Goal: Task Accomplishment & Management: Use online tool/utility

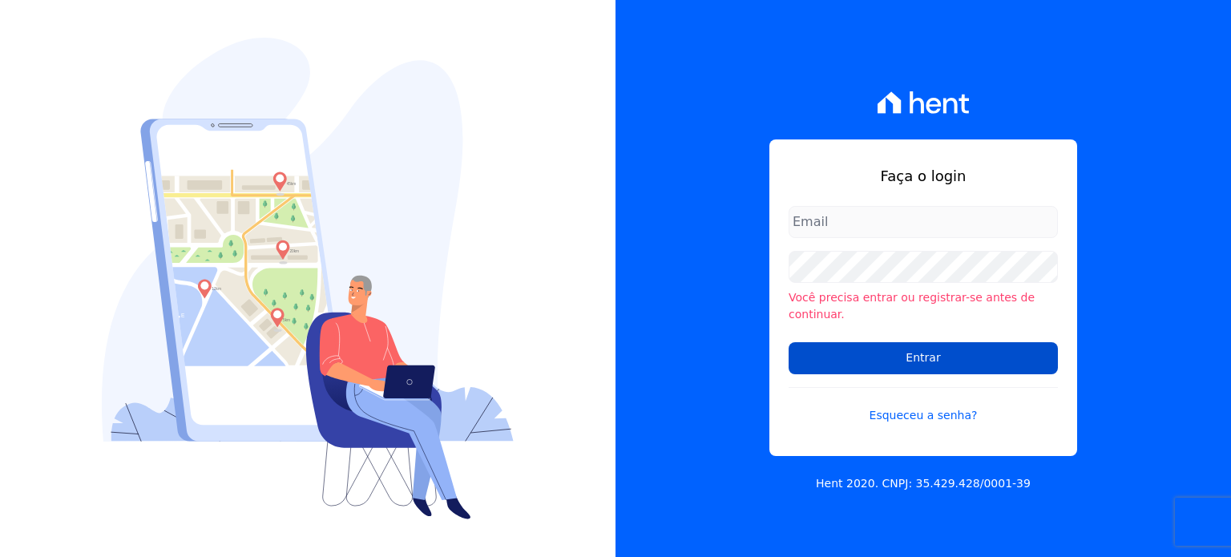
type input "[PERSON_NAME][EMAIL_ADDRESS][DOMAIN_NAME]"
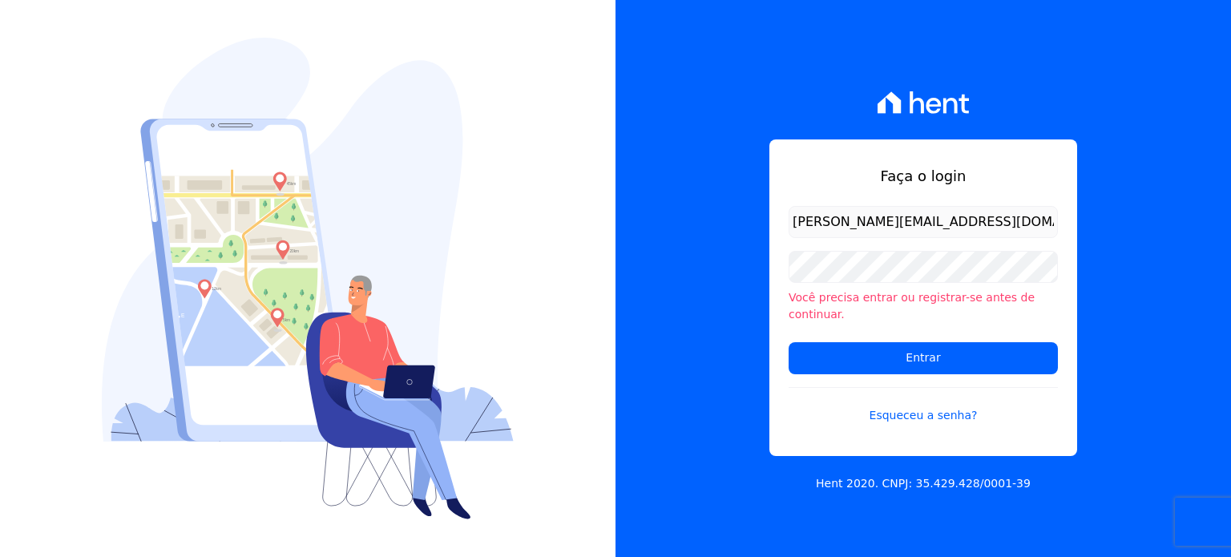
drag, startPoint x: 939, startPoint y: 349, endPoint x: 1054, endPoint y: 212, distance: 179.2
click at [940, 342] on input "Entrar" at bounding box center [923, 358] width 269 height 32
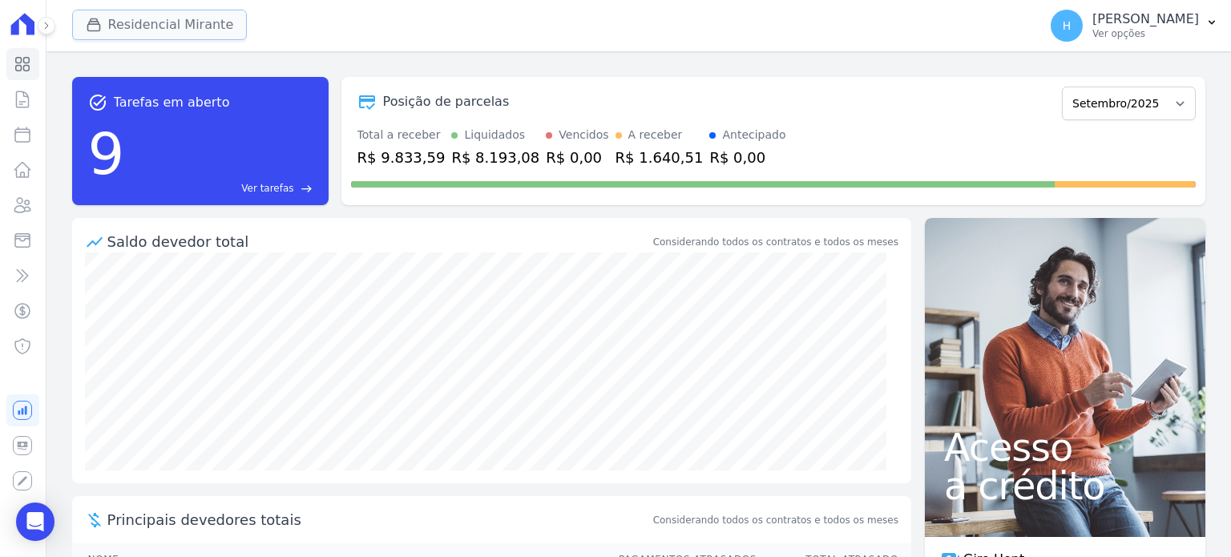
click at [162, 20] on button "Residencial Mirante" at bounding box center [160, 25] width 176 height 30
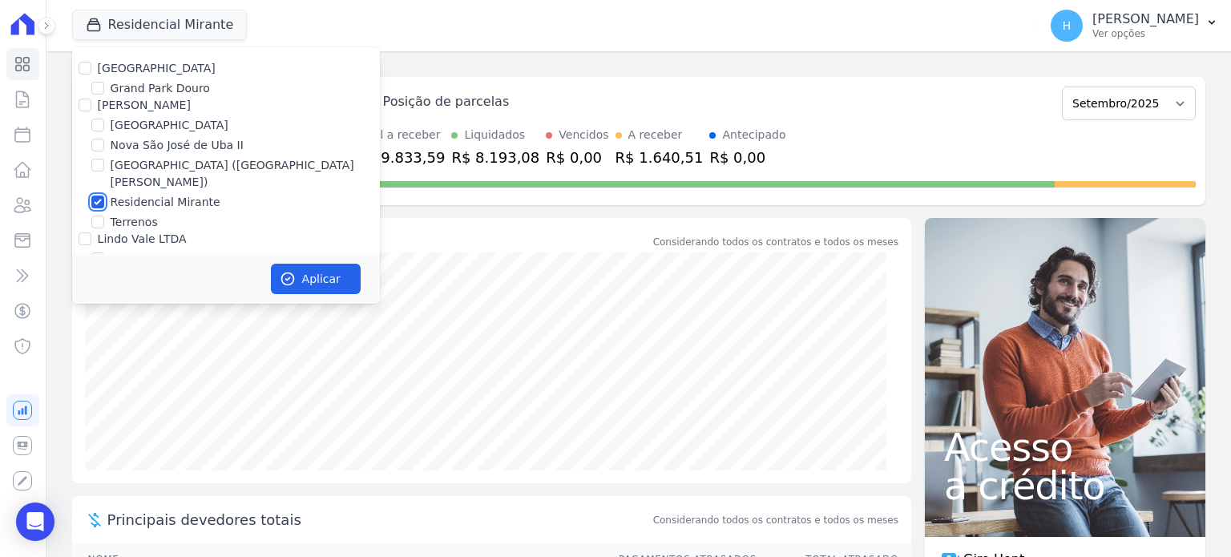
click at [95, 196] on input "Residencial Mirante" at bounding box center [97, 202] width 13 height 13
checkbox input "false"
click at [97, 147] on input "Nova São José de Uba II" at bounding box center [97, 145] width 13 height 13
checkbox input "true"
click at [297, 278] on button "Aplicar" at bounding box center [316, 279] width 90 height 30
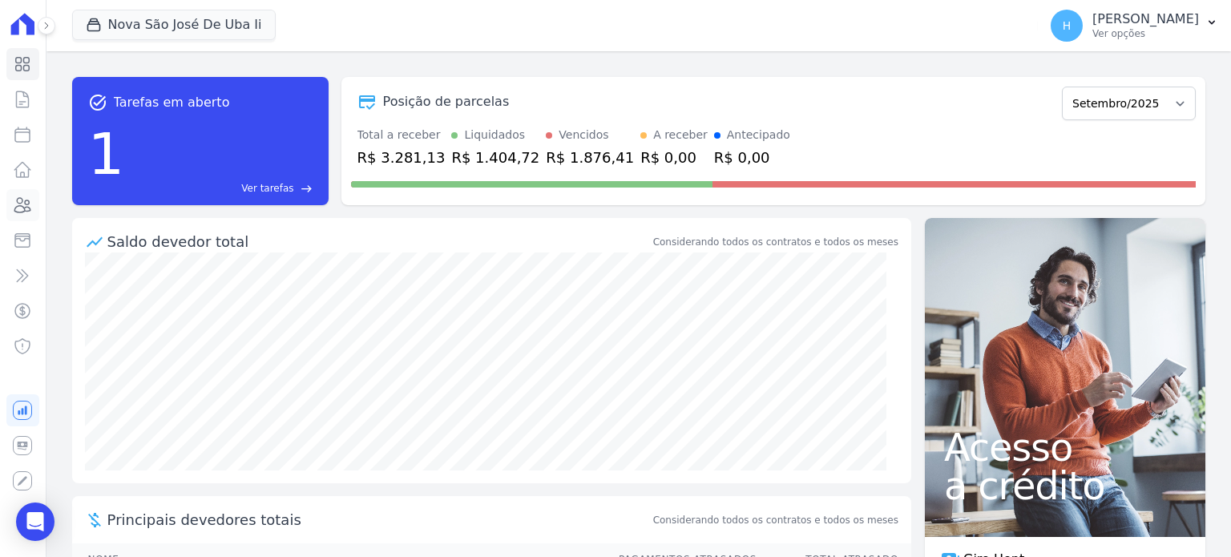
click at [20, 201] on icon at bounding box center [22, 205] width 19 height 19
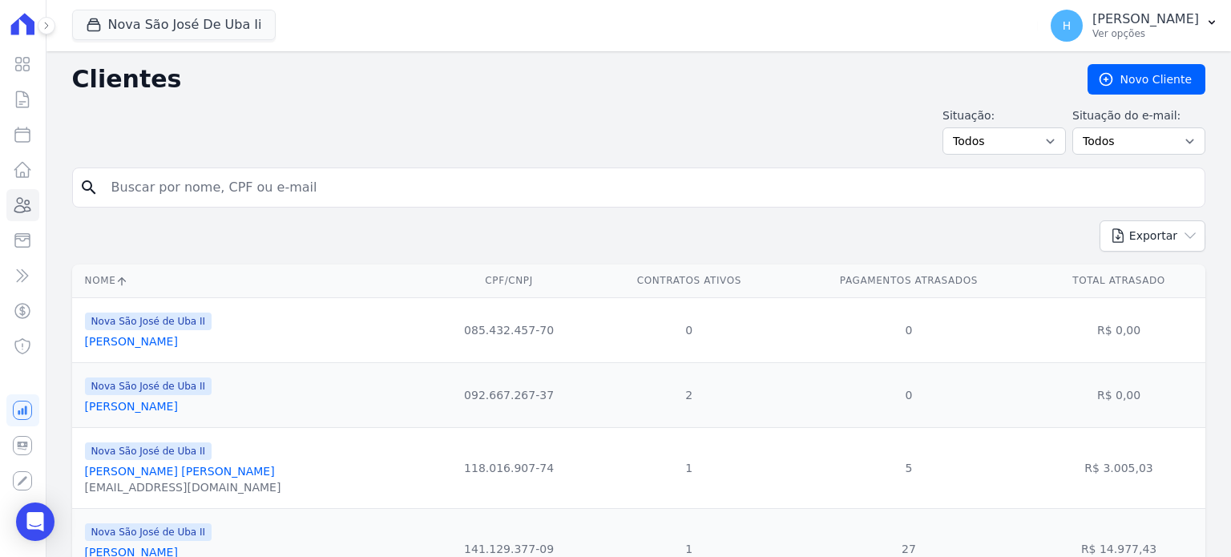
click at [247, 184] on input "search" at bounding box center [650, 188] width 1097 height 32
type input "saulo pav"
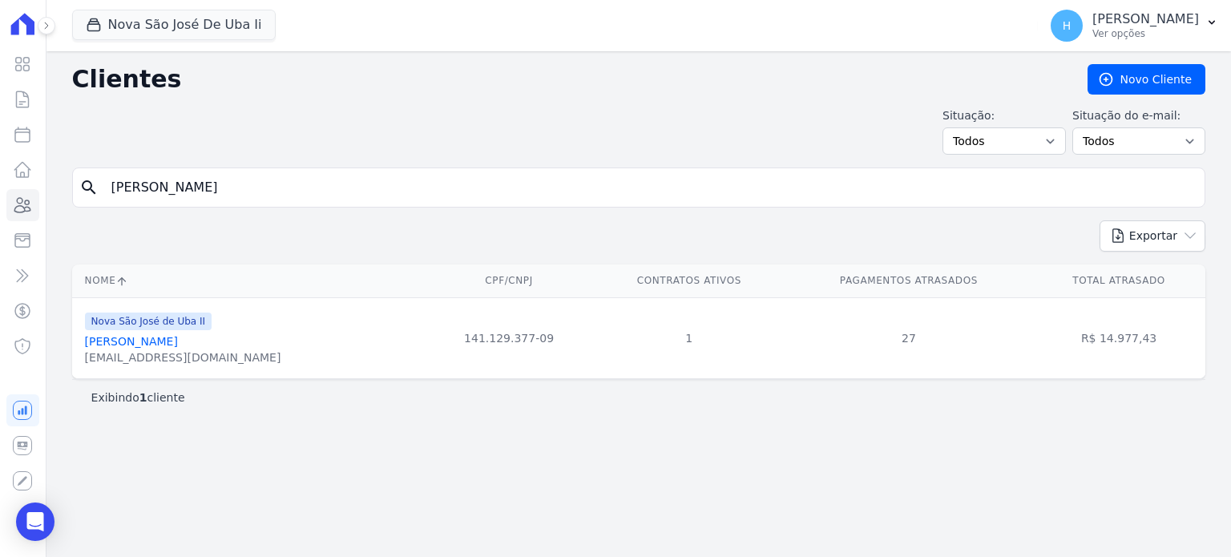
click at [176, 347] on link "Saulo Pavan Valleriote" at bounding box center [131, 341] width 93 height 13
click at [176, 342] on link "Saulo Pavan Valleriote" at bounding box center [131, 341] width 93 height 13
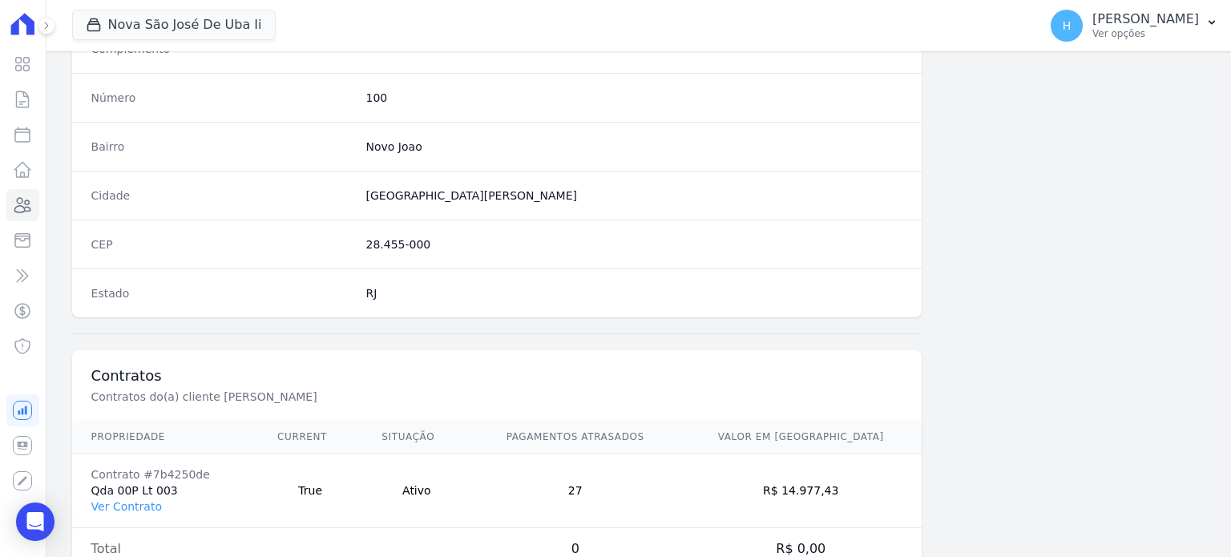
scroll to position [937, 0]
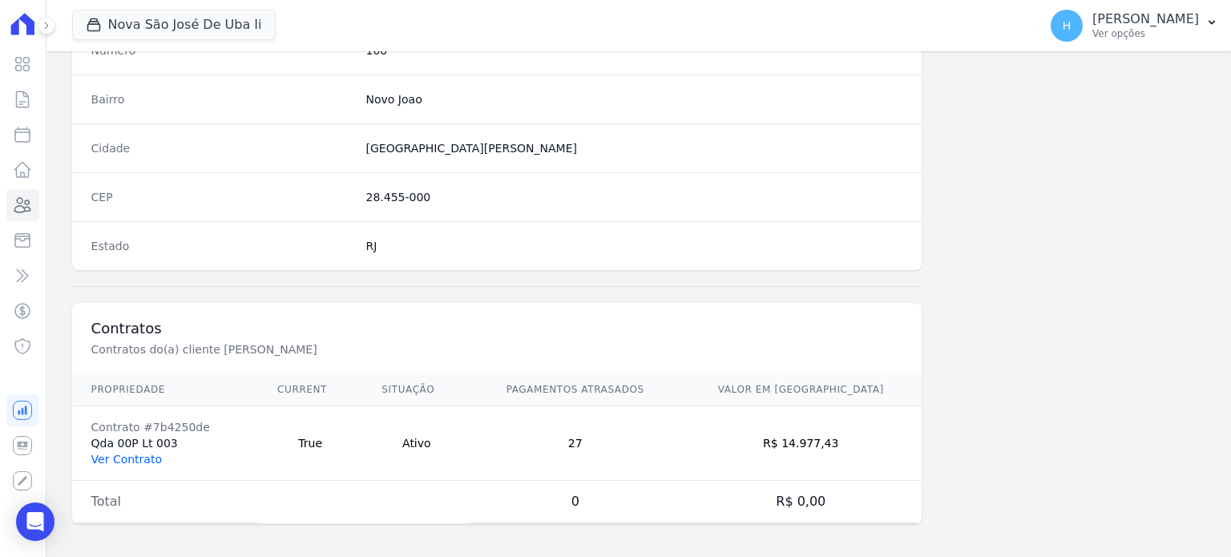
click at [131, 453] on link "Ver Contrato" at bounding box center [126, 459] width 71 height 13
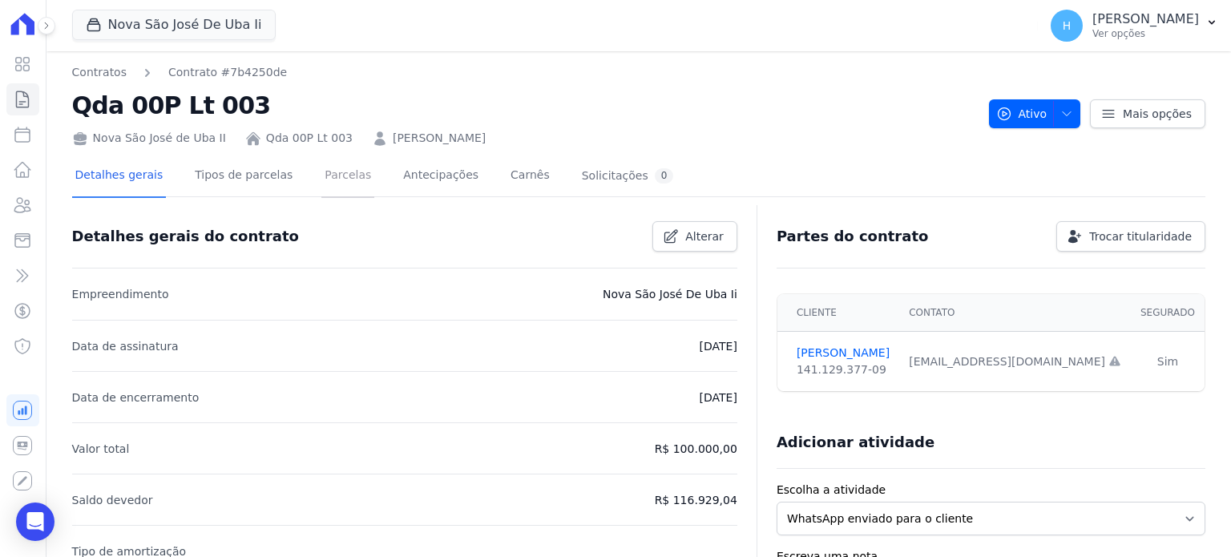
click at [327, 174] on link "Parcelas" at bounding box center [347, 177] width 53 height 42
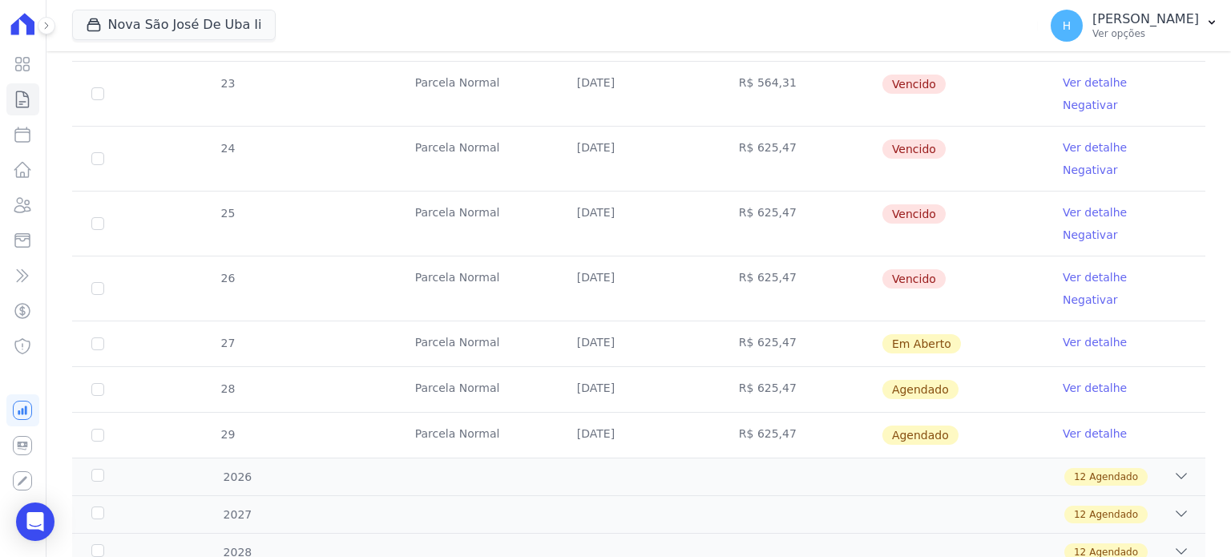
scroll to position [641, 0]
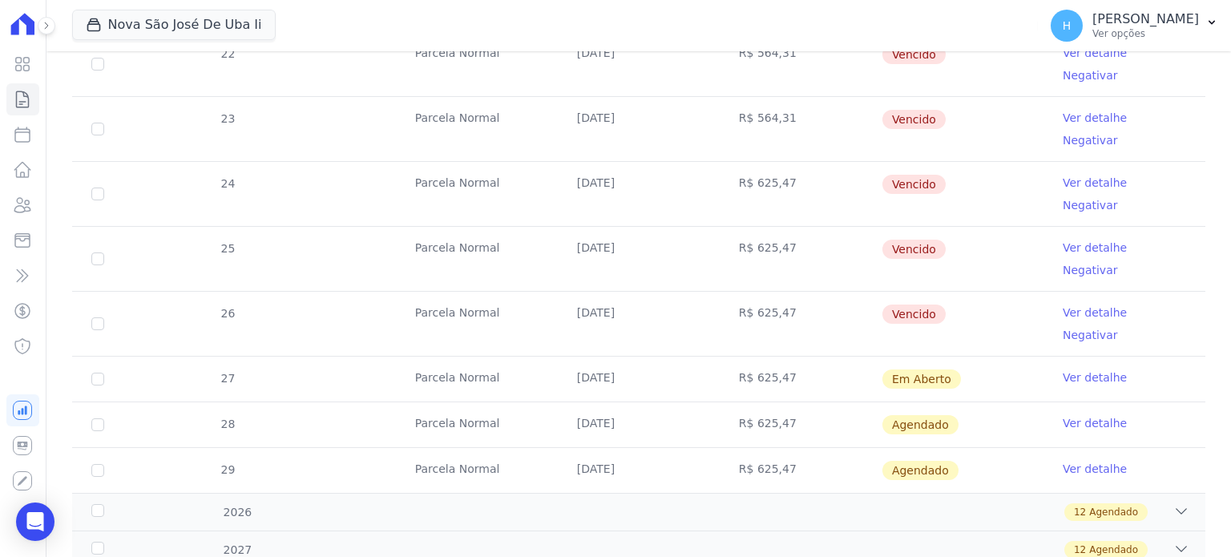
click at [1080, 370] on link "Ver detalhe" at bounding box center [1095, 378] width 64 height 16
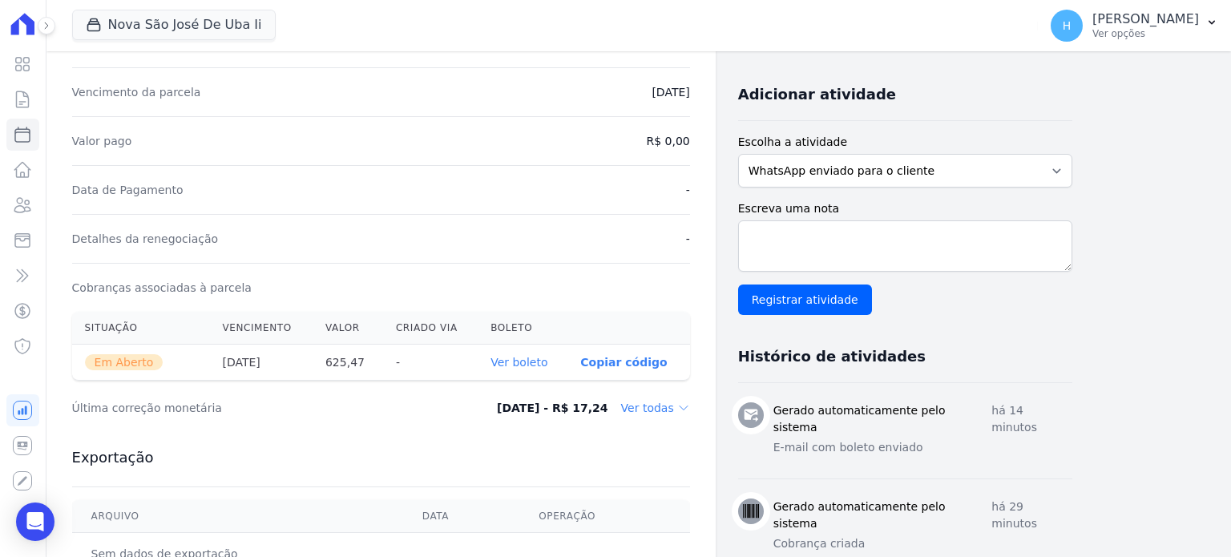
scroll to position [321, 0]
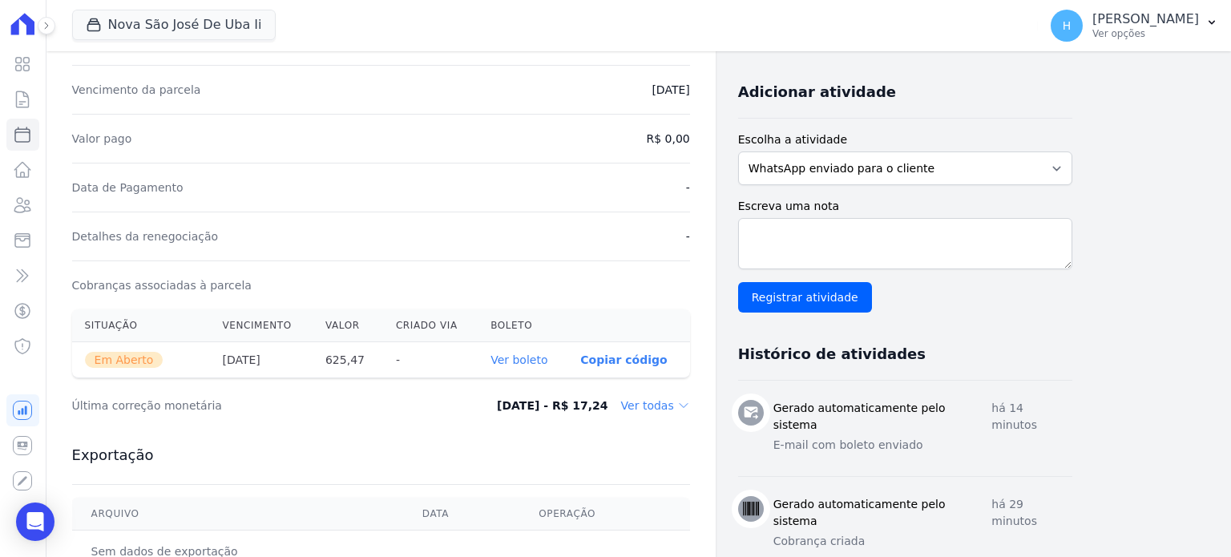
click at [516, 354] on link "Ver boleto" at bounding box center [519, 360] width 57 height 13
click at [22, 211] on icon at bounding box center [22, 205] width 19 height 19
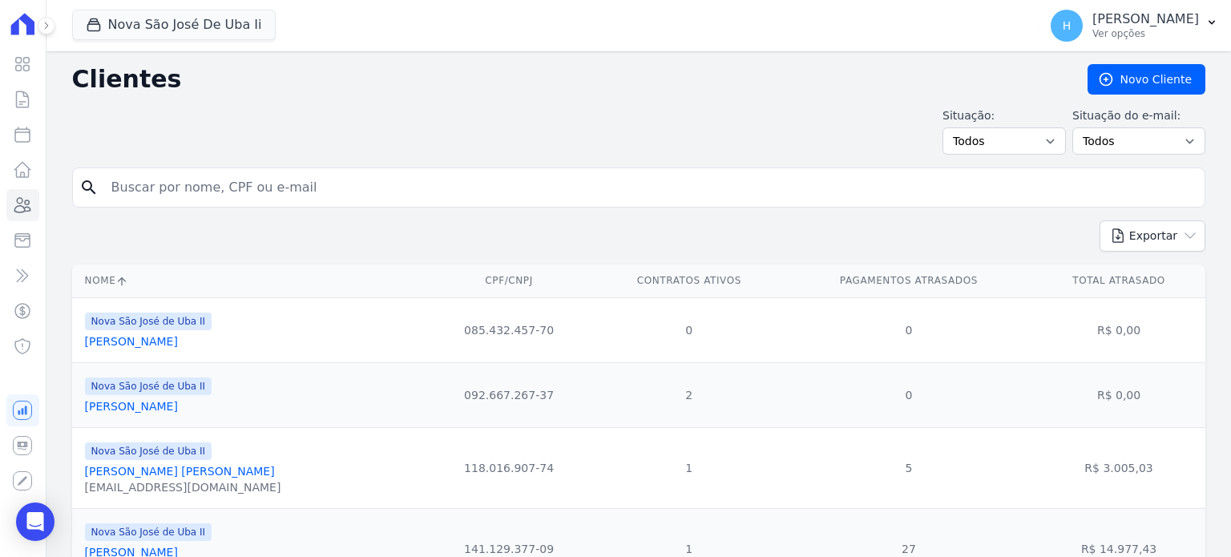
click at [182, 176] on input "search" at bounding box center [650, 188] width 1097 height 32
type input "willian sou"
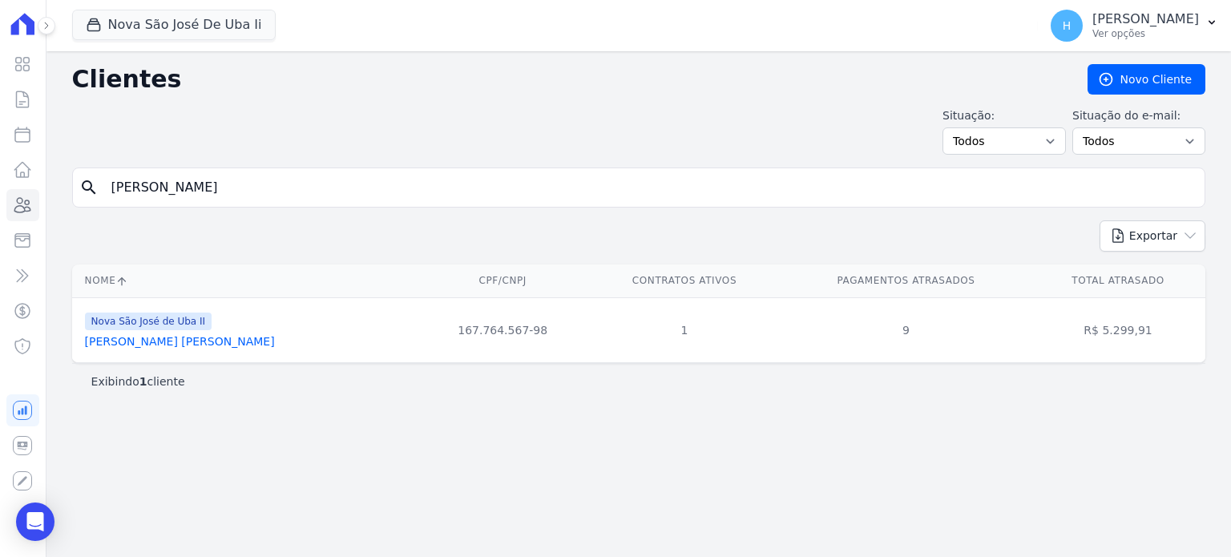
click at [143, 341] on link "Willian Souza Curty" at bounding box center [180, 341] width 190 height 13
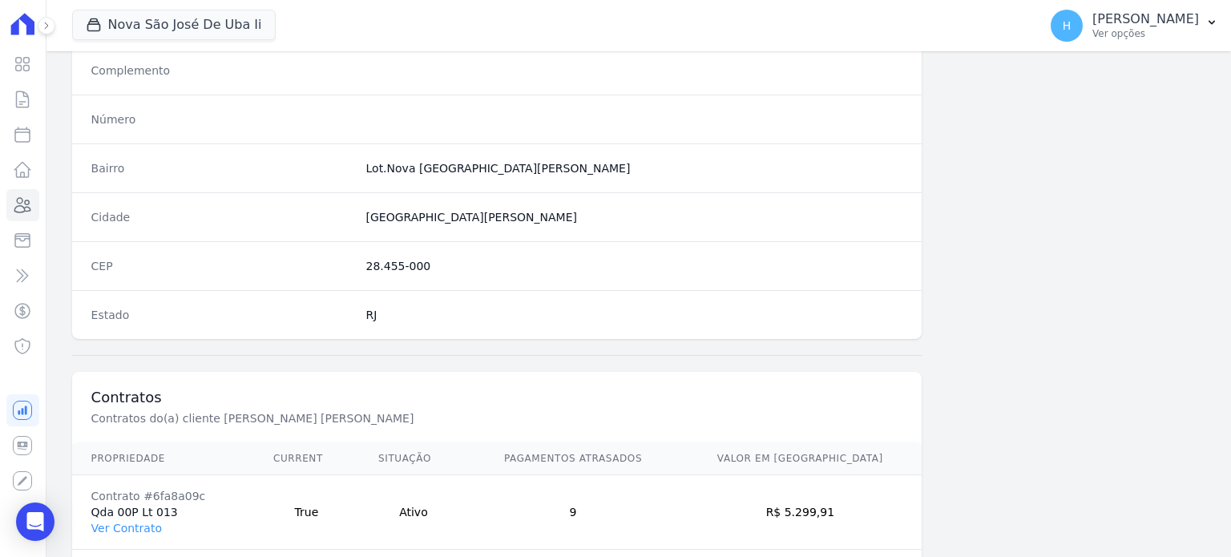
scroll to position [937, 0]
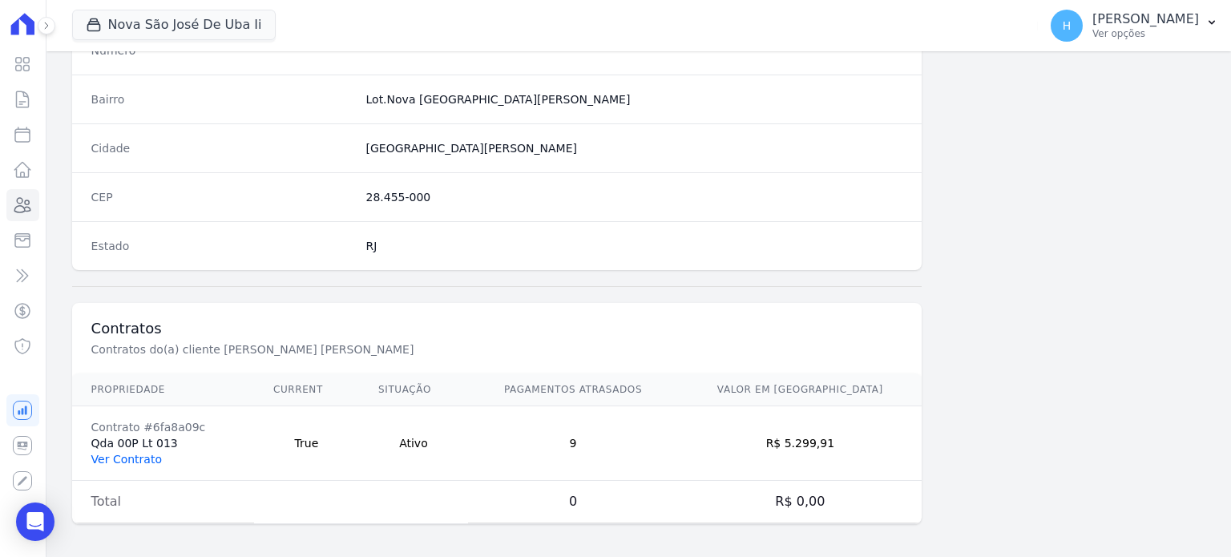
click at [136, 458] on link "Ver Contrato" at bounding box center [126, 459] width 71 height 13
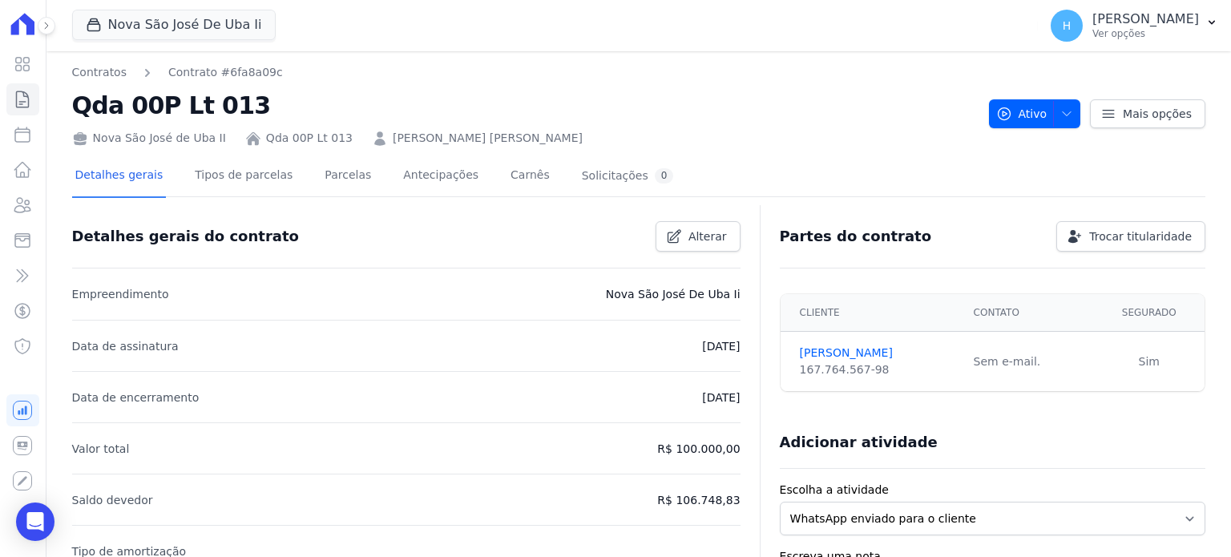
click at [351, 174] on div "Detalhes gerais Tipos de parcelas Parcelas Antecipações Carnês Solicitações 0" at bounding box center [374, 177] width 605 height 42
click at [329, 179] on link "Parcelas" at bounding box center [347, 177] width 53 height 42
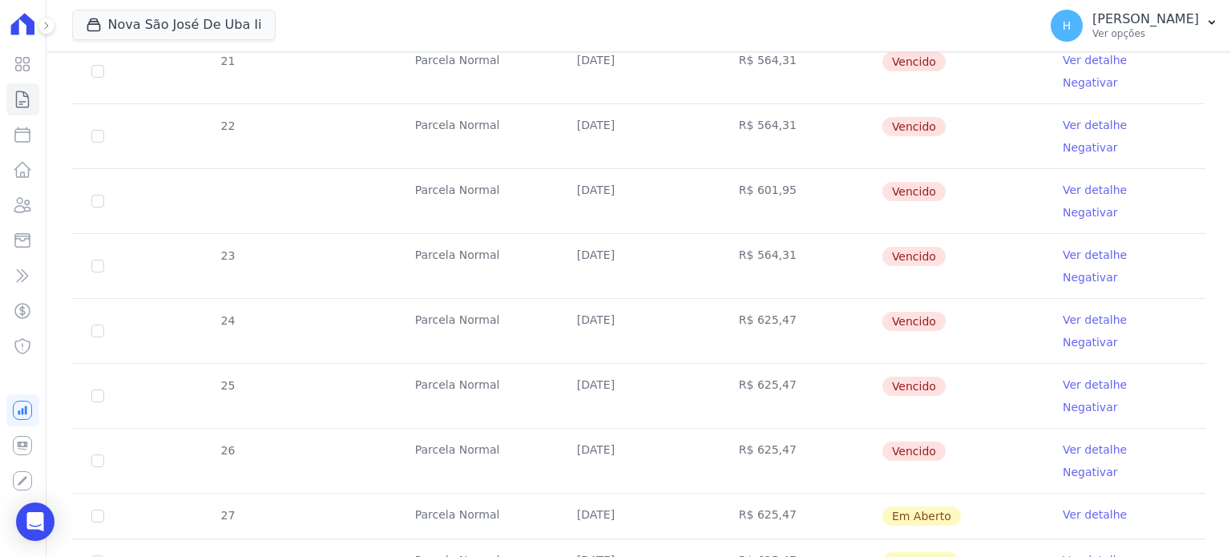
scroll to position [641, 0]
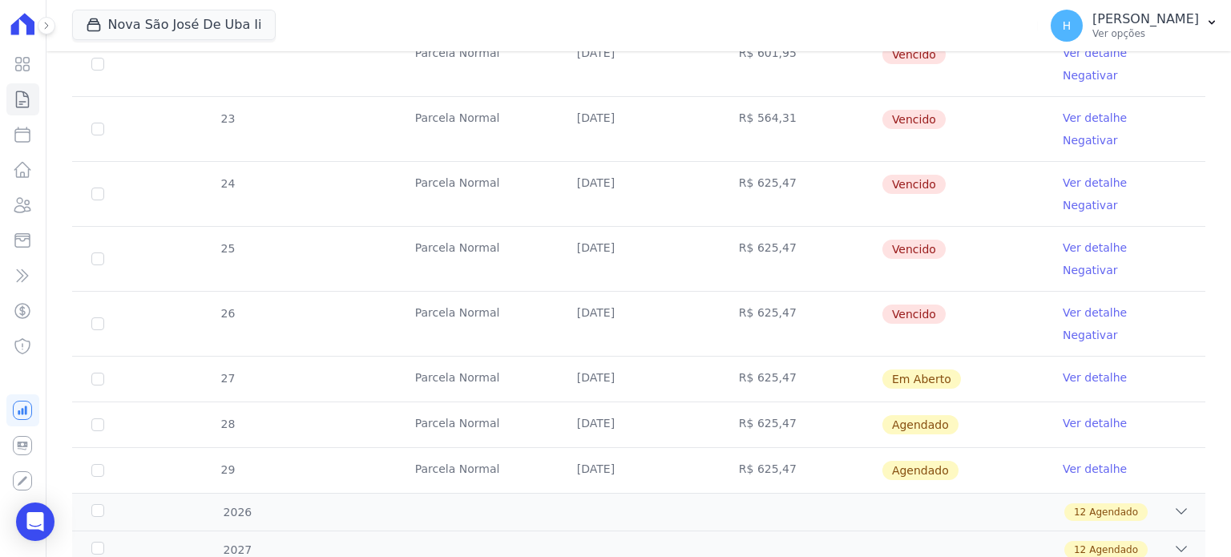
click at [1101, 370] on link "Ver detalhe" at bounding box center [1095, 378] width 64 height 16
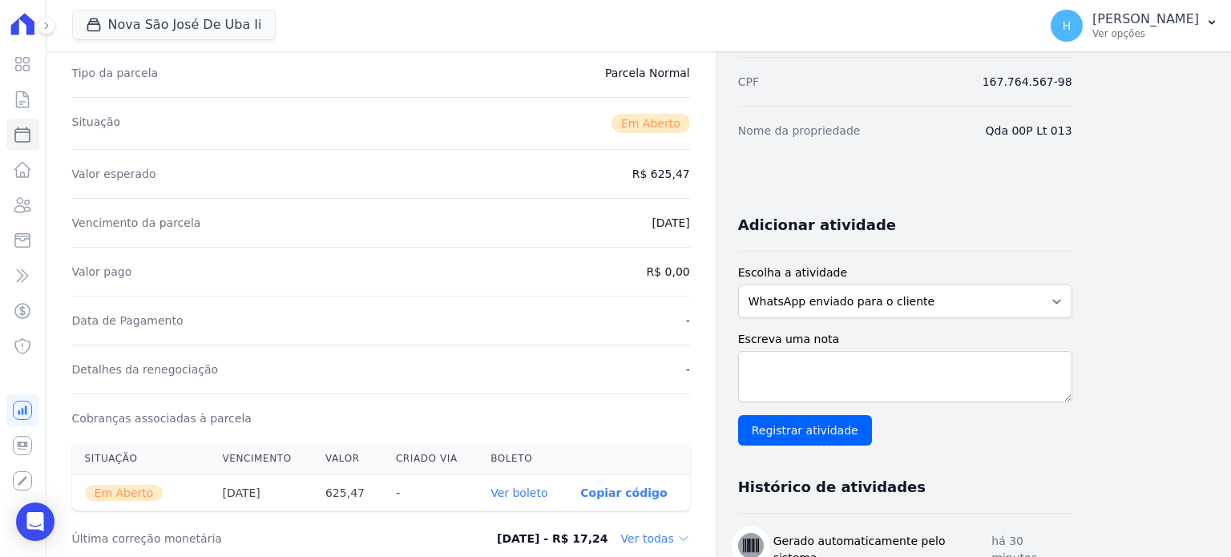
scroll to position [401, 0]
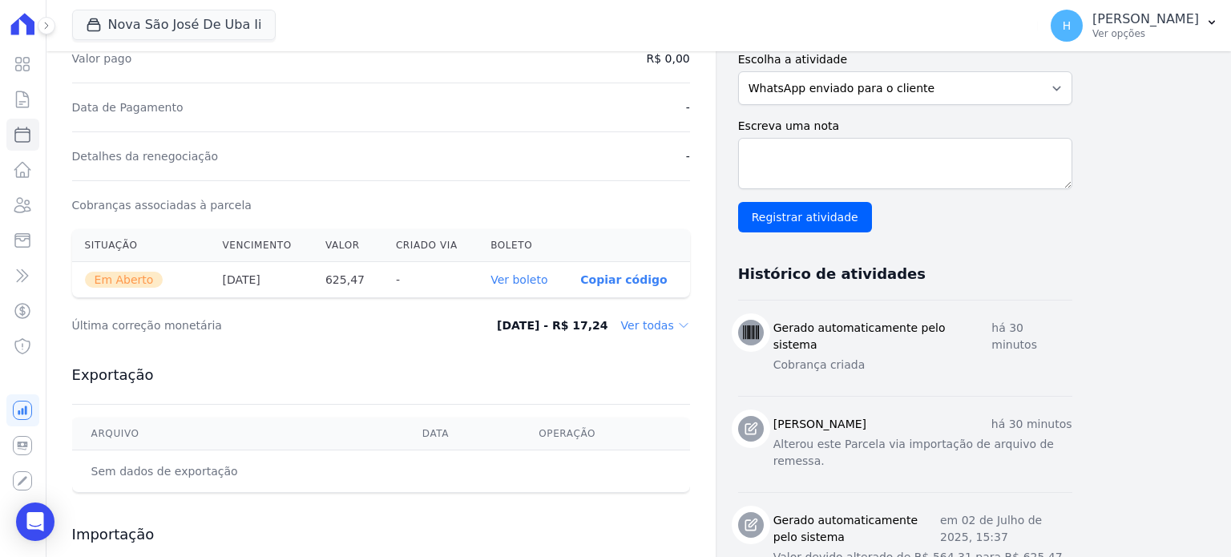
click at [522, 274] on link "Ver boleto" at bounding box center [519, 279] width 57 height 13
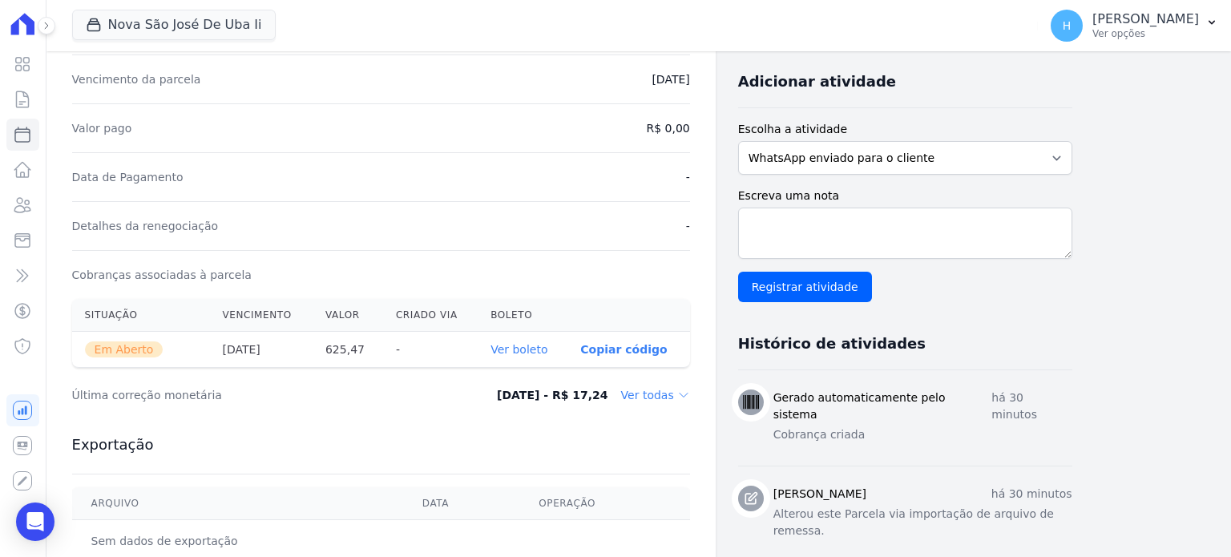
scroll to position [561, 0]
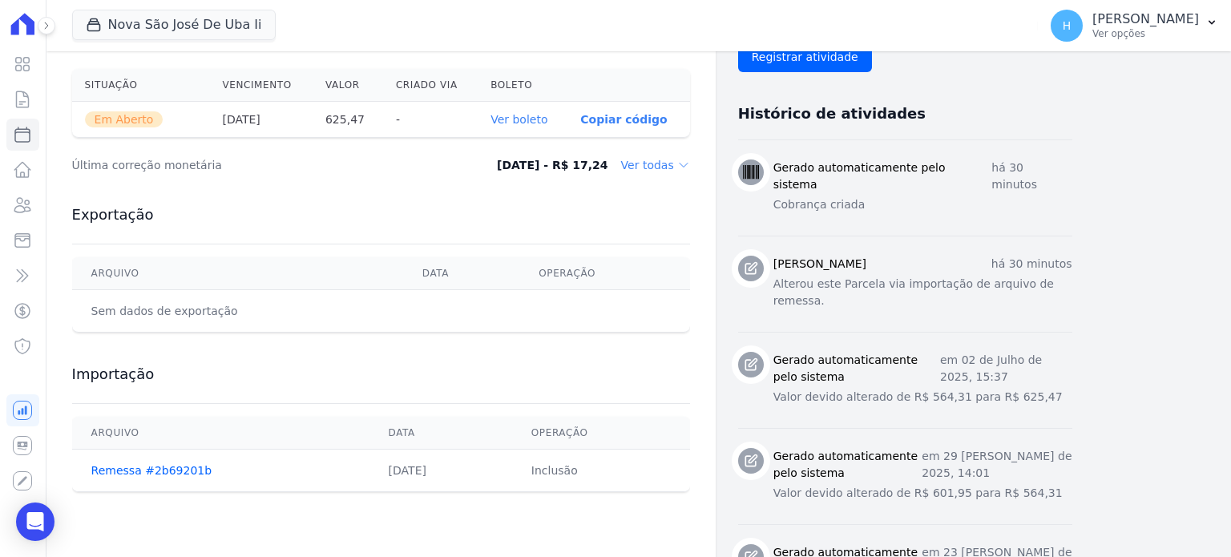
click at [538, 120] on link "Ver boleto" at bounding box center [519, 119] width 57 height 13
click at [29, 206] on icon at bounding box center [22, 205] width 19 height 19
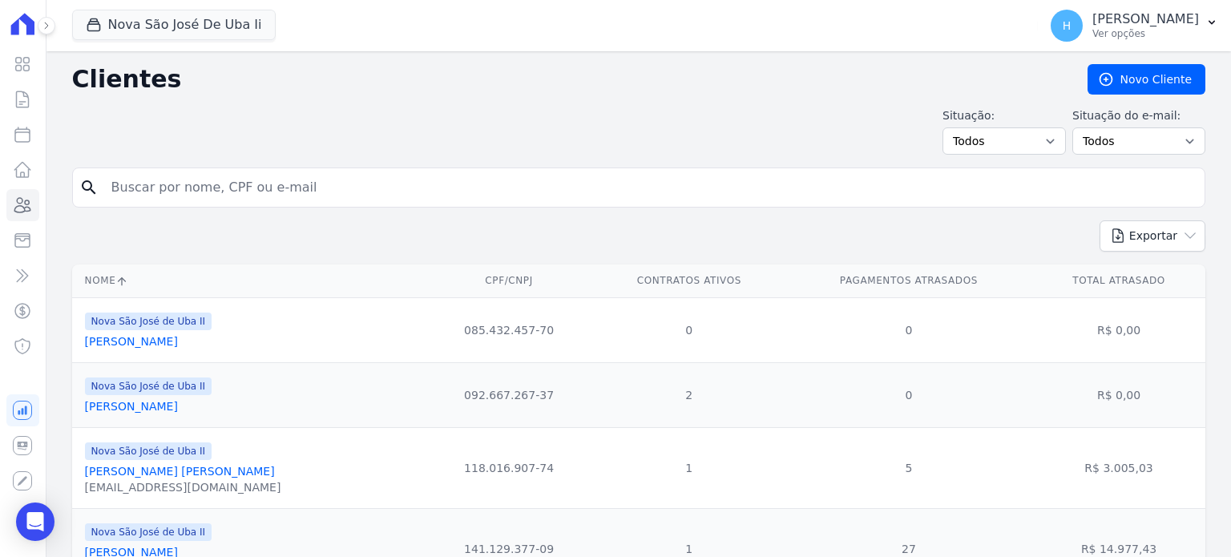
click at [160, 190] on input "search" at bounding box center [650, 188] width 1097 height 32
type input "diego verda"
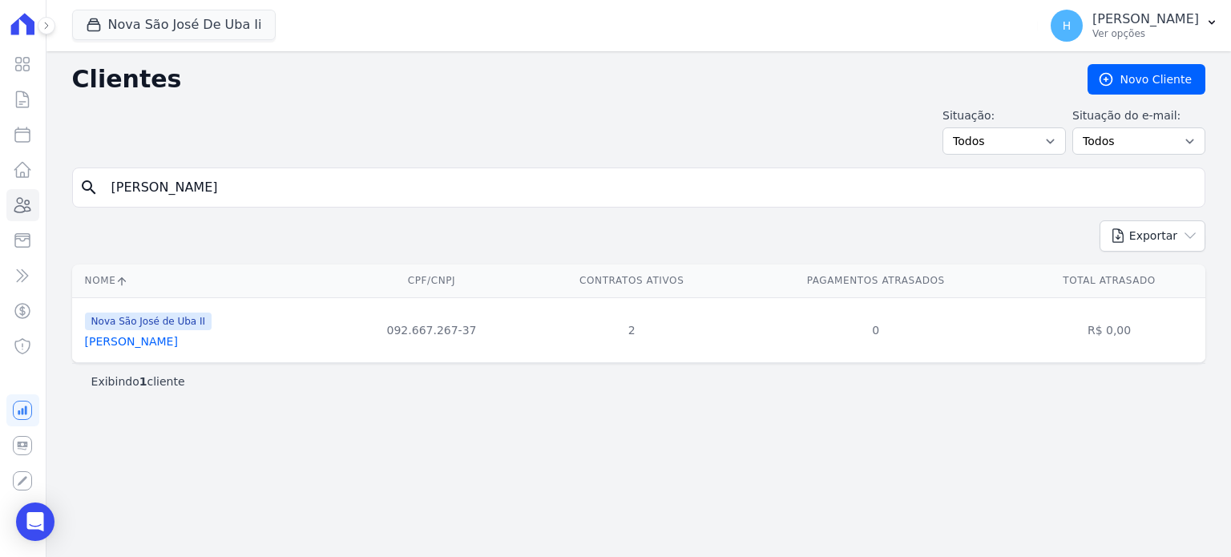
click at [178, 338] on link "Diego Verdan Coelho Da Silva" at bounding box center [131, 341] width 93 height 13
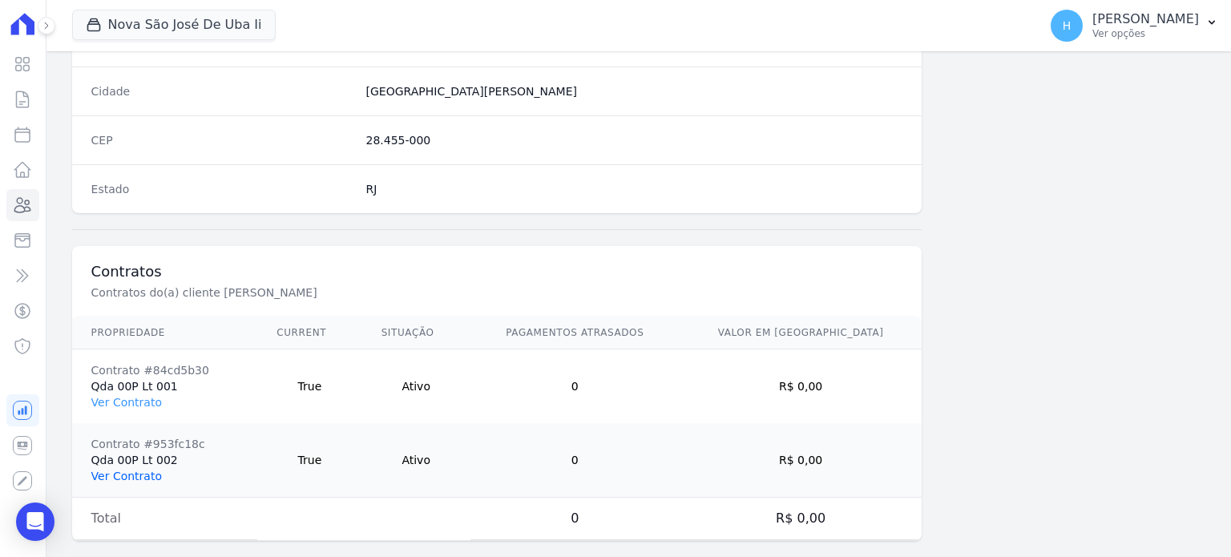
scroll to position [1011, 0]
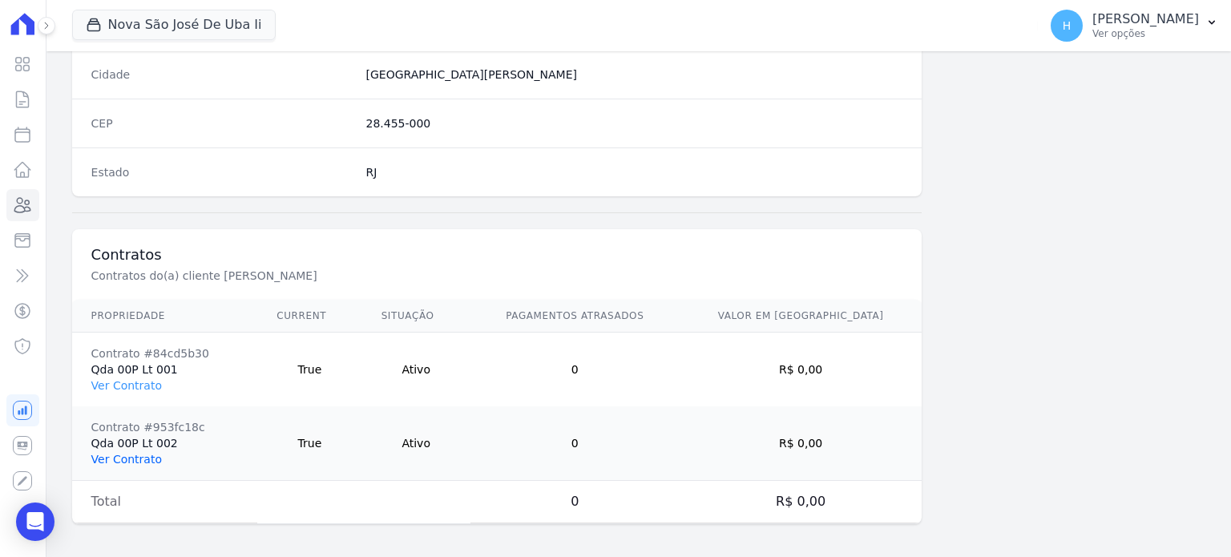
click at [130, 458] on link "Ver Contrato" at bounding box center [126, 459] width 71 height 13
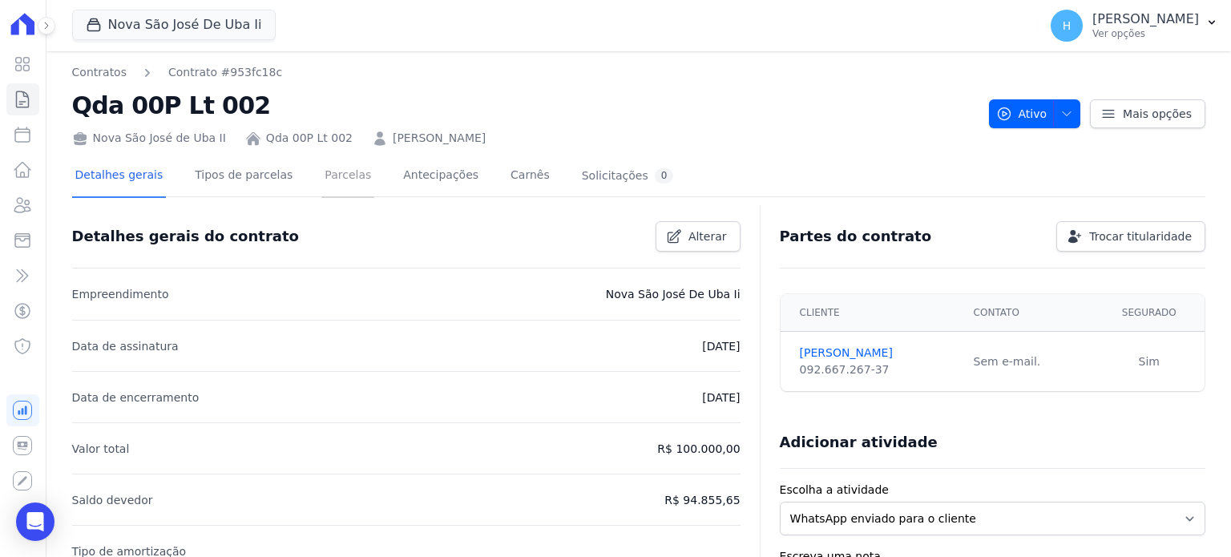
click at [333, 179] on link "Parcelas" at bounding box center [347, 177] width 53 height 42
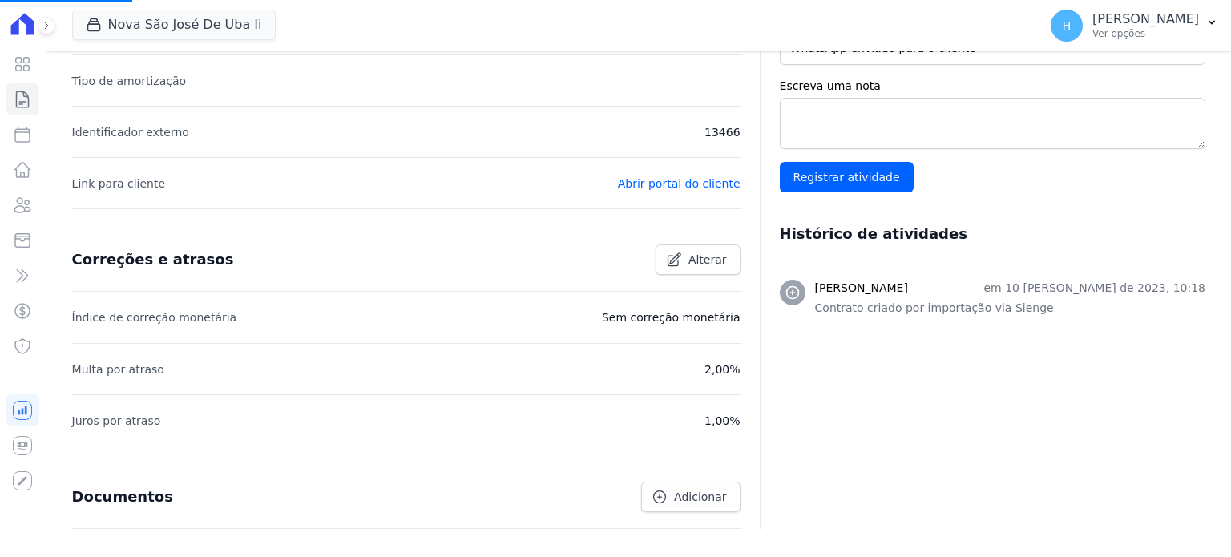
scroll to position [555, 0]
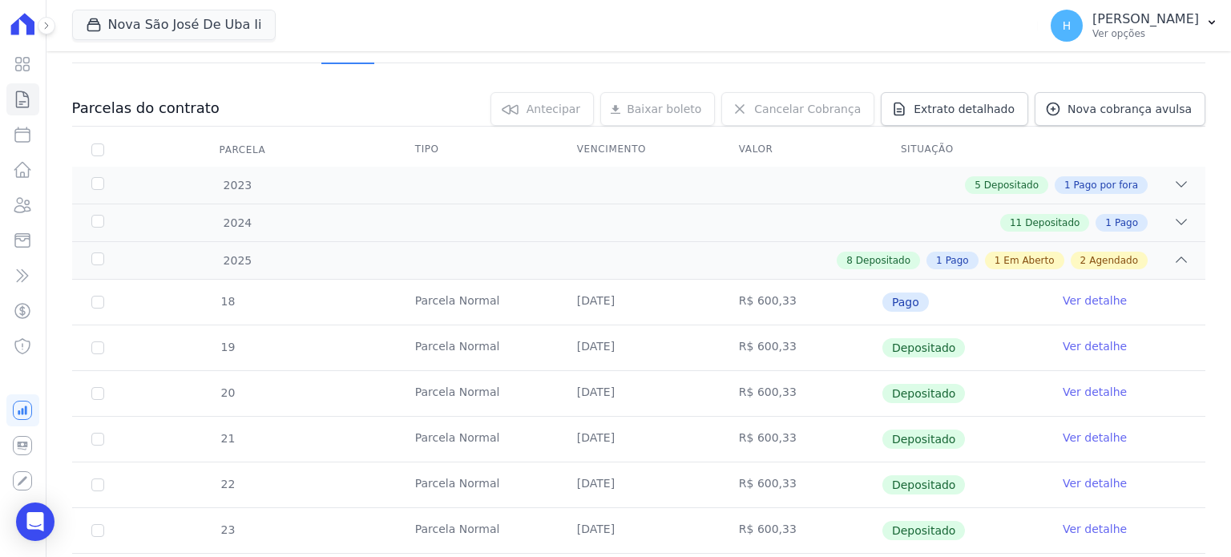
scroll to position [401, 0]
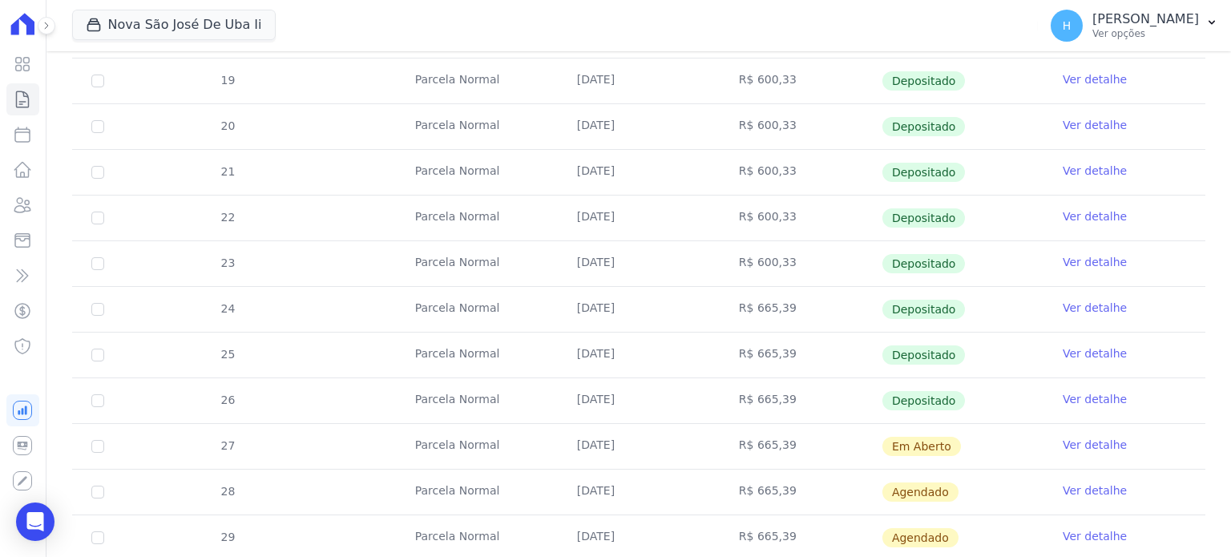
click at [1090, 443] on link "Ver detalhe" at bounding box center [1095, 445] width 64 height 16
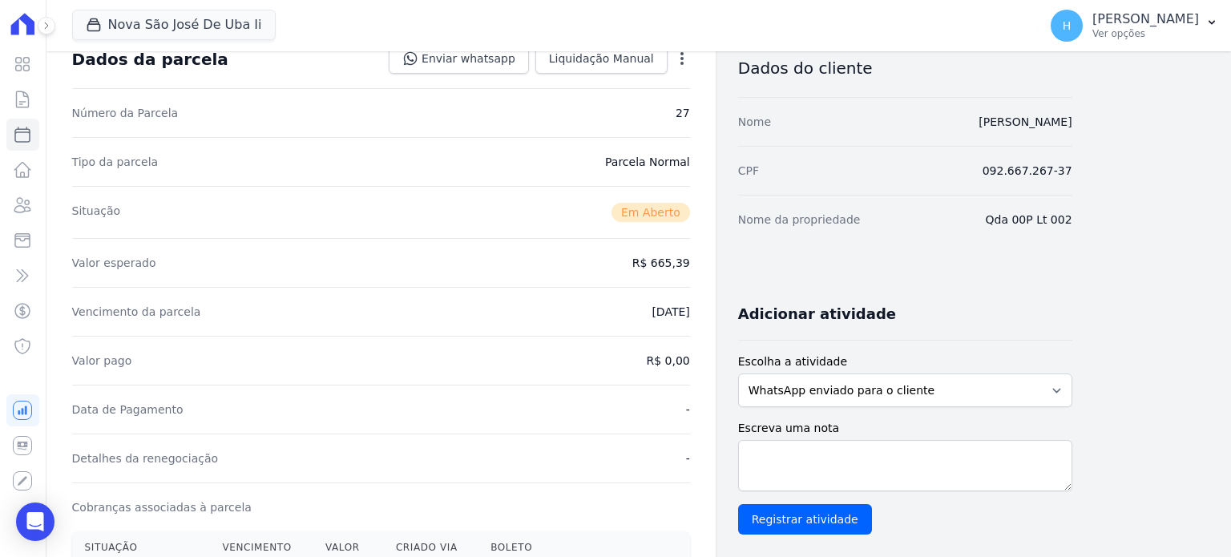
scroll to position [321, 0]
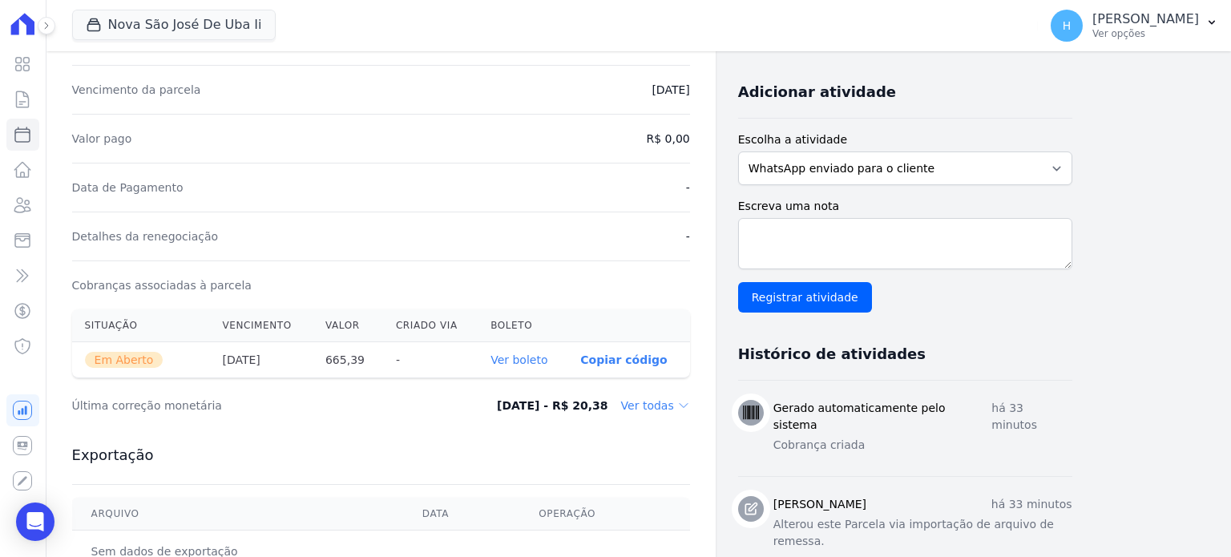
click at [523, 360] on link "Ver boleto" at bounding box center [519, 360] width 57 height 13
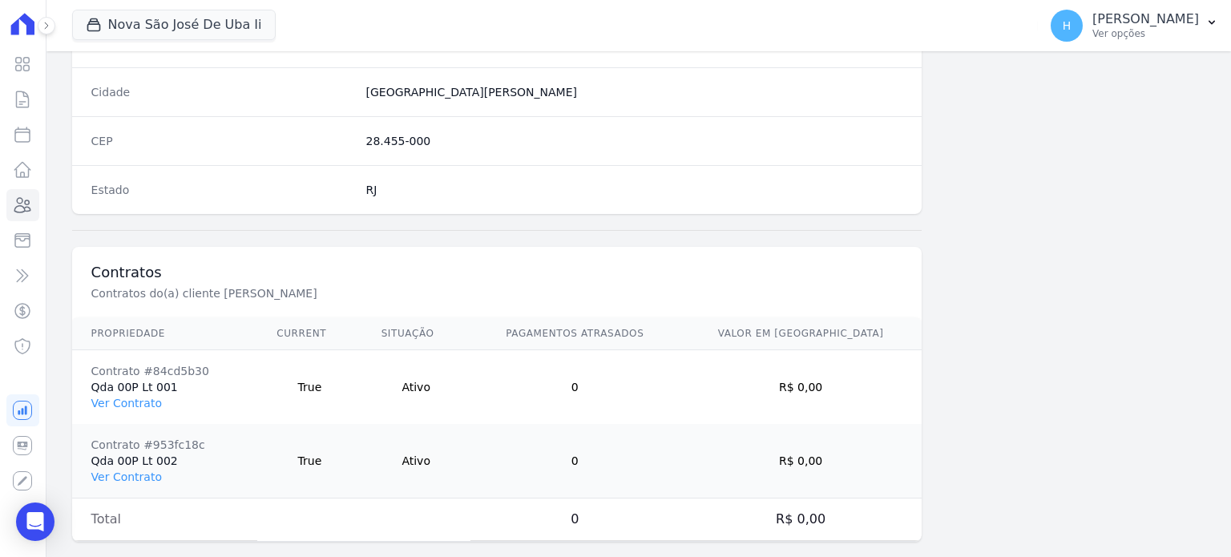
scroll to position [1011, 0]
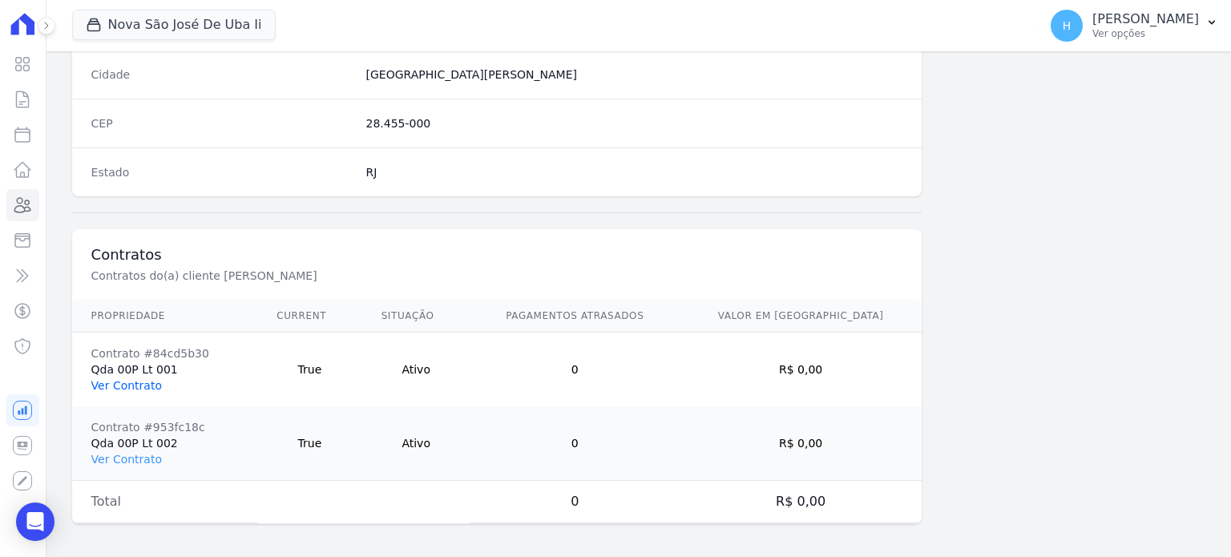
click at [127, 384] on link "Ver Contrato" at bounding box center [126, 385] width 71 height 13
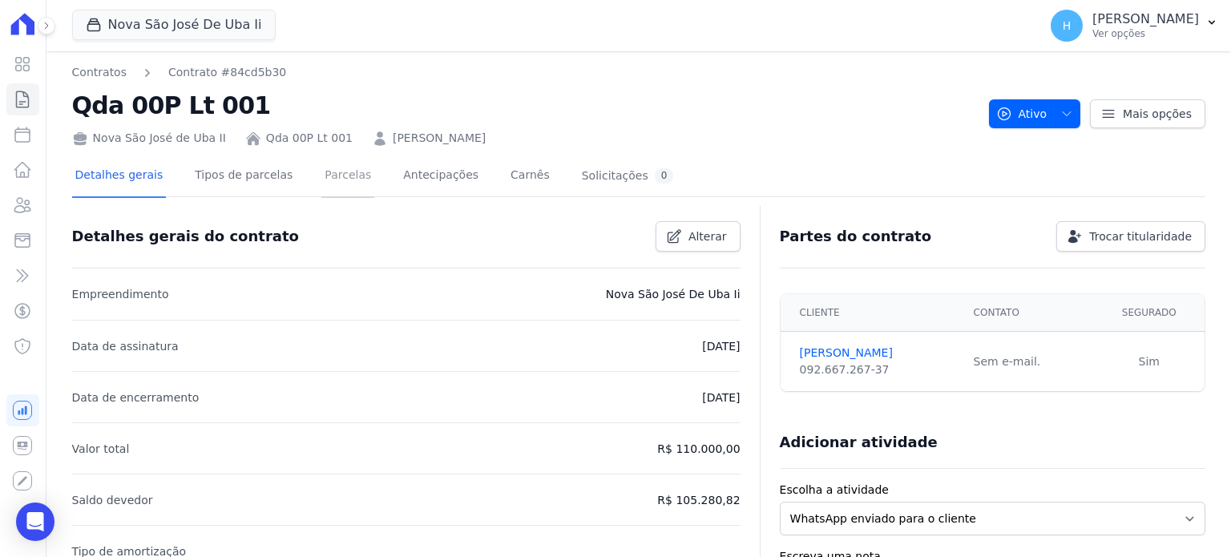
drag, startPoint x: 327, startPoint y: 173, endPoint x: 343, endPoint y: 188, distance: 21.6
click at [327, 174] on link "Parcelas" at bounding box center [347, 177] width 53 height 42
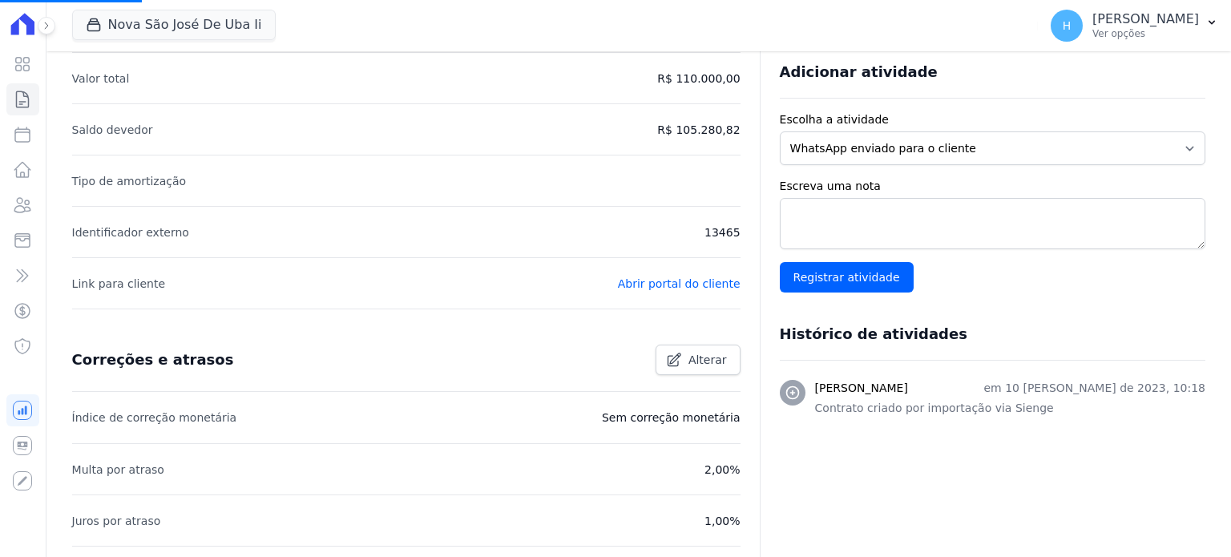
scroll to position [401, 0]
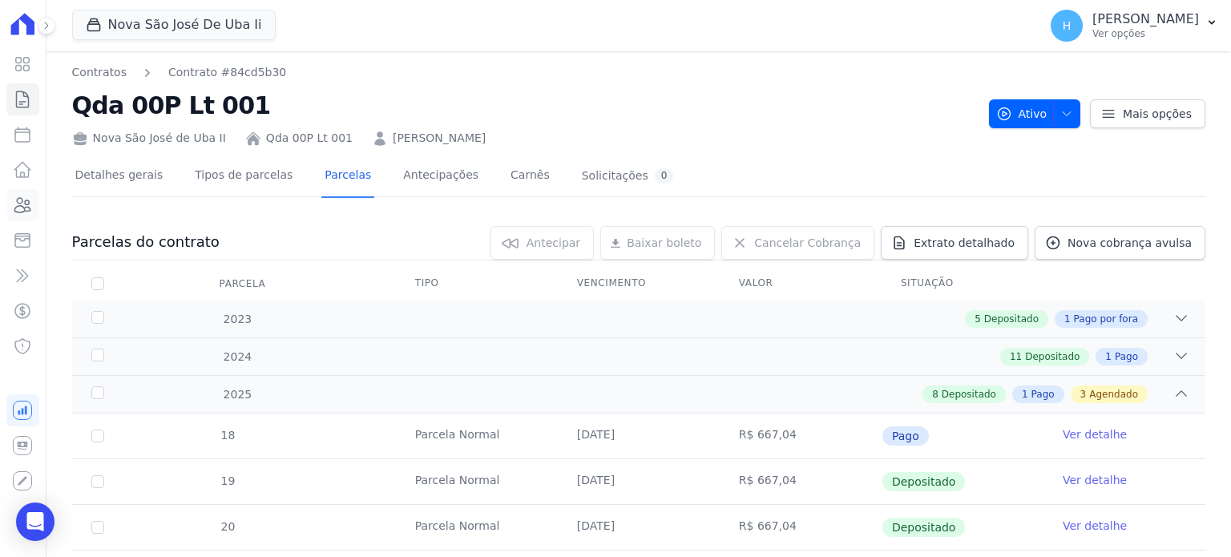
click at [29, 203] on icon at bounding box center [23, 205] width 16 height 14
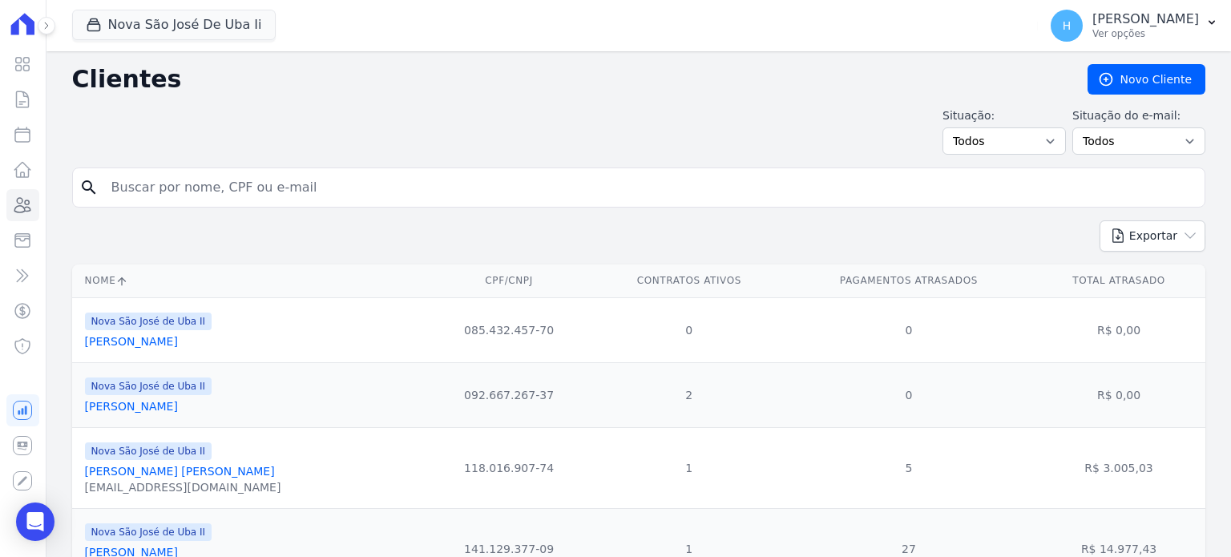
click at [211, 185] on input "search" at bounding box center [650, 188] width 1097 height 32
type input "genaina"
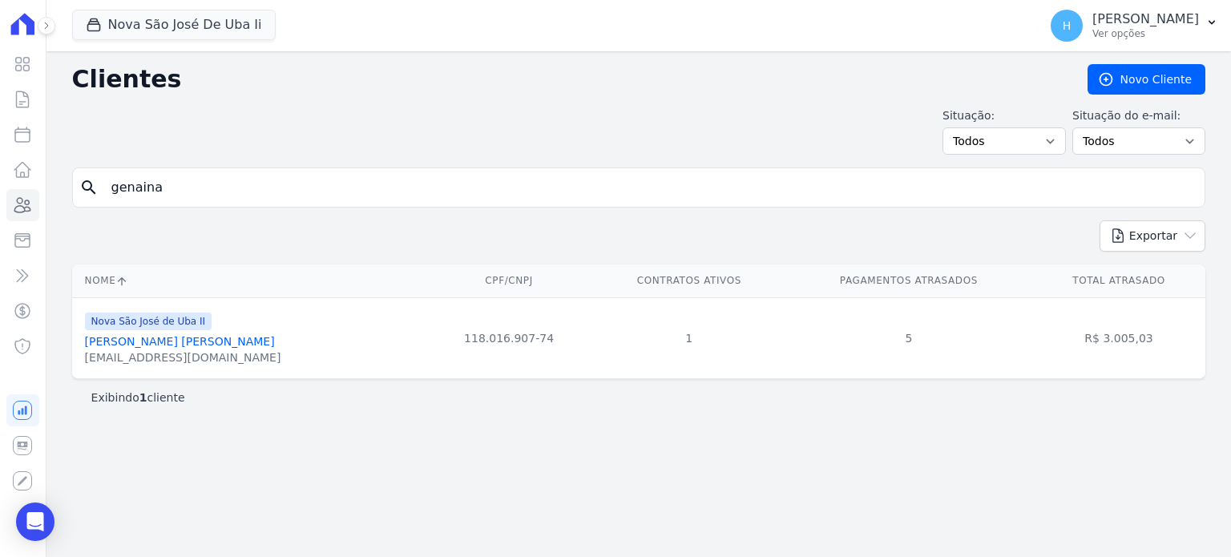
click at [165, 345] on link "Genaina Souza Curty Ribeiro" at bounding box center [180, 341] width 190 height 13
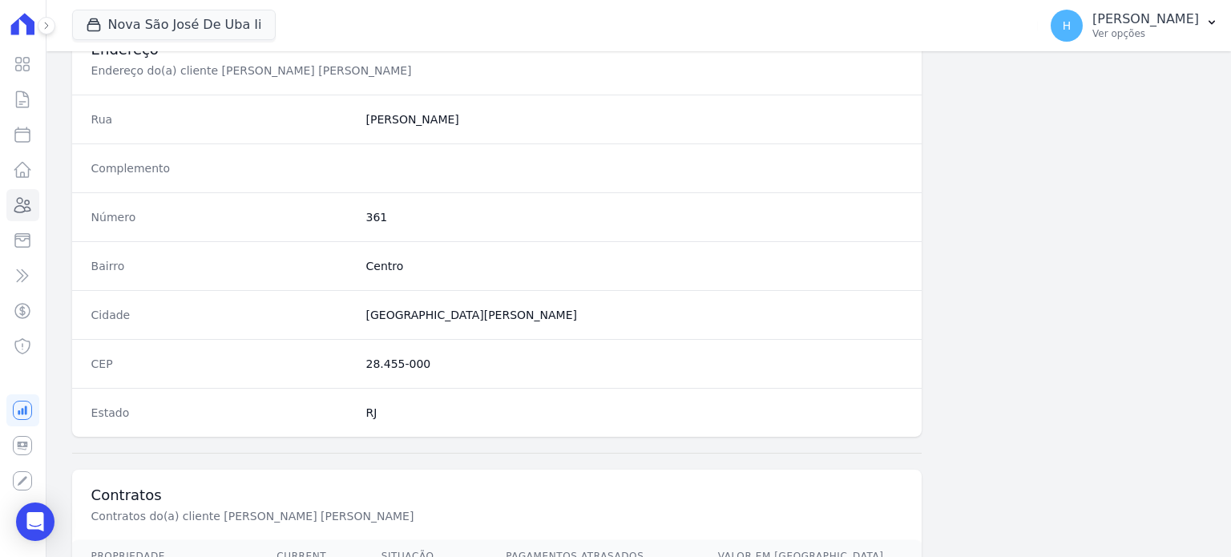
scroll to position [937, 0]
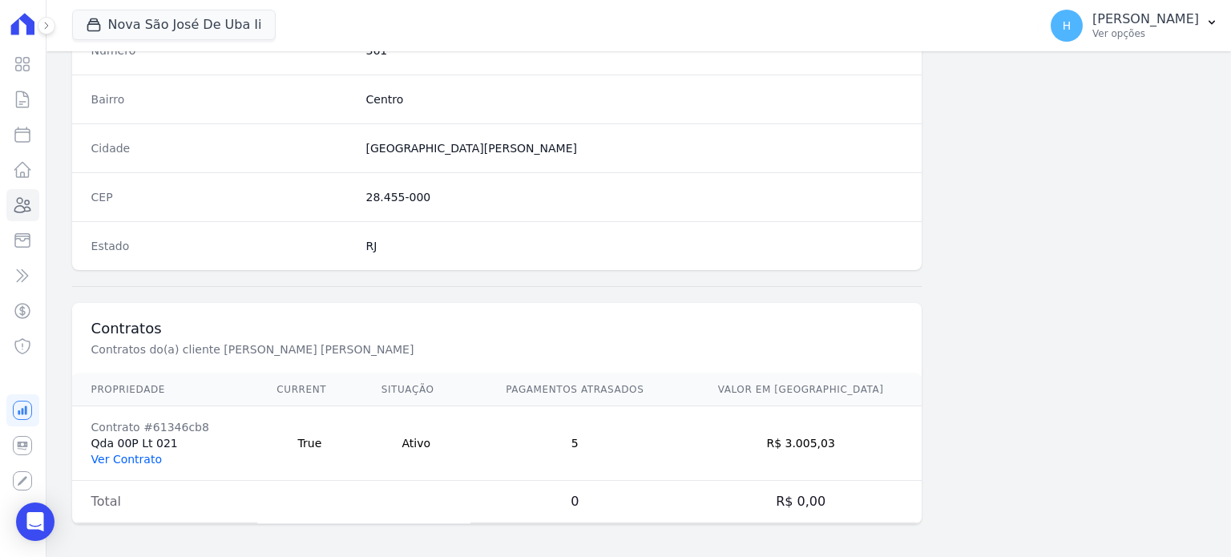
click at [128, 458] on link "Ver Contrato" at bounding box center [126, 459] width 71 height 13
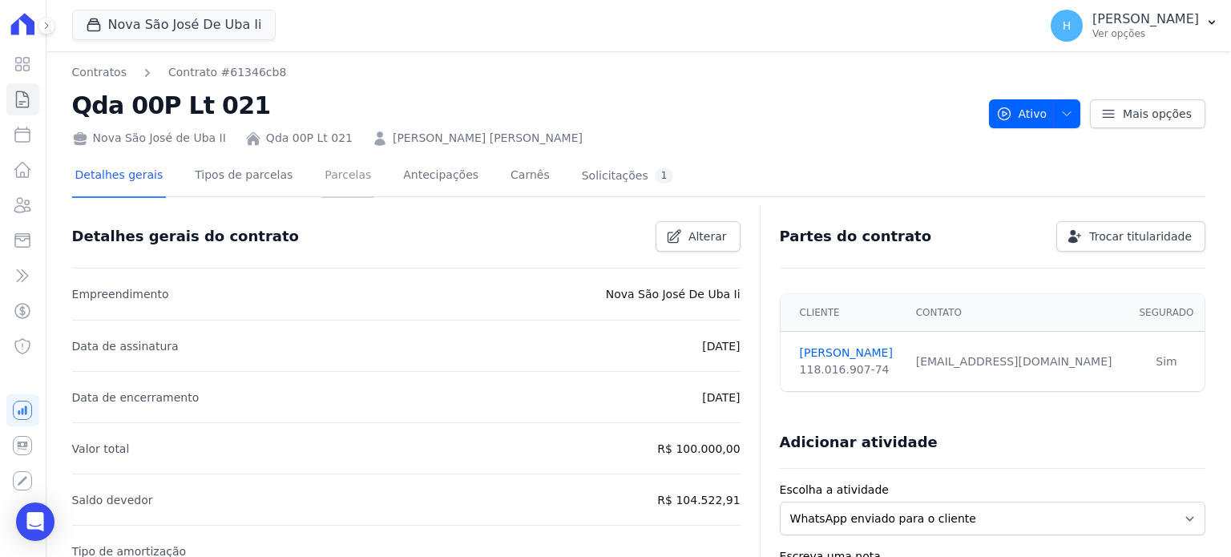
click at [330, 176] on link "Parcelas" at bounding box center [347, 177] width 53 height 42
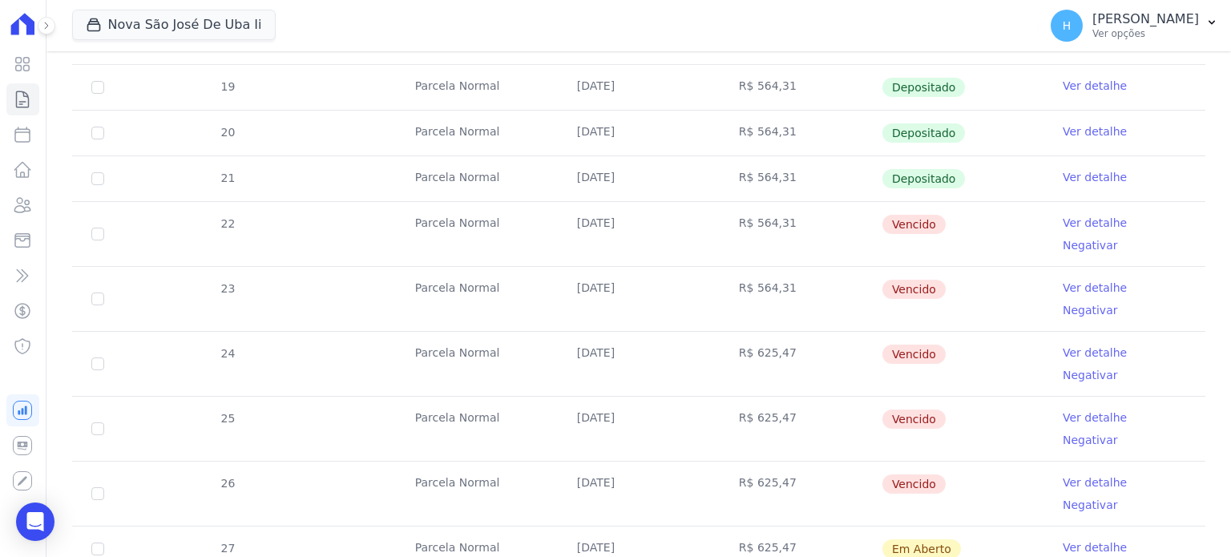
scroll to position [481, 0]
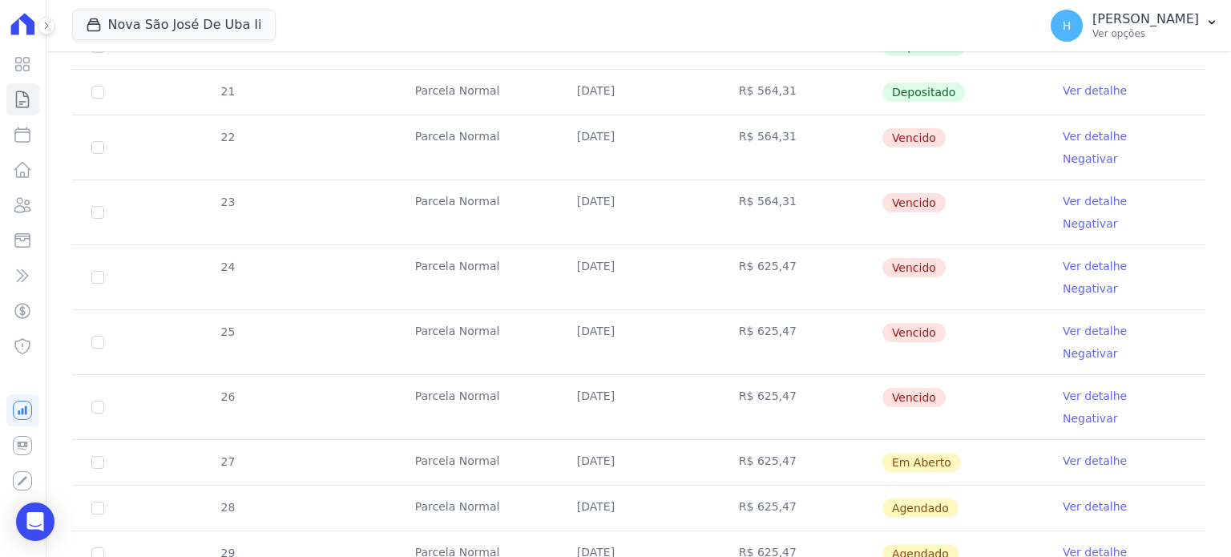
click at [1084, 453] on link "Ver detalhe" at bounding box center [1095, 461] width 64 height 16
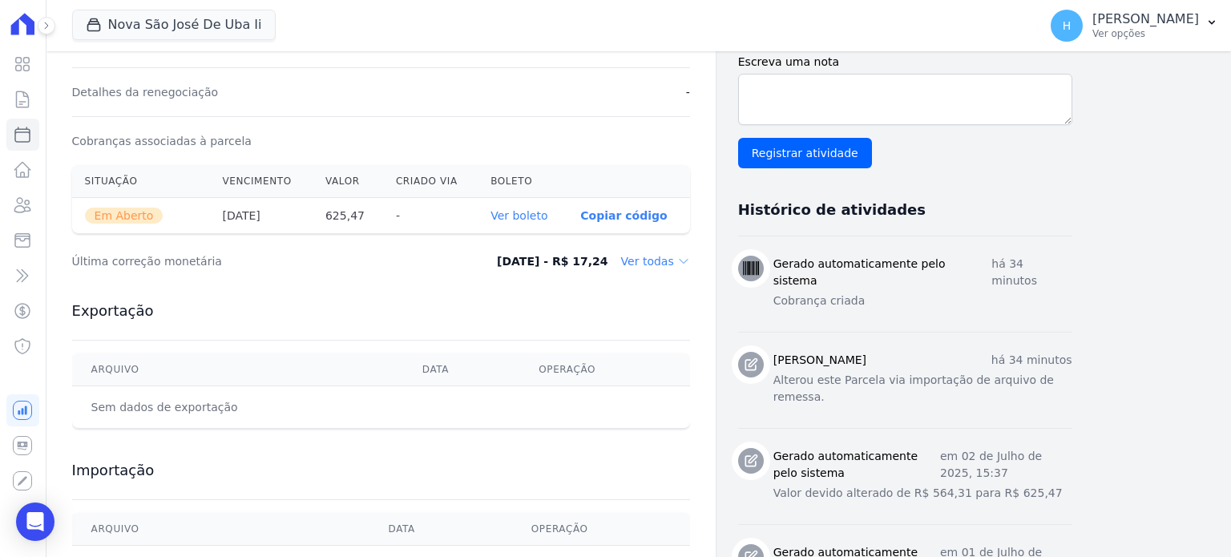
scroll to position [561, 0]
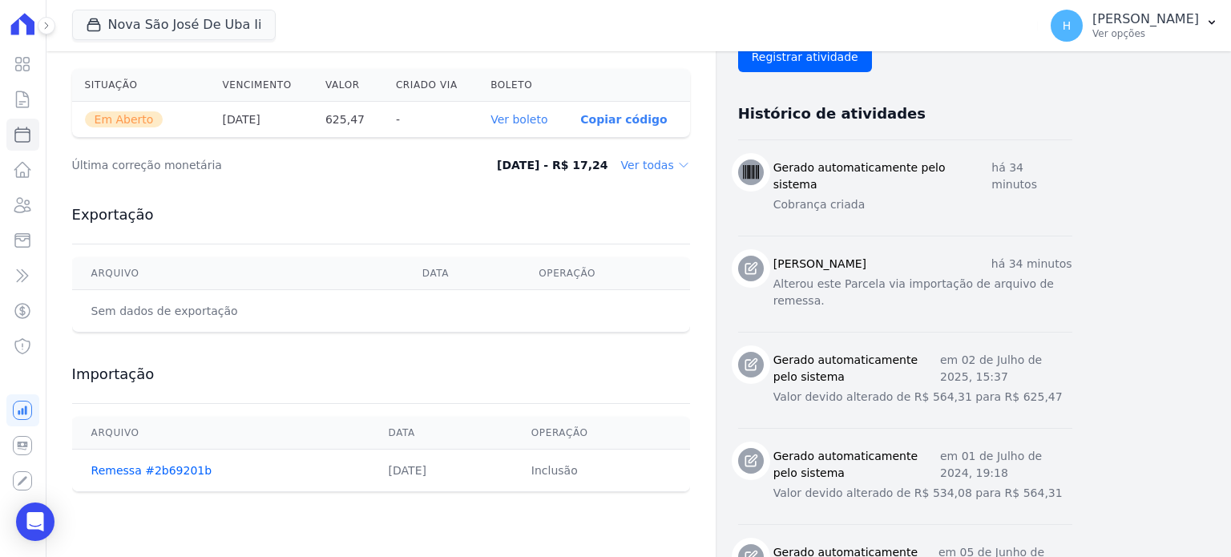
click at [527, 119] on link "Ver boleto" at bounding box center [519, 119] width 57 height 13
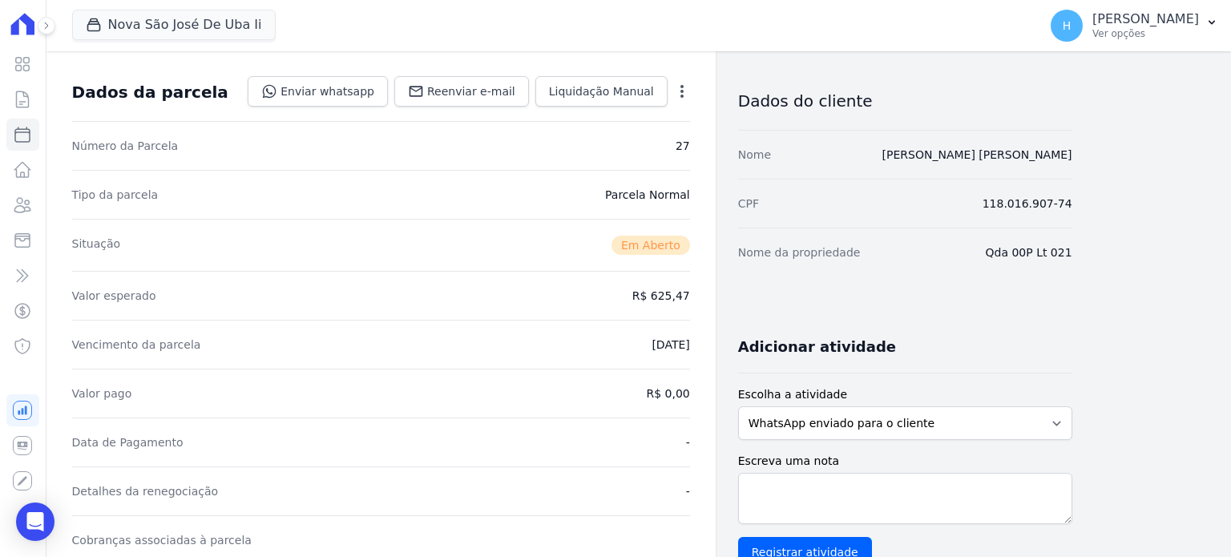
scroll to position [0, 0]
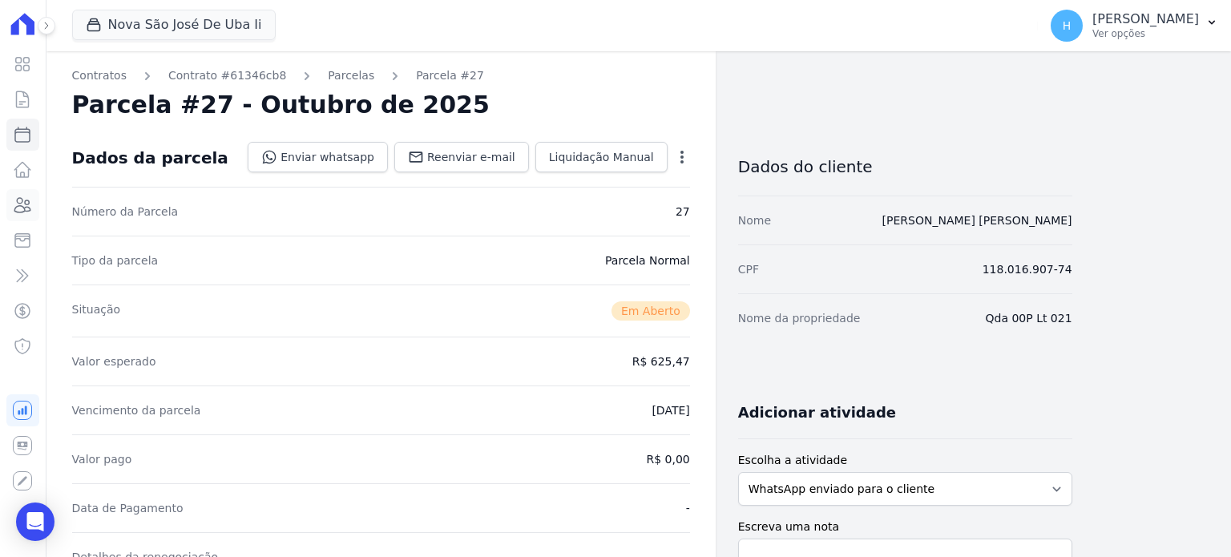
click at [26, 204] on icon at bounding box center [22, 205] width 19 height 19
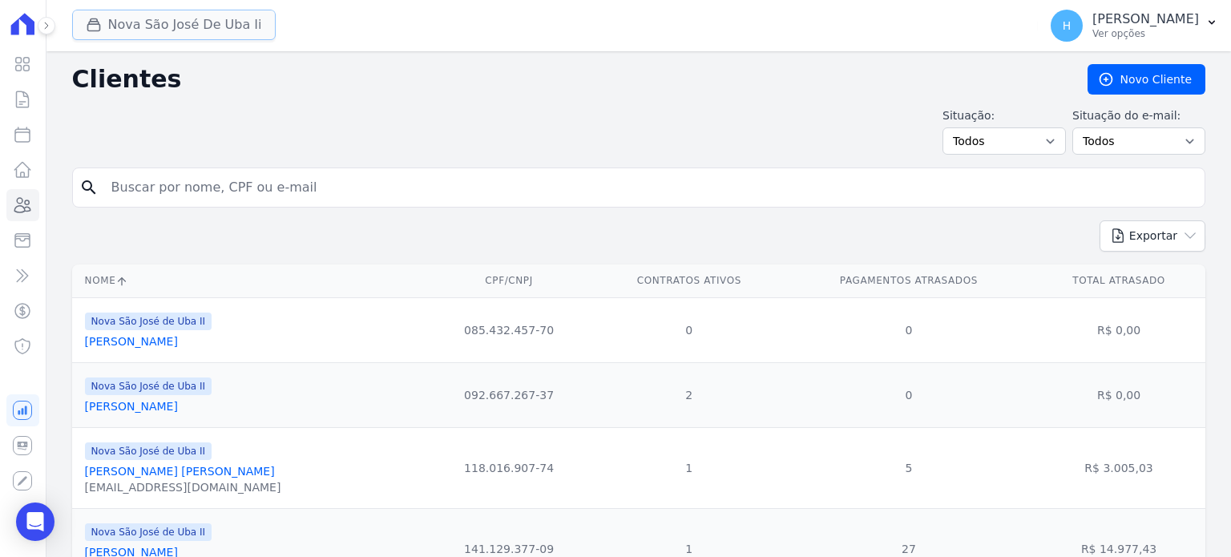
click at [219, 28] on button "Nova São José De Uba Ii" at bounding box center [174, 25] width 204 height 30
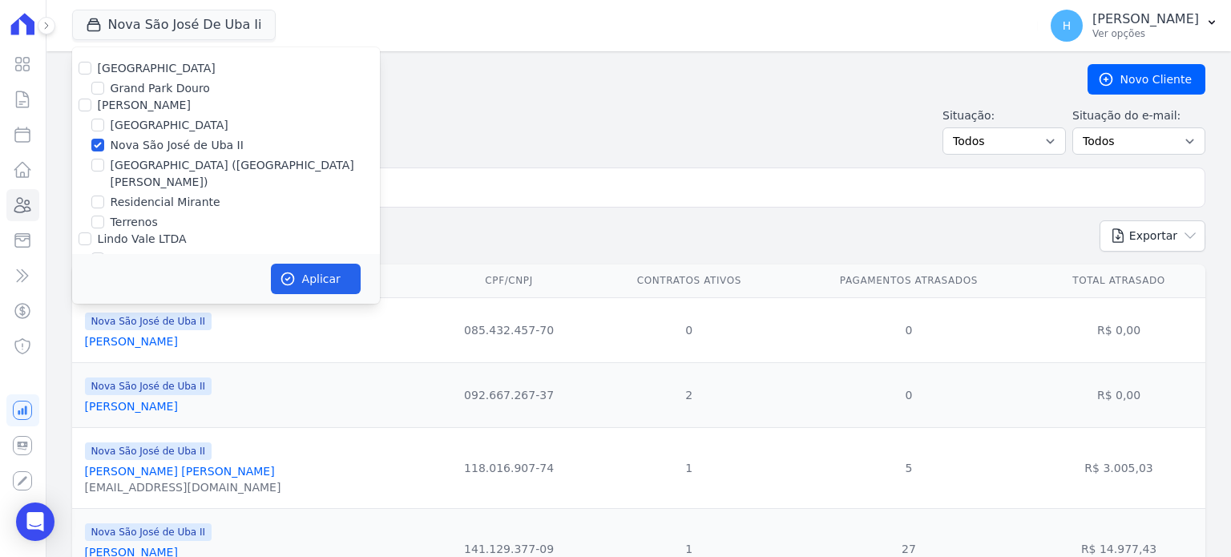
click at [90, 144] on div "Nova São José de Uba II" at bounding box center [226, 145] width 308 height 17
click at [97, 145] on input "Nova São José de Uba II" at bounding box center [97, 145] width 13 height 13
checkbox input "false"
drag, startPoint x: 93, startPoint y: 201, endPoint x: 118, endPoint y: 220, distance: 31.4
click at [93, 216] on input "Terrenos" at bounding box center [97, 222] width 13 height 13
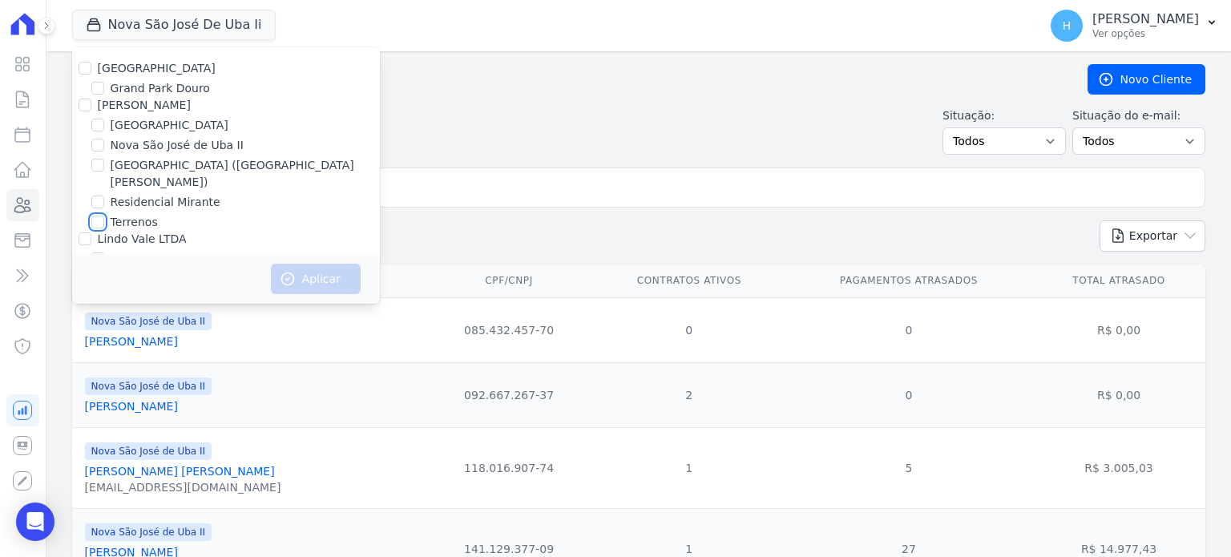
checkbox input "true"
click at [305, 281] on button "Aplicar" at bounding box center [316, 279] width 90 height 30
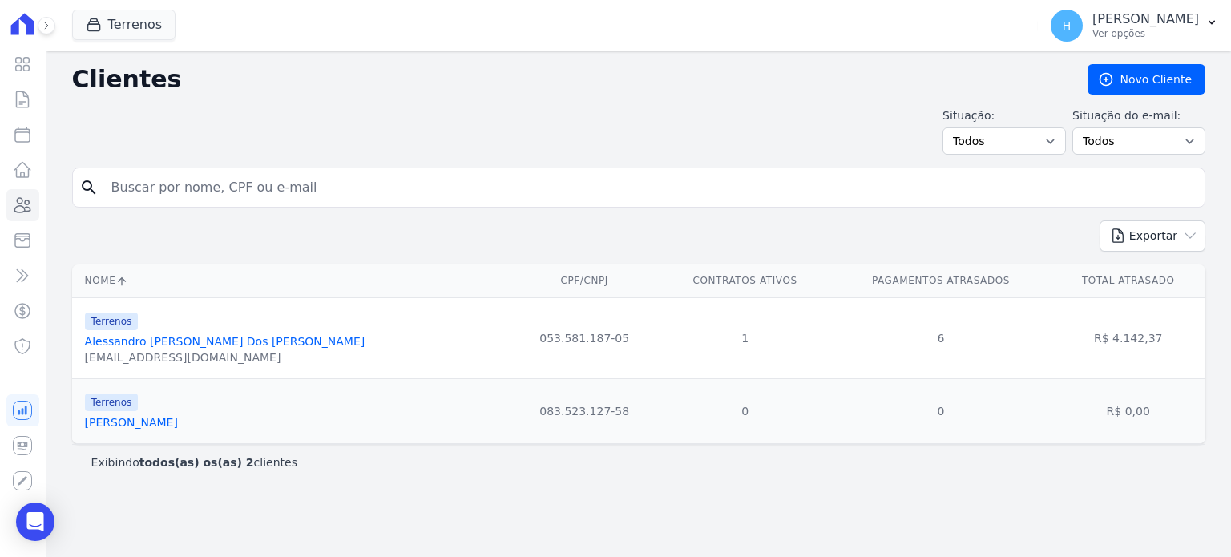
click at [350, 194] on input "search" at bounding box center [650, 188] width 1097 height 32
type input "alessan"
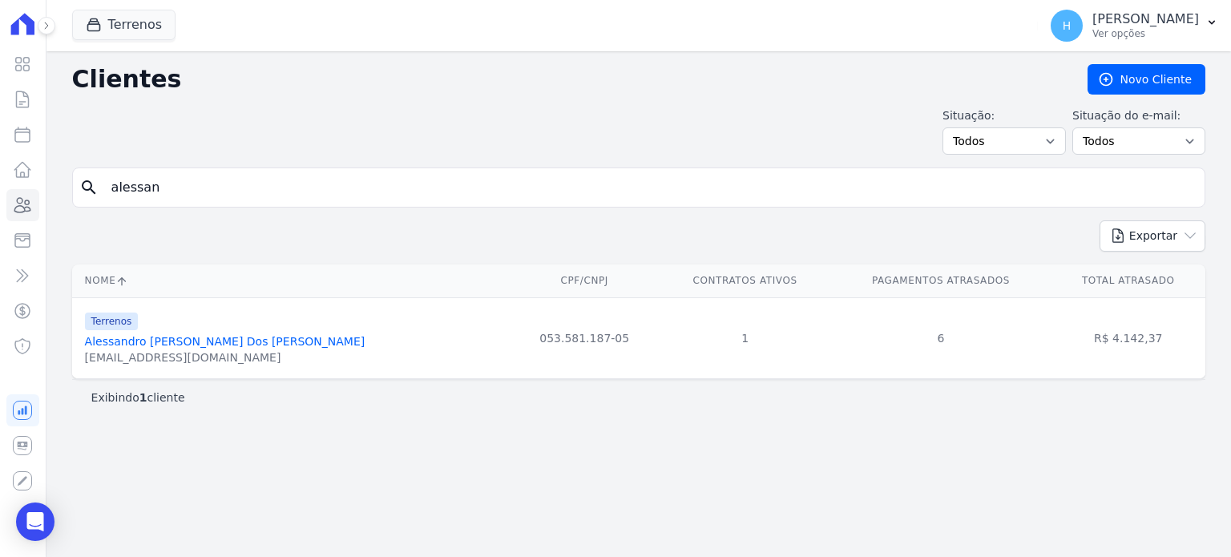
drag, startPoint x: 204, startPoint y: 341, endPoint x: 189, endPoint y: 346, distance: 15.5
click at [204, 341] on link "Alessandro José Xavier Dos Santos" at bounding box center [225, 341] width 281 height 13
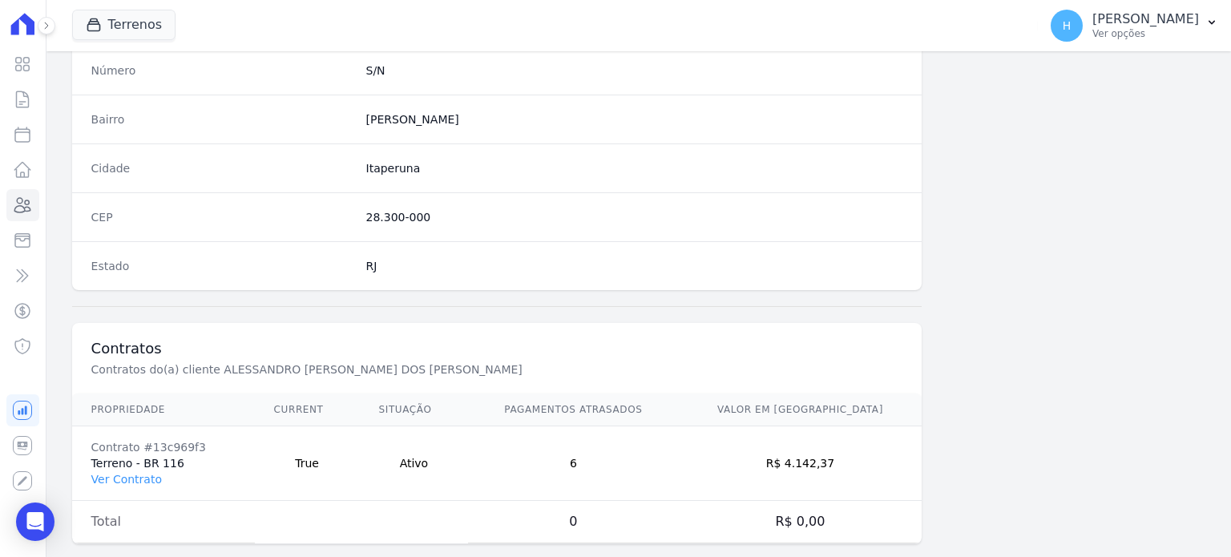
scroll to position [937, 0]
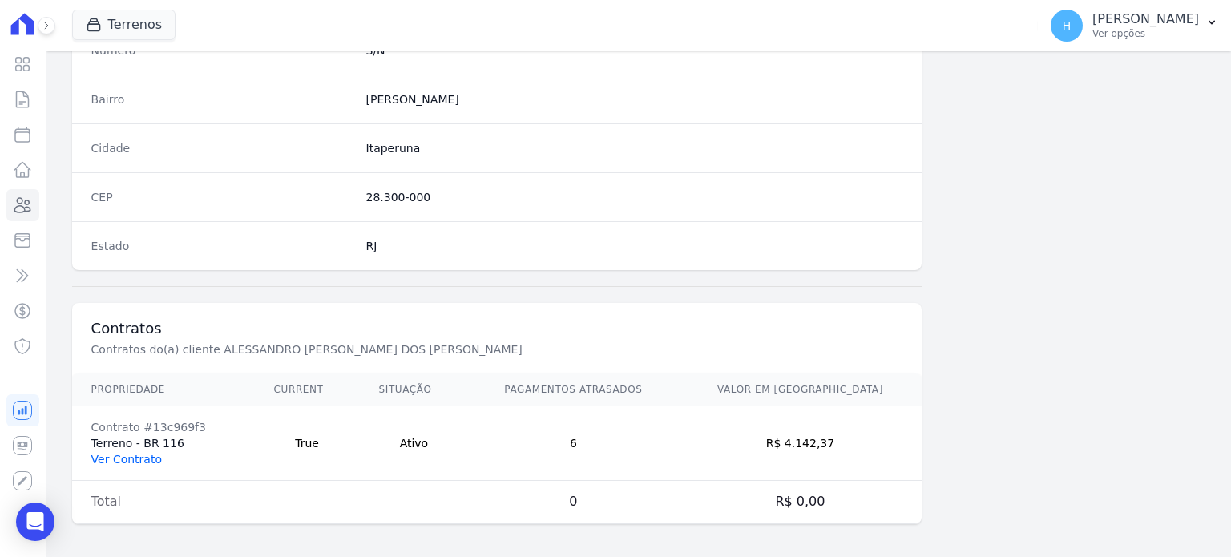
click at [123, 456] on link "Ver Contrato" at bounding box center [126, 459] width 71 height 13
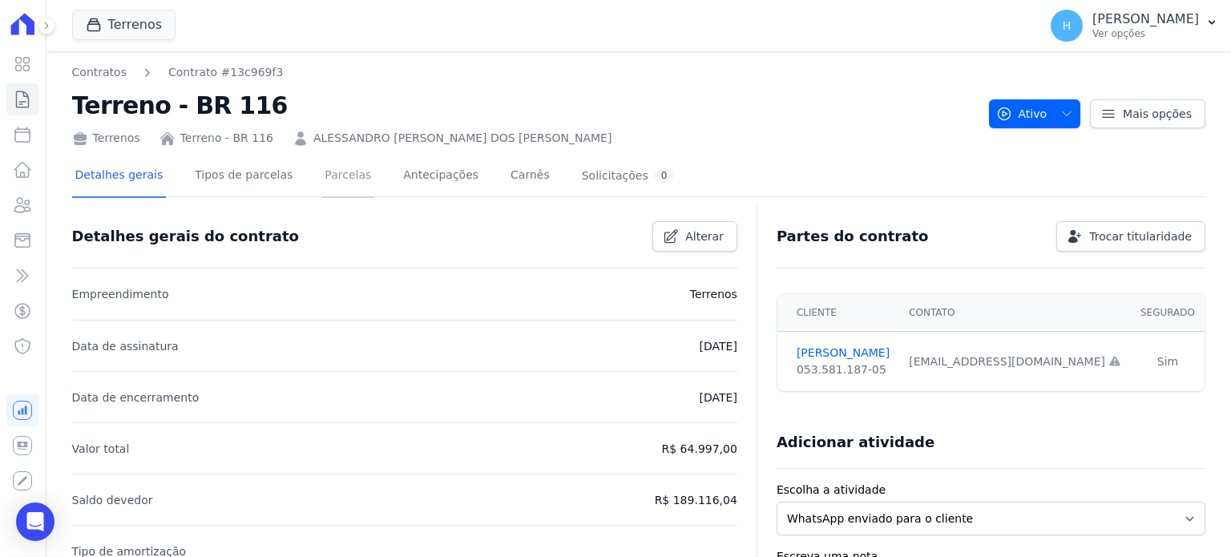
click at [337, 172] on link "Parcelas" at bounding box center [347, 177] width 53 height 42
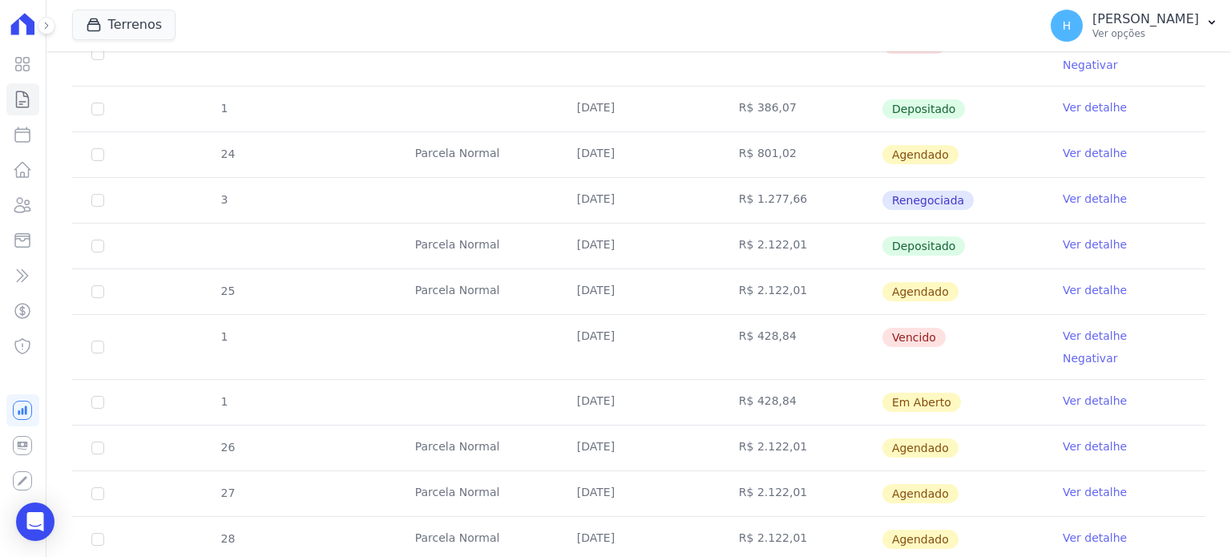
scroll to position [1042, 0]
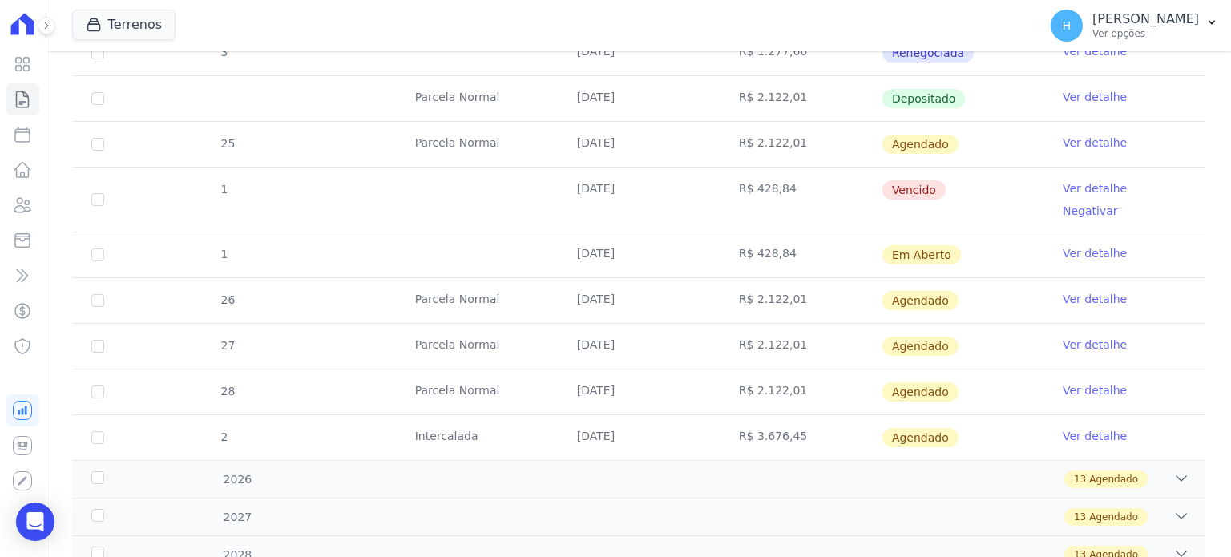
click at [1095, 245] on link "Ver detalhe" at bounding box center [1095, 253] width 64 height 16
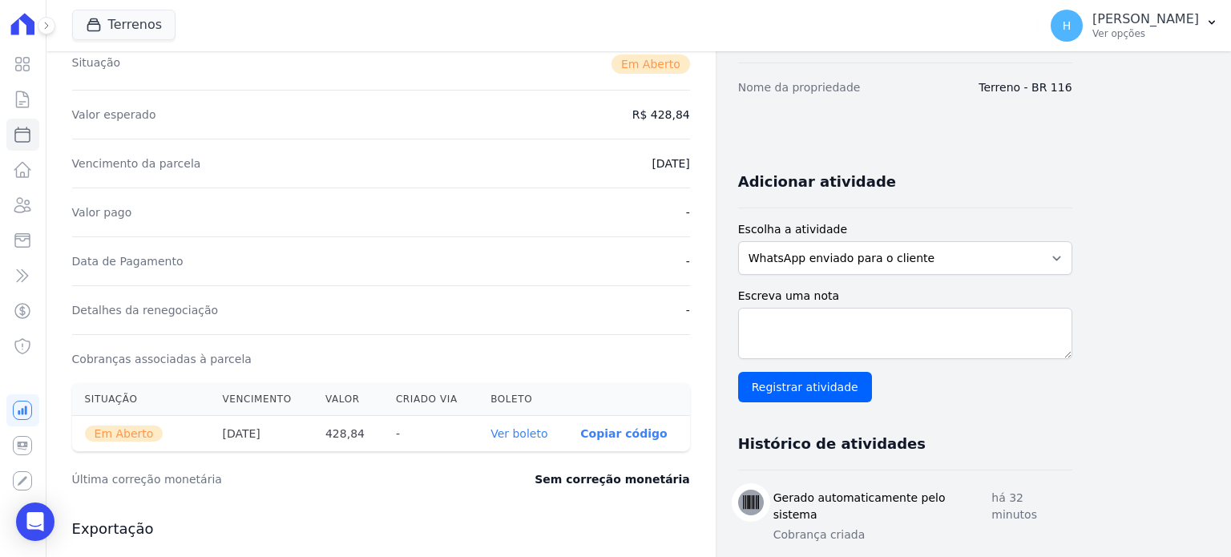
scroll to position [481, 0]
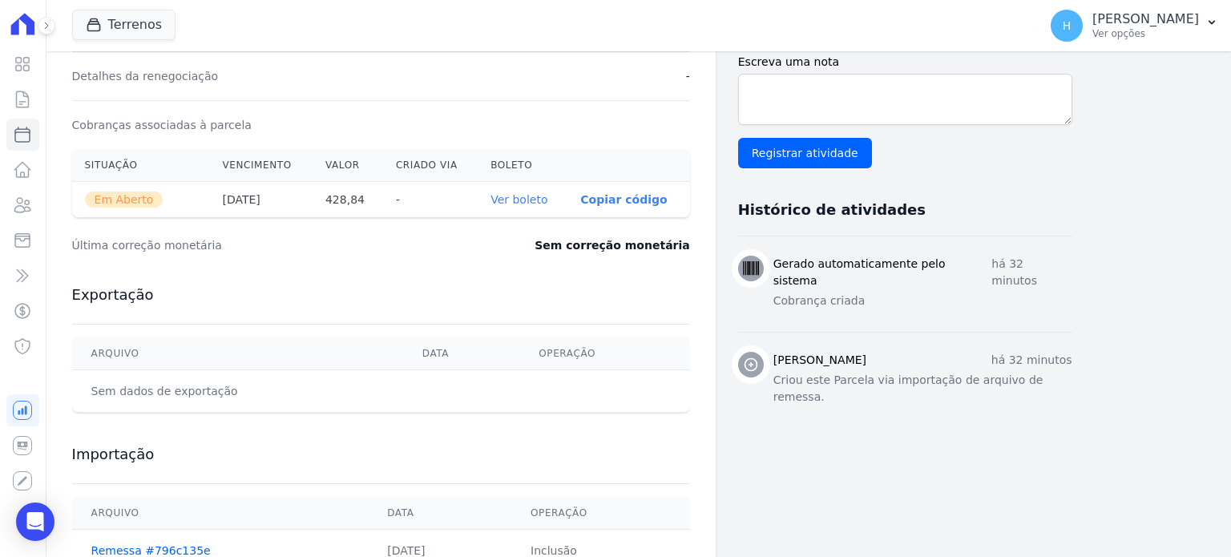
click at [529, 200] on link "Ver boleto" at bounding box center [519, 199] width 57 height 13
click at [131, 25] on button "Terrenos" at bounding box center [124, 25] width 104 height 30
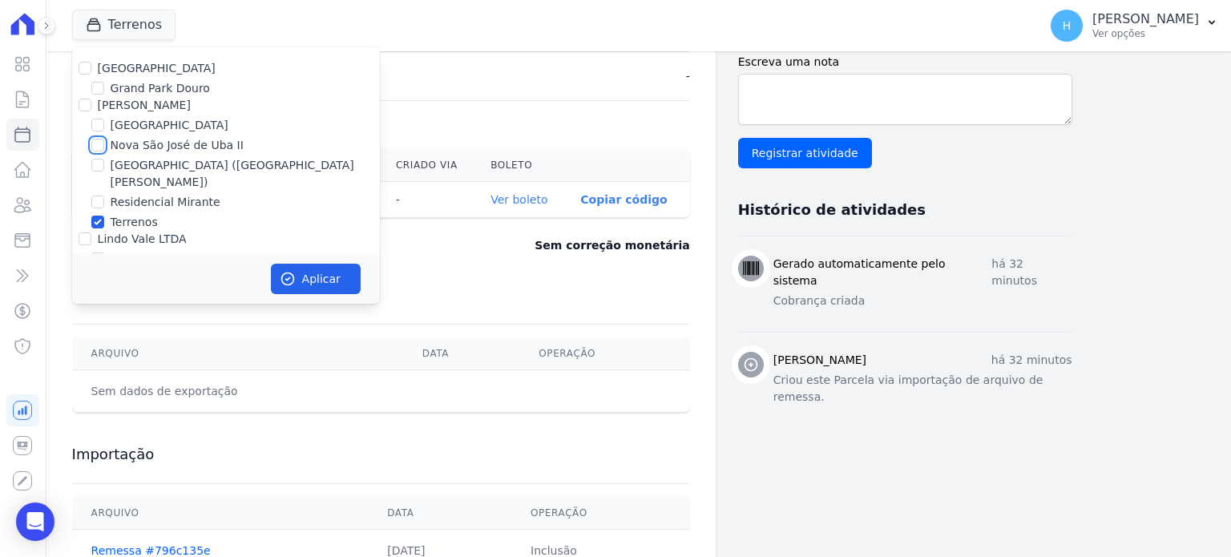
drag, startPoint x: 99, startPoint y: 145, endPoint x: 99, endPoint y: 172, distance: 26.5
click at [99, 147] on input "Nova São José de Uba II" at bounding box center [97, 145] width 13 height 13
checkbox input "true"
click at [96, 216] on input "Terrenos" at bounding box center [97, 222] width 13 height 13
checkbox input "false"
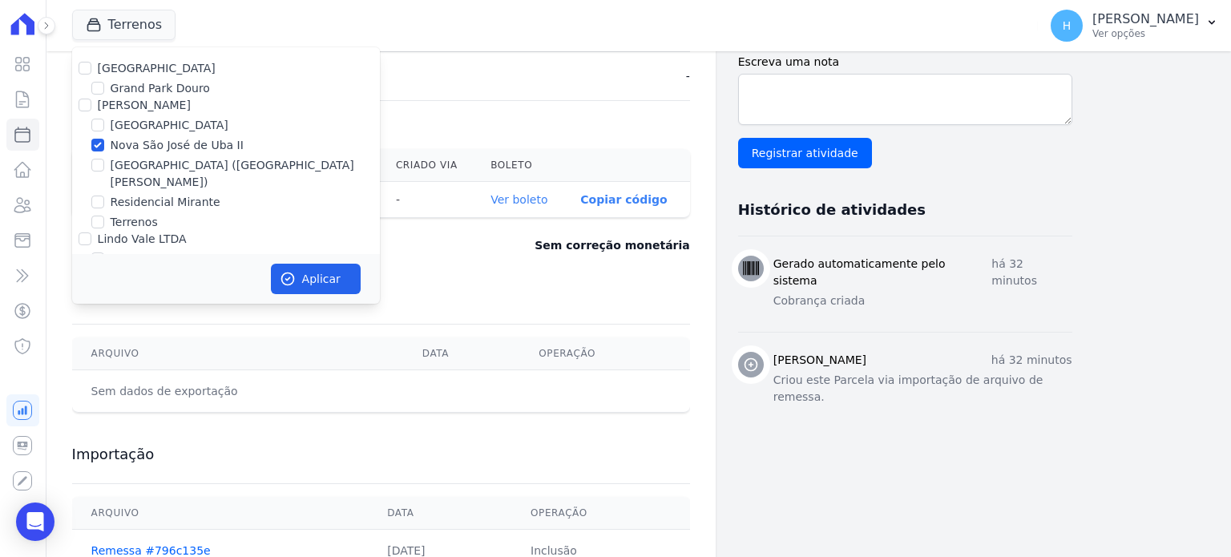
click at [332, 295] on div "Aplicar" at bounding box center [226, 279] width 308 height 50
click at [323, 283] on button "Aplicar" at bounding box center [316, 279] width 90 height 30
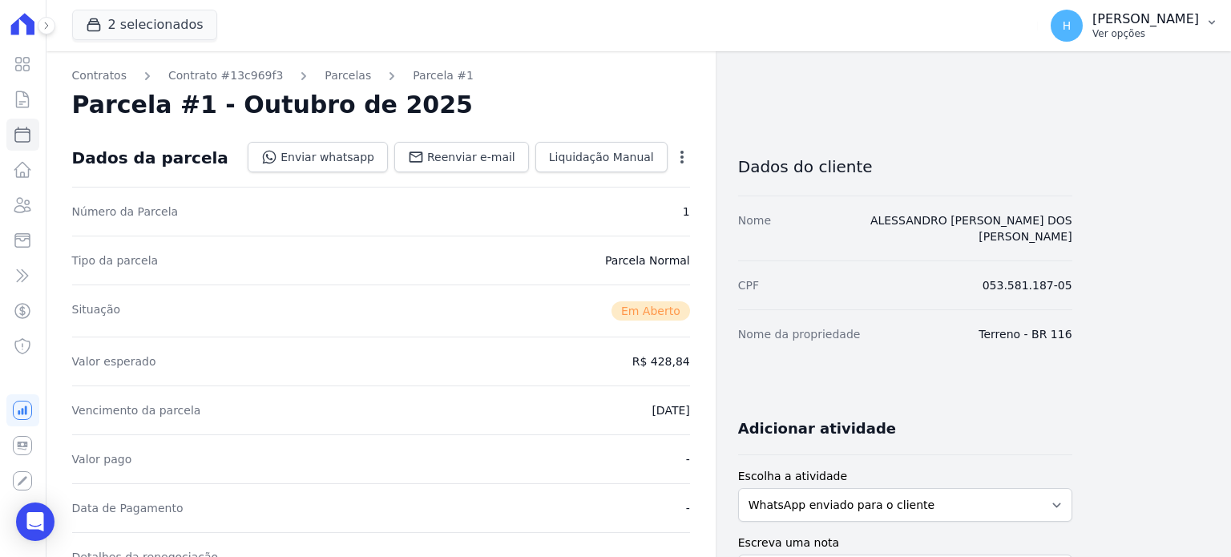
click at [1171, 33] on p "Ver opções" at bounding box center [1146, 33] width 107 height 13
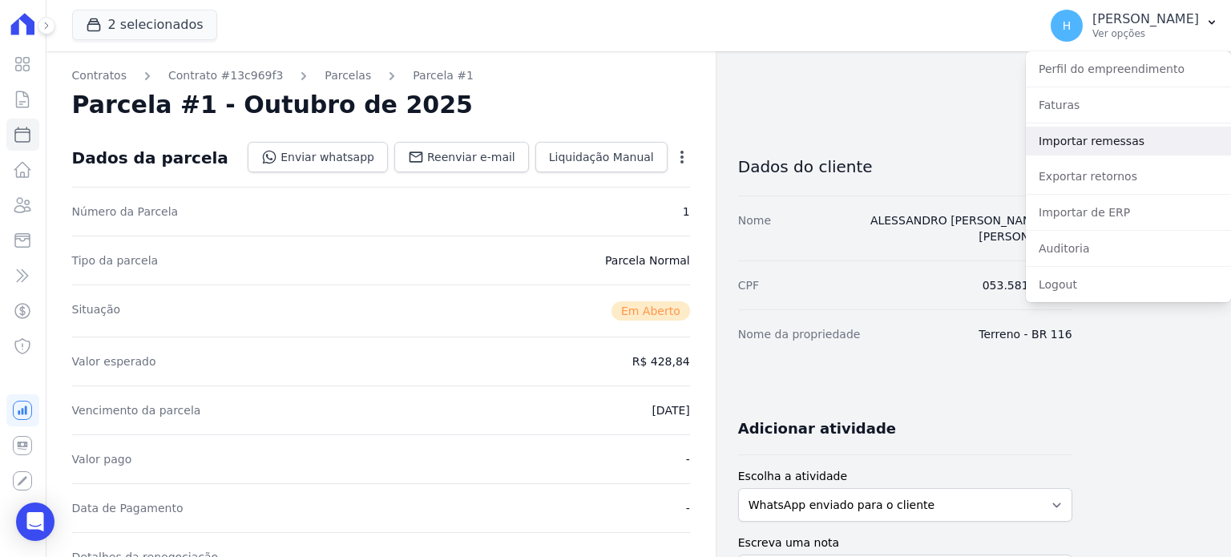
click at [1056, 143] on link "Importar remessas" at bounding box center [1128, 141] width 205 height 29
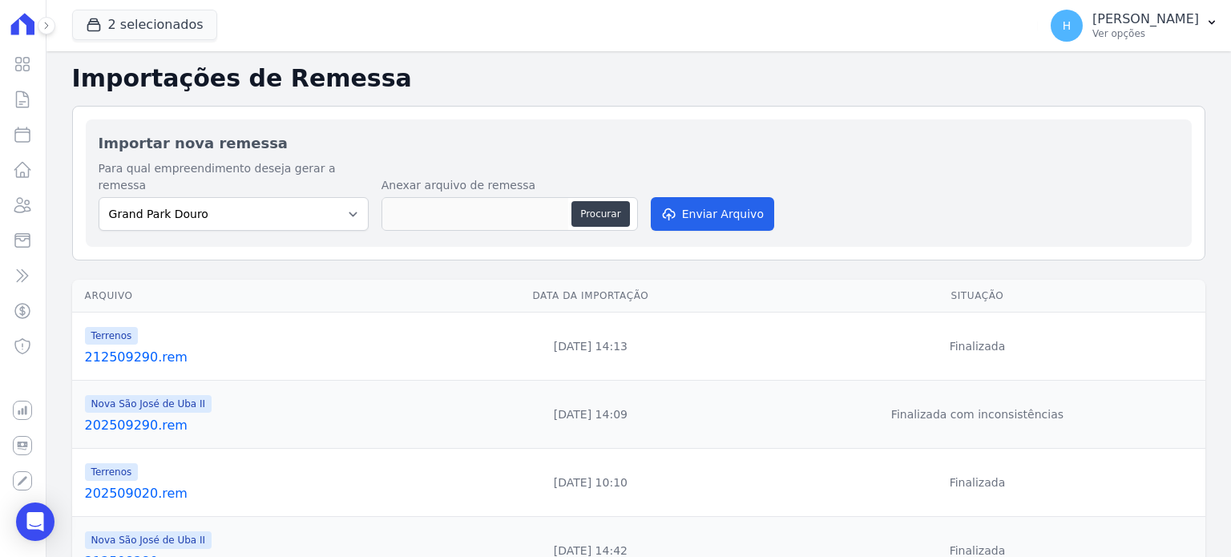
click at [156, 416] on link "202509290.rem" at bounding box center [255, 425] width 341 height 19
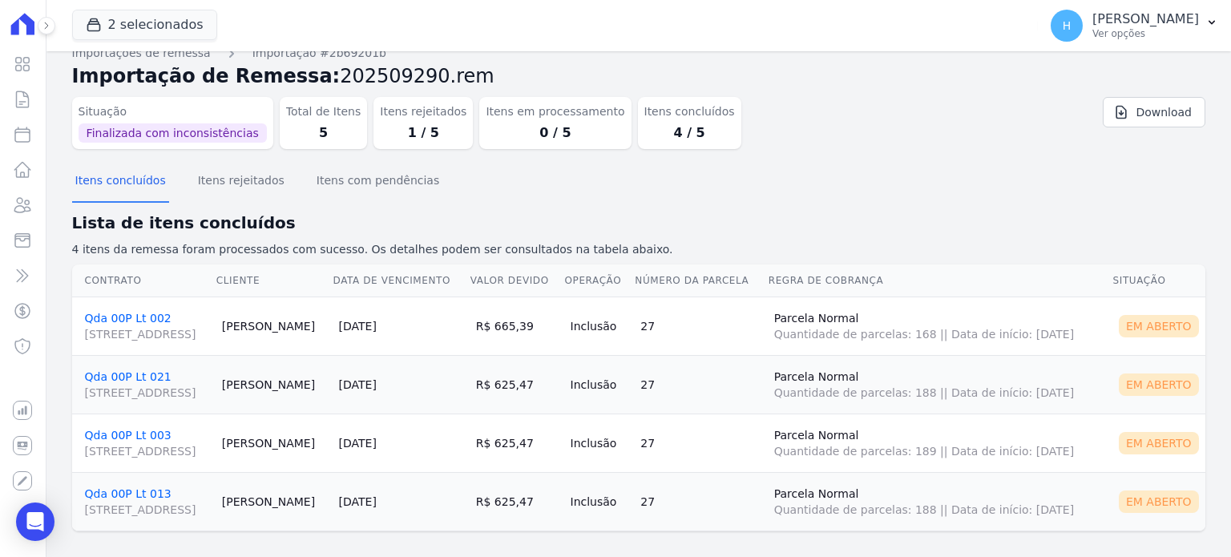
scroll to position [30, 0]
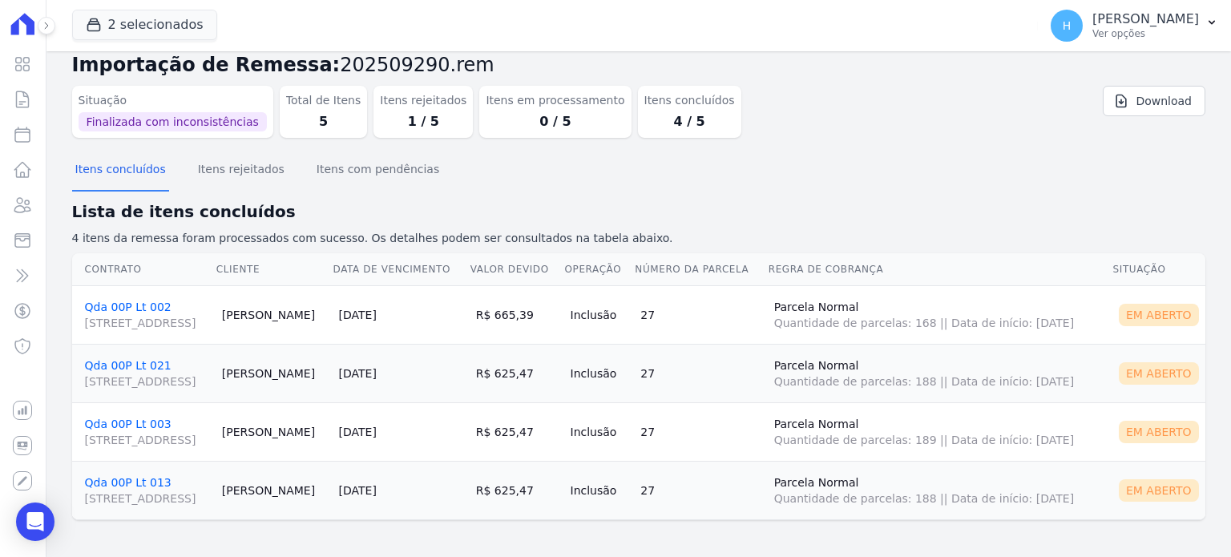
click at [138, 307] on link "Qda 00P Lt 002 Rua Projetada, s/n, Ubá" at bounding box center [147, 316] width 124 height 30
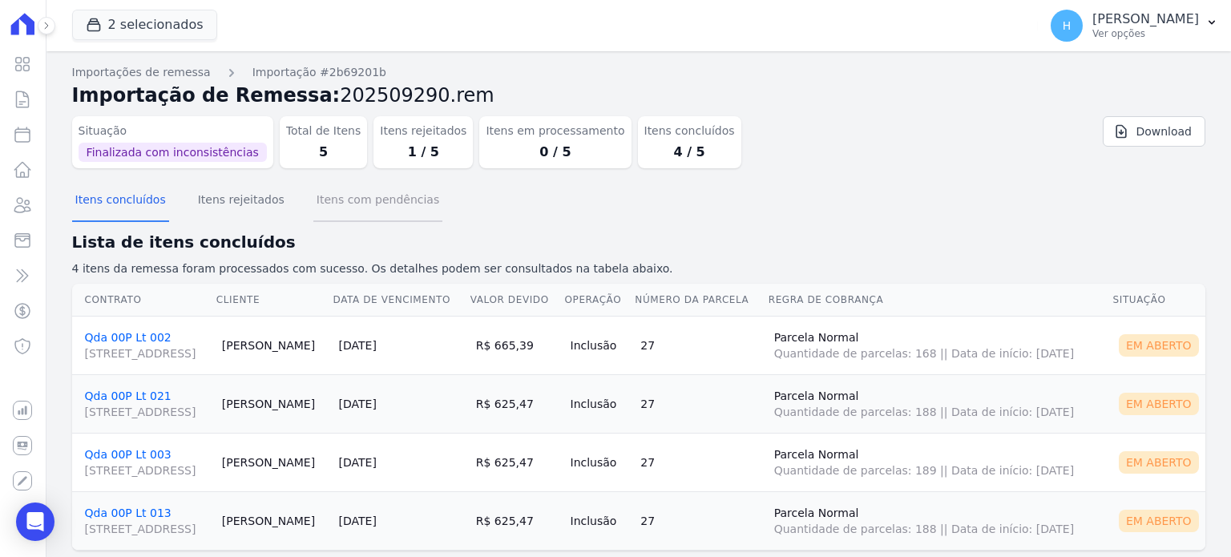
click at [360, 198] on button "Itens com pendências" at bounding box center [377, 201] width 129 height 42
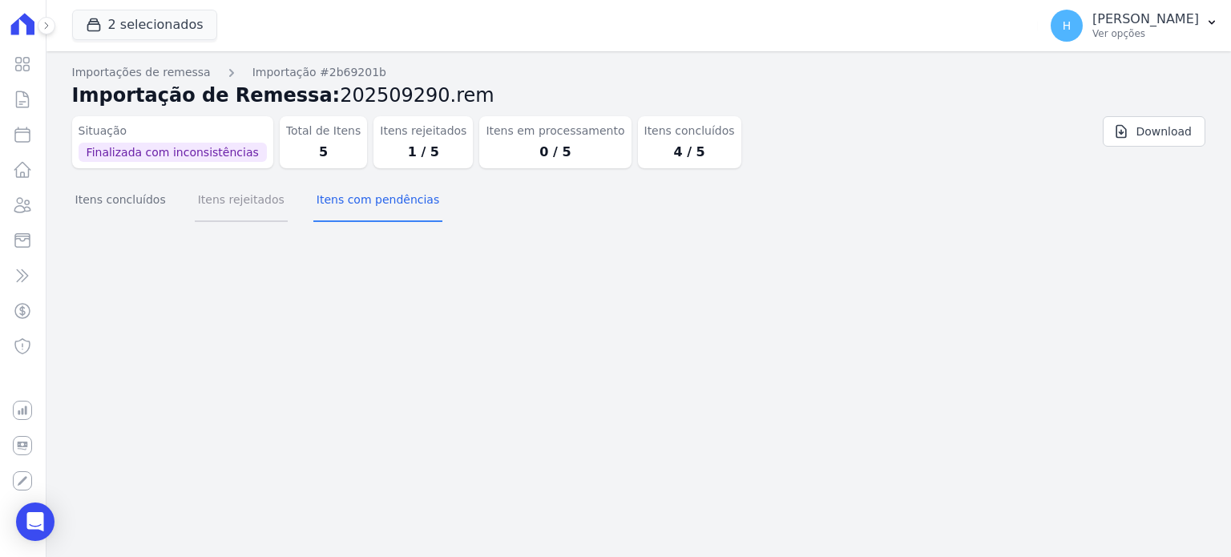
click at [246, 200] on button "Itens rejeitados" at bounding box center [241, 201] width 93 height 42
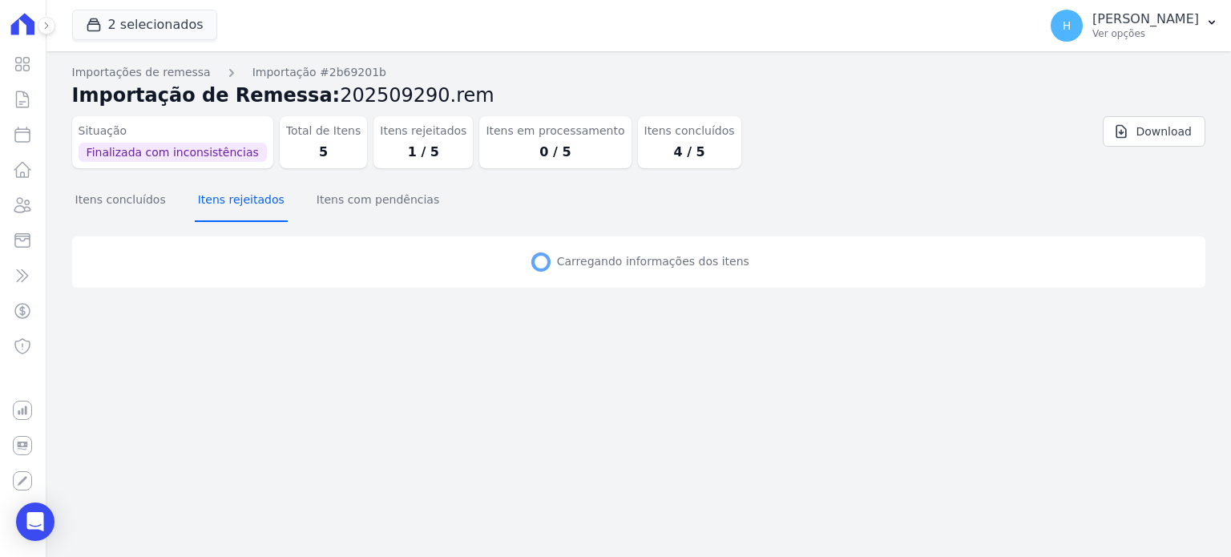
select select "none"
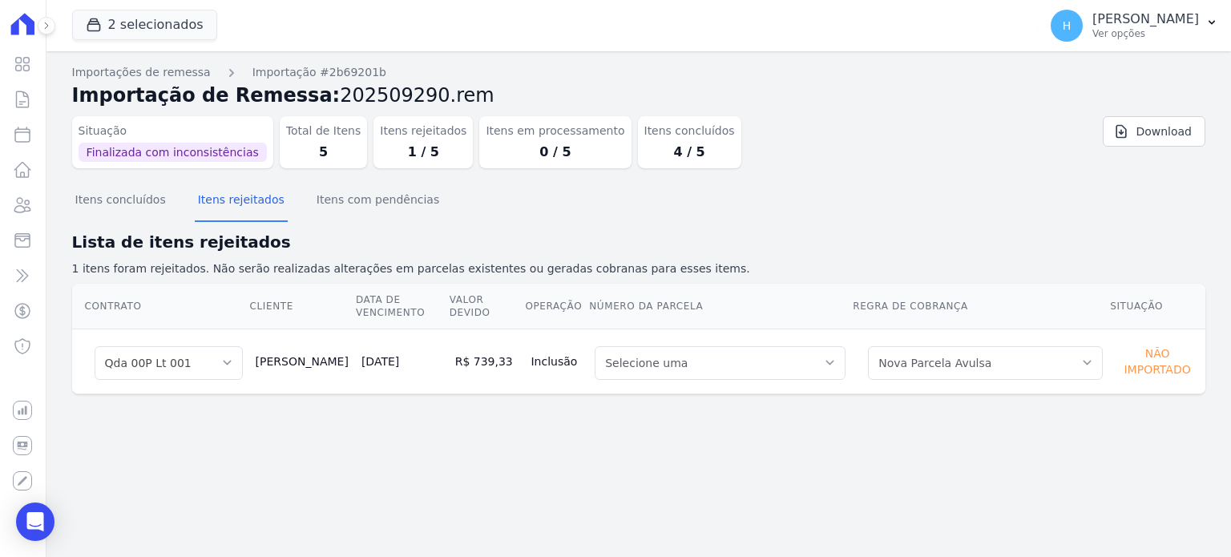
click at [355, 364] on td "27/10/2025" at bounding box center [402, 361] width 94 height 65
click at [1081, 337] on td "Selecione uma Nova Parcela Avulsa Parcela Avulsa Existente Outros (1 X R$ 16.66…" at bounding box center [980, 361] width 257 height 65
click at [1116, 345] on div "Não importado" at bounding box center [1157, 361] width 83 height 38
click at [115, 18] on button "2 selecionados" at bounding box center [144, 25] width 145 height 30
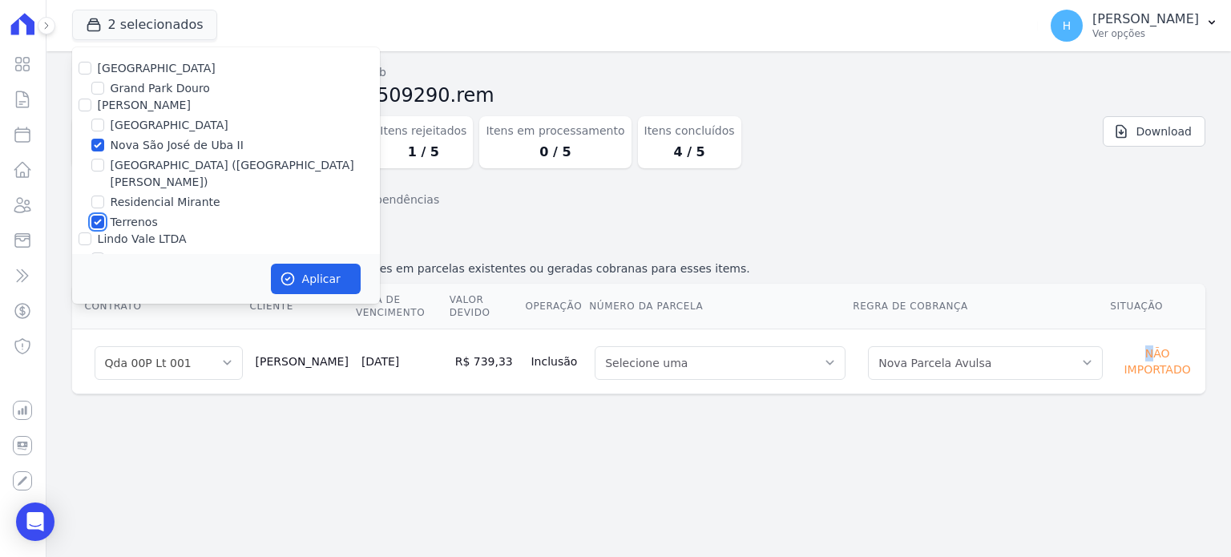
click at [96, 216] on input "Terrenos" at bounding box center [97, 222] width 13 height 13
checkbox input "false"
click at [305, 279] on button "Aplicar" at bounding box center [316, 279] width 90 height 30
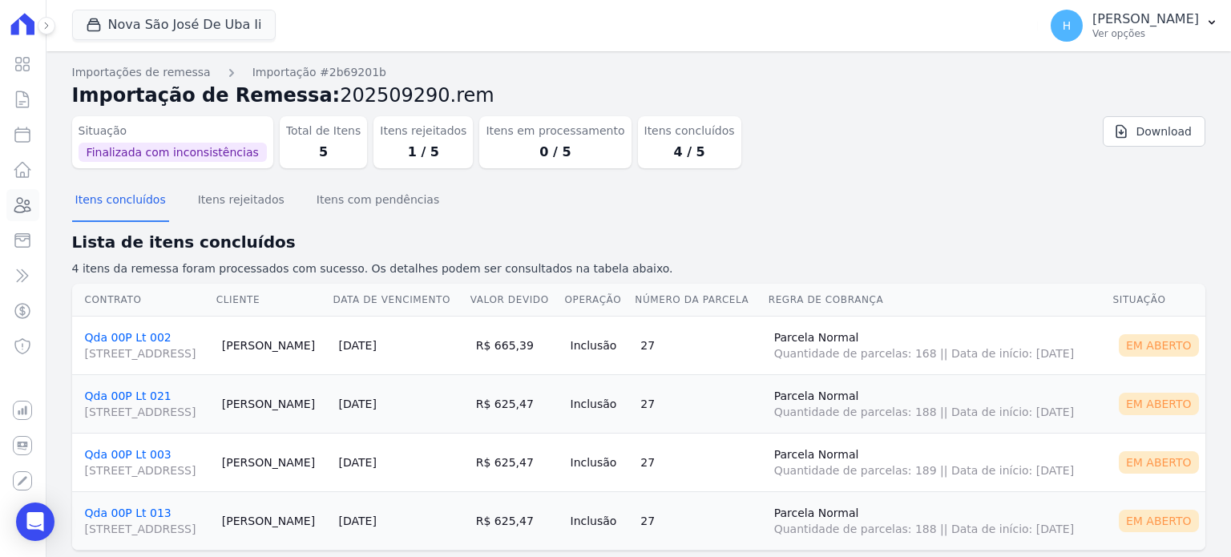
click at [19, 204] on icon at bounding box center [22, 205] width 19 height 19
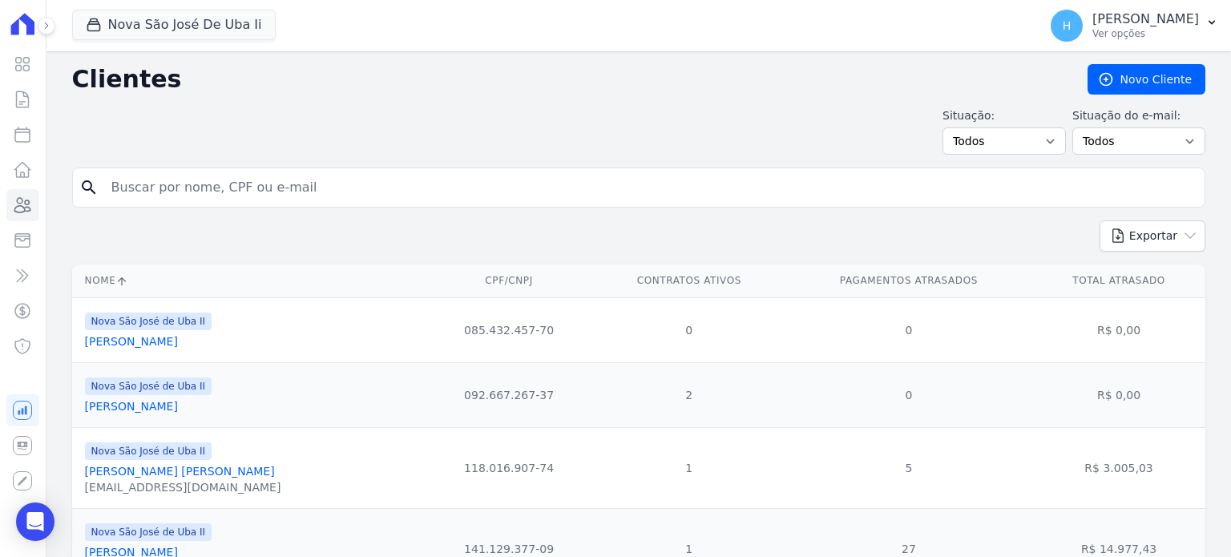
click at [132, 183] on input "search" at bounding box center [650, 188] width 1097 height 32
type input "diego verdan"
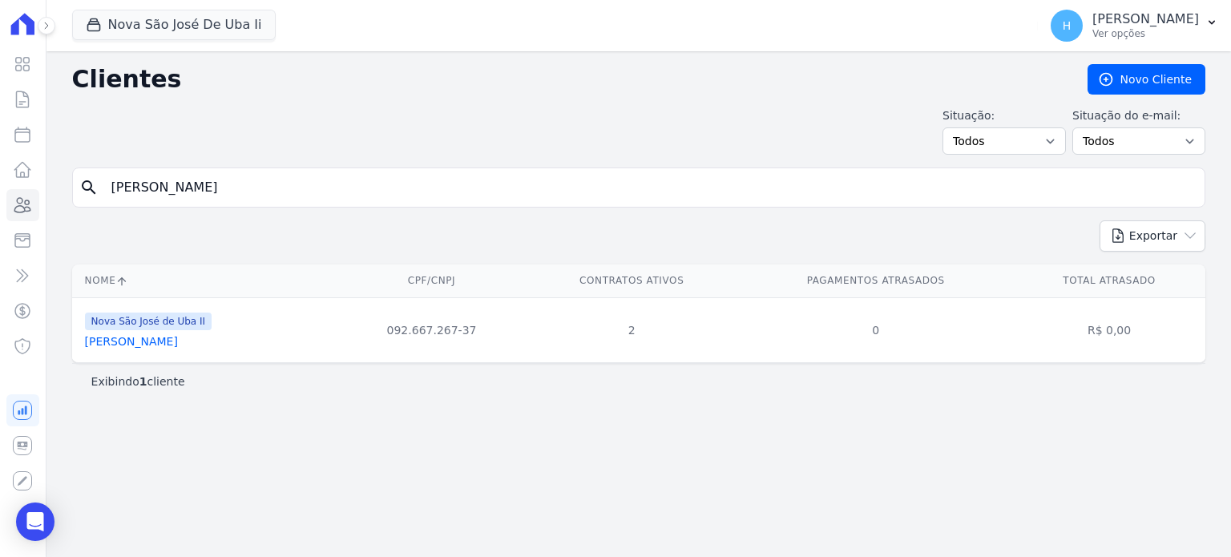
click at [178, 335] on link "Diego Verdan Coelho Da Silva" at bounding box center [131, 341] width 93 height 13
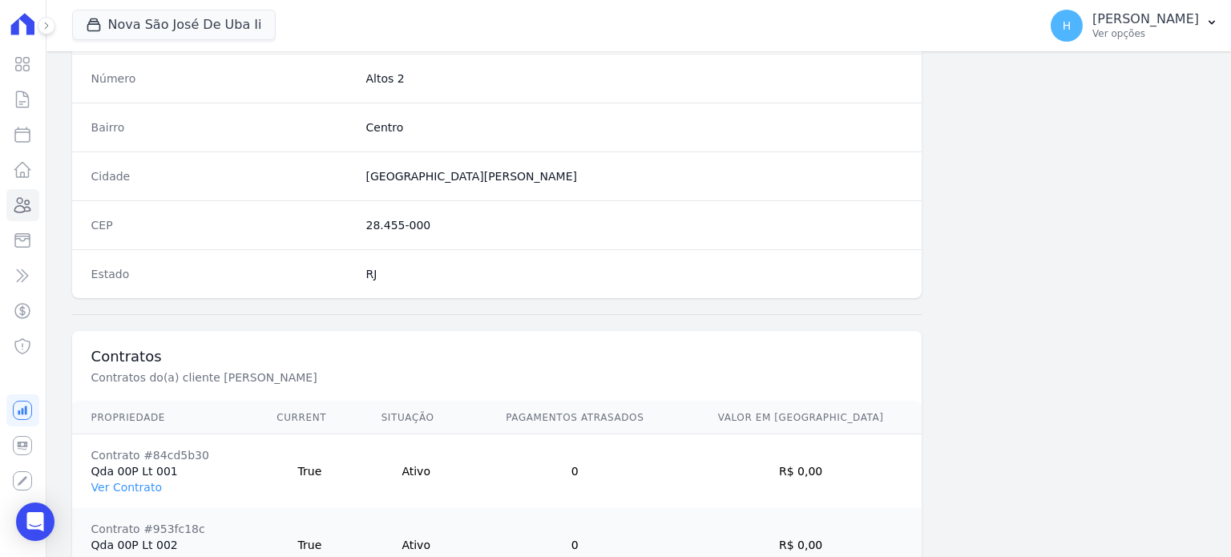
scroll to position [1011, 0]
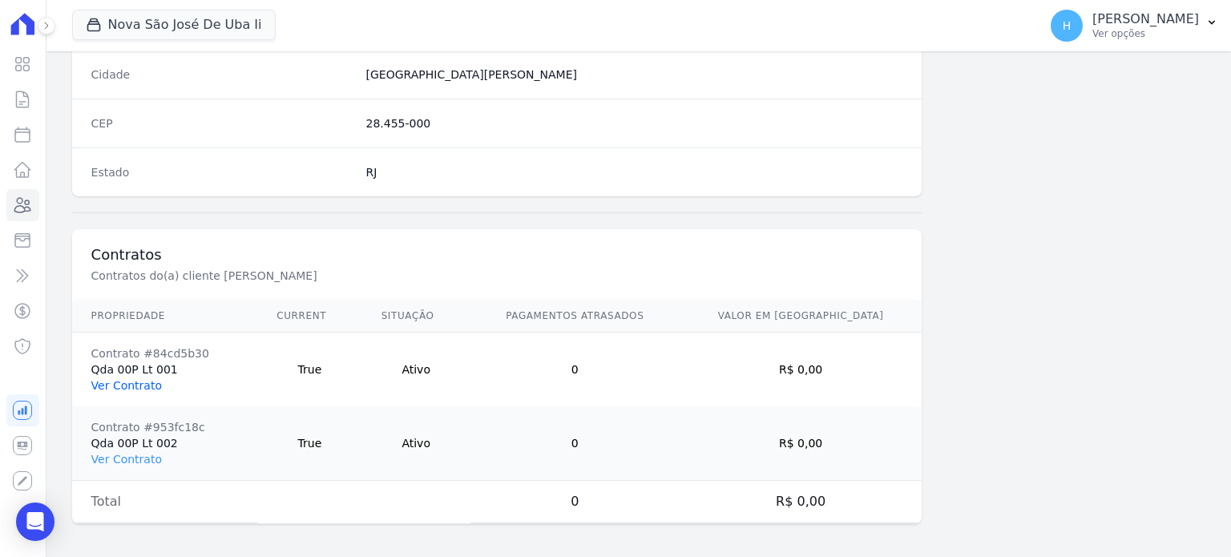
click at [104, 383] on link "Ver Contrato" at bounding box center [126, 385] width 71 height 13
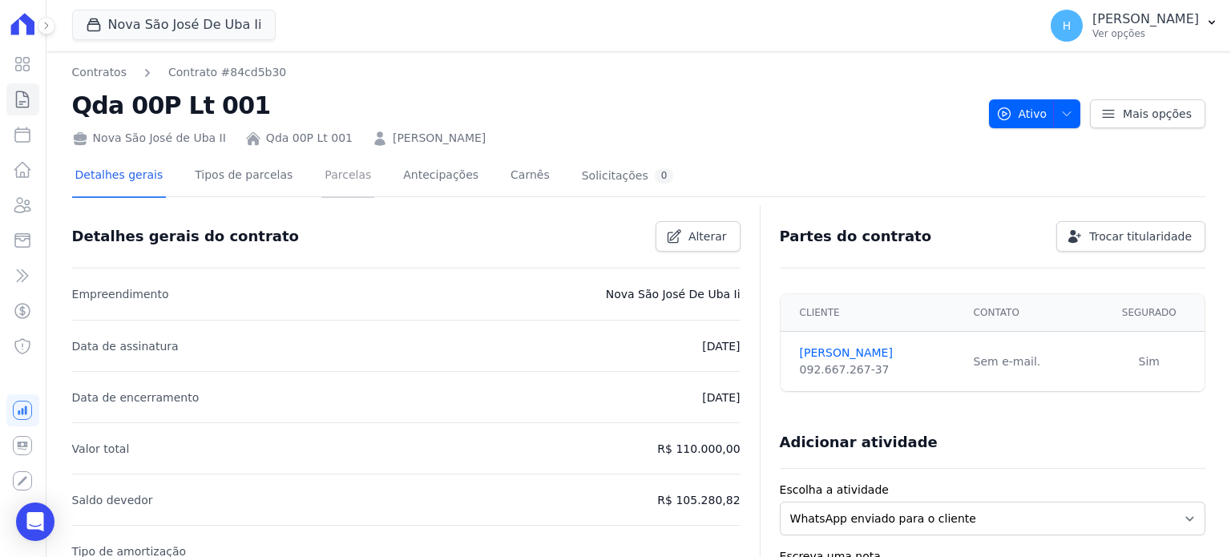
click at [331, 182] on link "Parcelas" at bounding box center [347, 177] width 53 height 42
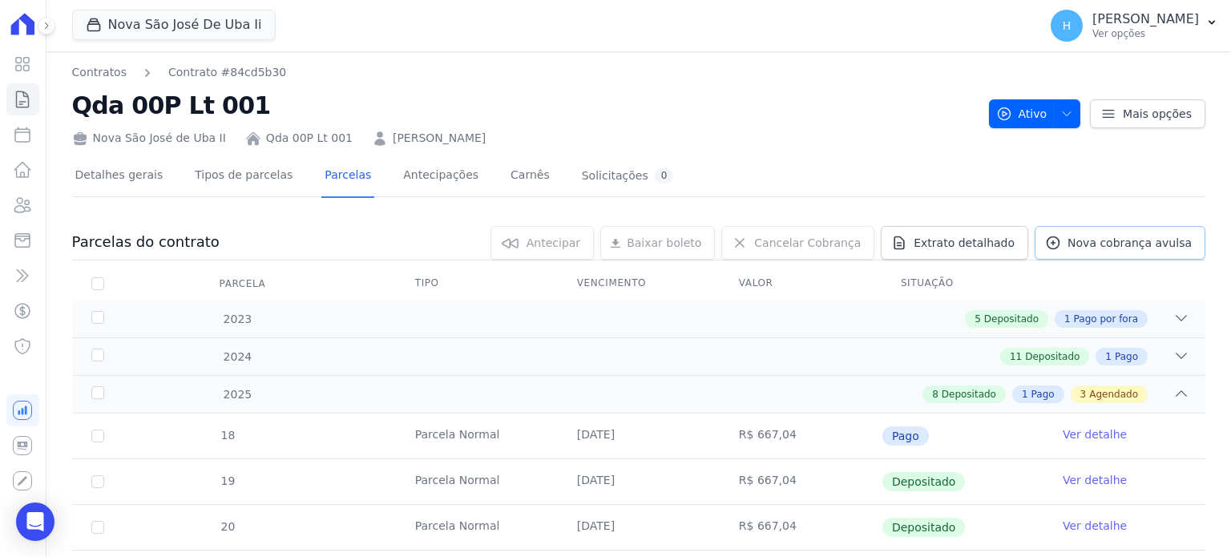
click at [1167, 246] on span "Nova cobrança avulsa" at bounding box center [1130, 243] width 124 height 16
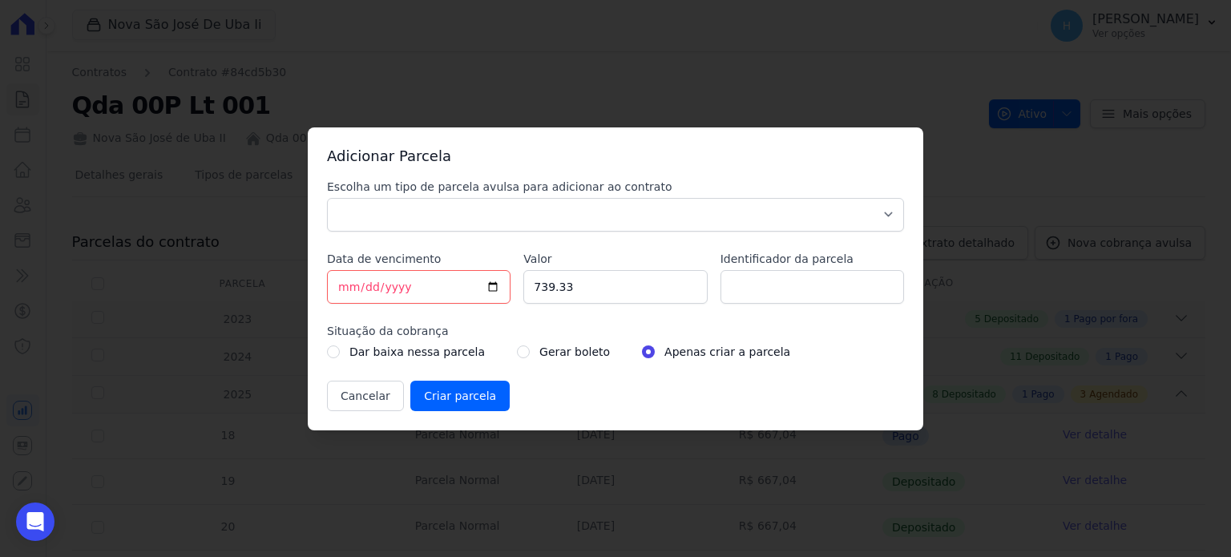
drag, startPoint x: 563, startPoint y: 232, endPoint x: 535, endPoint y: 221, distance: 30.2
click at [562, 233] on div "Escolha um tipo de parcela avulsa para adicionar ao contrato Parcela Normal Sin…" at bounding box center [615, 295] width 577 height 232
click at [531, 216] on select "Parcela Normal Sinal Caução Intercalada Chaves Pré Chaves Pós Chaves Taxas Quit…" at bounding box center [615, 215] width 577 height 34
select select "others"
click at [327, 198] on select "Parcela Normal Sinal Caução Intercalada Chaves Pré Chaves Pós Chaves Taxas Quit…" at bounding box center [615, 215] width 577 height 34
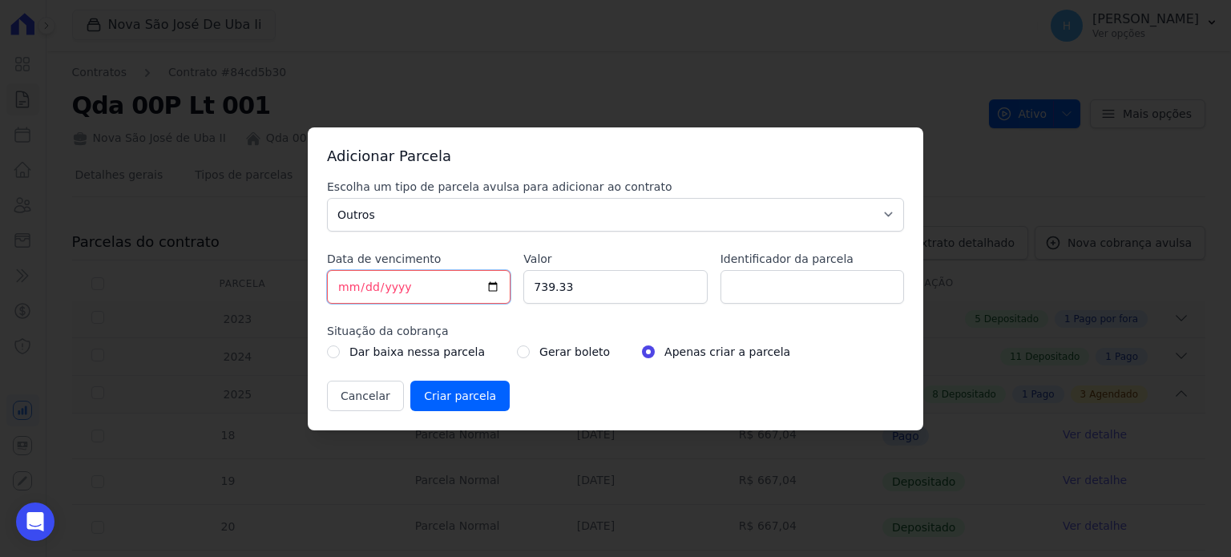
click at [346, 285] on input "2025-09-29" at bounding box center [419, 287] width 184 height 34
type input "2025-10-25"
click at [646, 298] on input "739.33" at bounding box center [615, 287] width 184 height 34
click at [807, 289] on input "Identificador da parcela" at bounding box center [813, 287] width 184 height 34
type input "0"
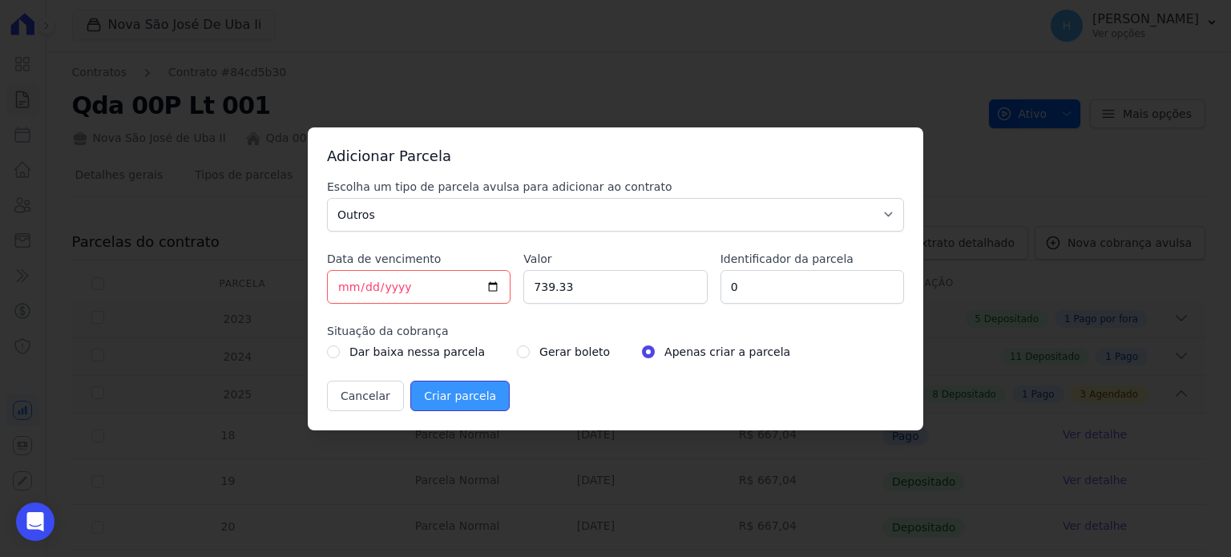
click at [459, 397] on input "Criar parcela" at bounding box center [459, 396] width 99 height 30
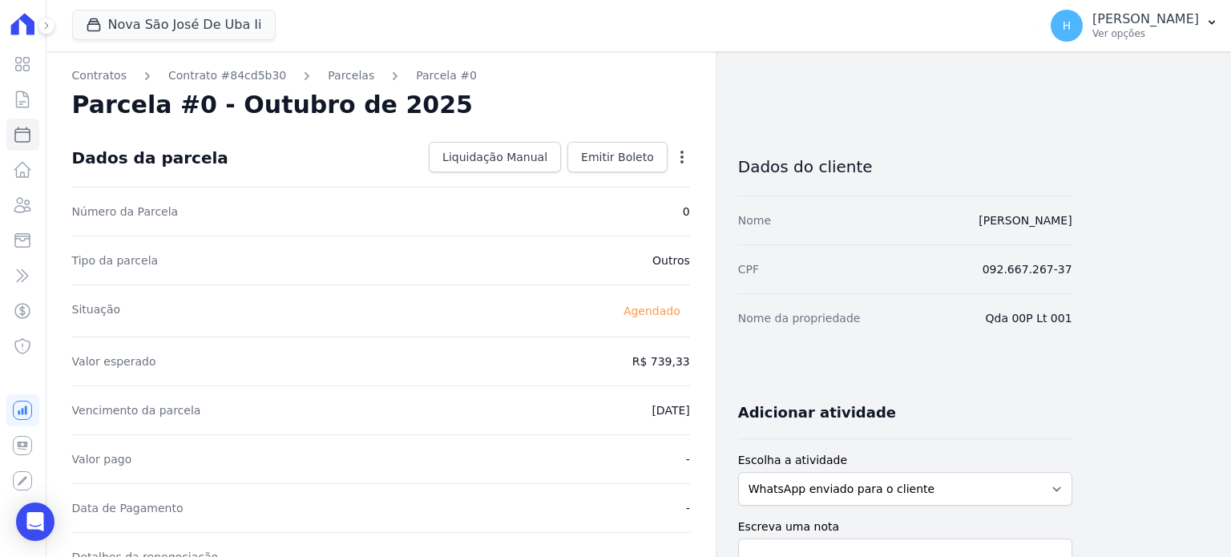
drag, startPoint x: 1194, startPoint y: 28, endPoint x: 1206, endPoint y: 50, distance: 24.4
click at [1195, 30] on p "Ver opções" at bounding box center [1146, 33] width 107 height 13
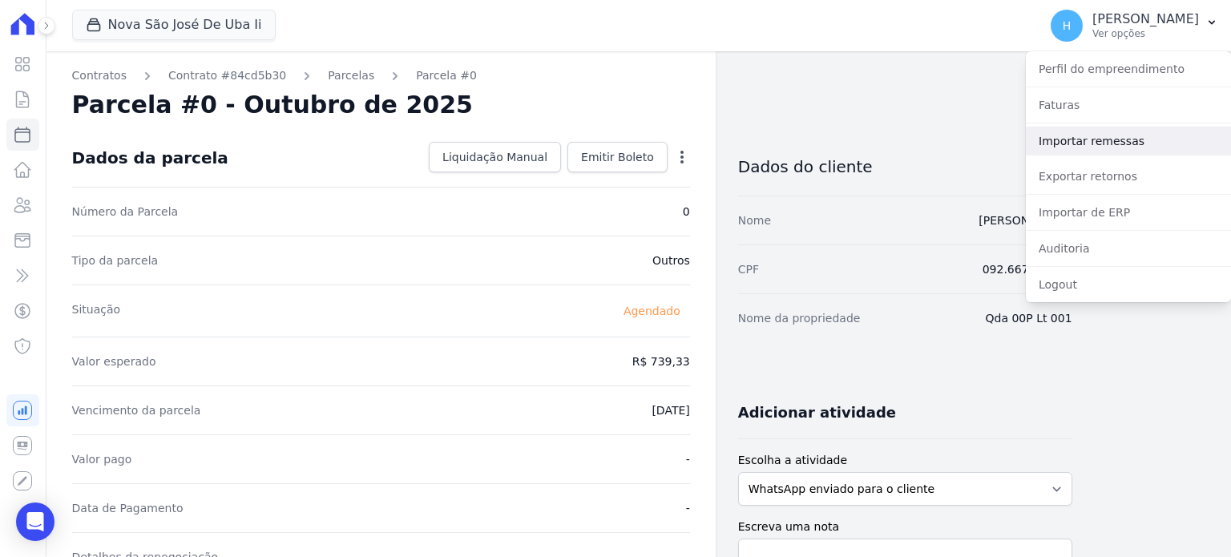
click at [1113, 133] on link "Importar remessas" at bounding box center [1128, 141] width 205 height 29
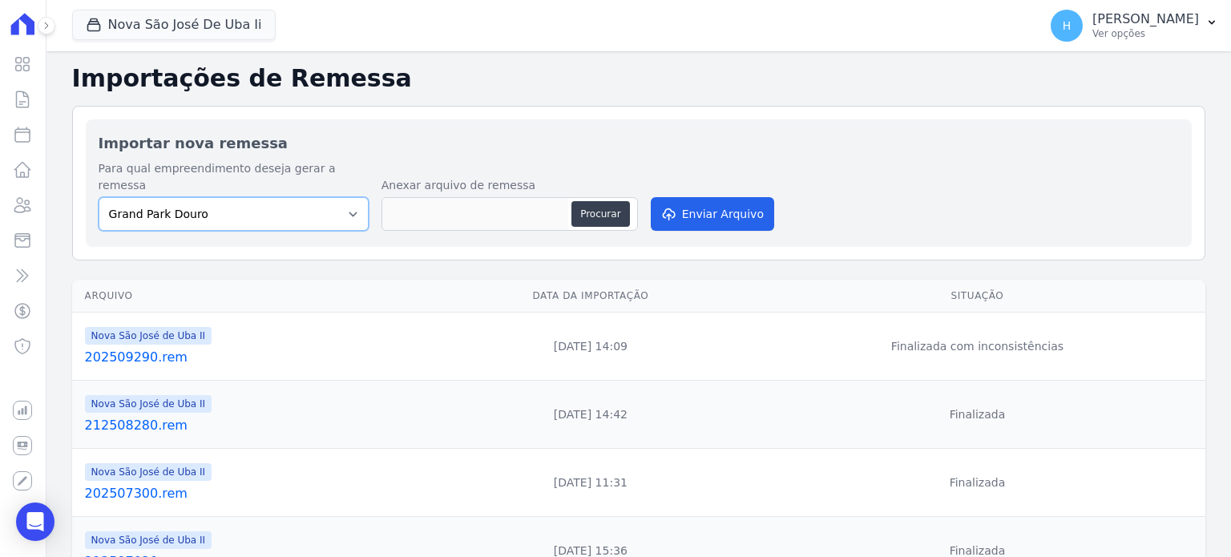
drag, startPoint x: 345, startPoint y: 199, endPoint x: 333, endPoint y: 206, distance: 14.0
click at [345, 200] on select "Grand Park Douro Loteamento Village Nova São José de Uba II Parque Santa Fé (Bo…" at bounding box center [234, 214] width 270 height 34
select select "31c05417-4554-4ef9-8d01-470d31434fa8"
click at [99, 197] on select "Grand Park Douro Loteamento Village Nova São José de Uba II Parque Santa Fé (Bo…" at bounding box center [234, 214] width 270 height 34
click at [592, 201] on button "Procurar" at bounding box center [601, 214] width 58 height 26
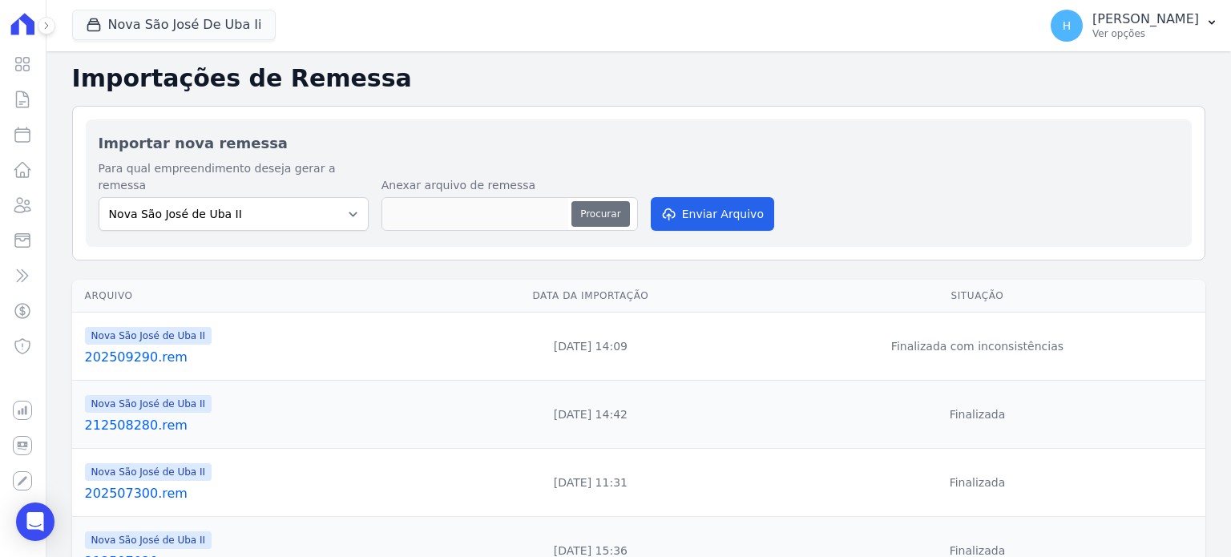
type input "202509290.rem"
click at [709, 204] on button "Enviar Arquivo" at bounding box center [712, 214] width 123 height 34
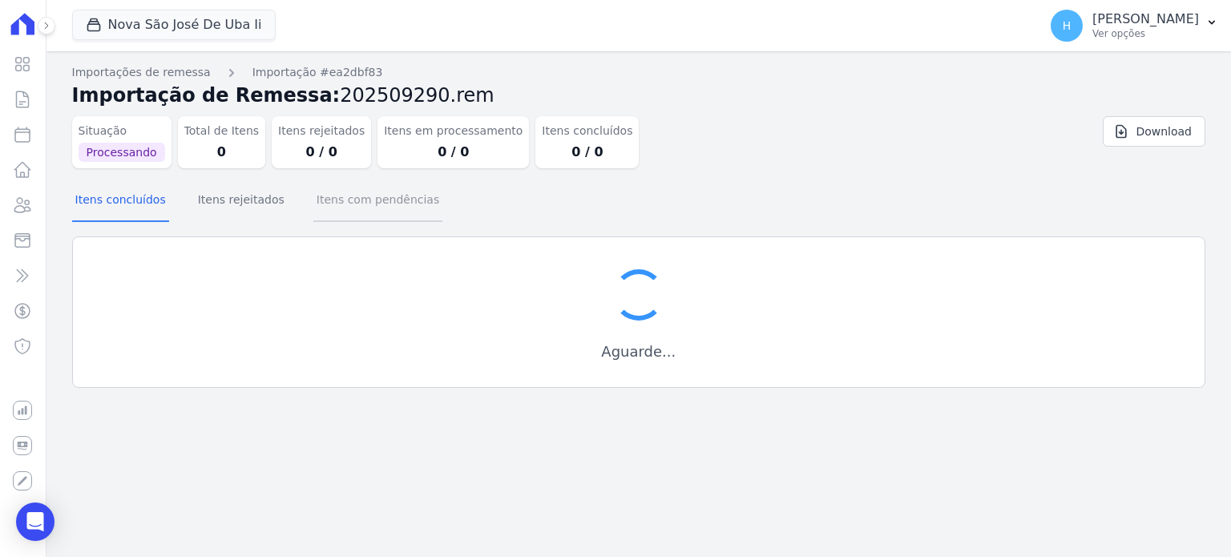
click at [343, 207] on button "Itens com pendências" at bounding box center [377, 201] width 129 height 42
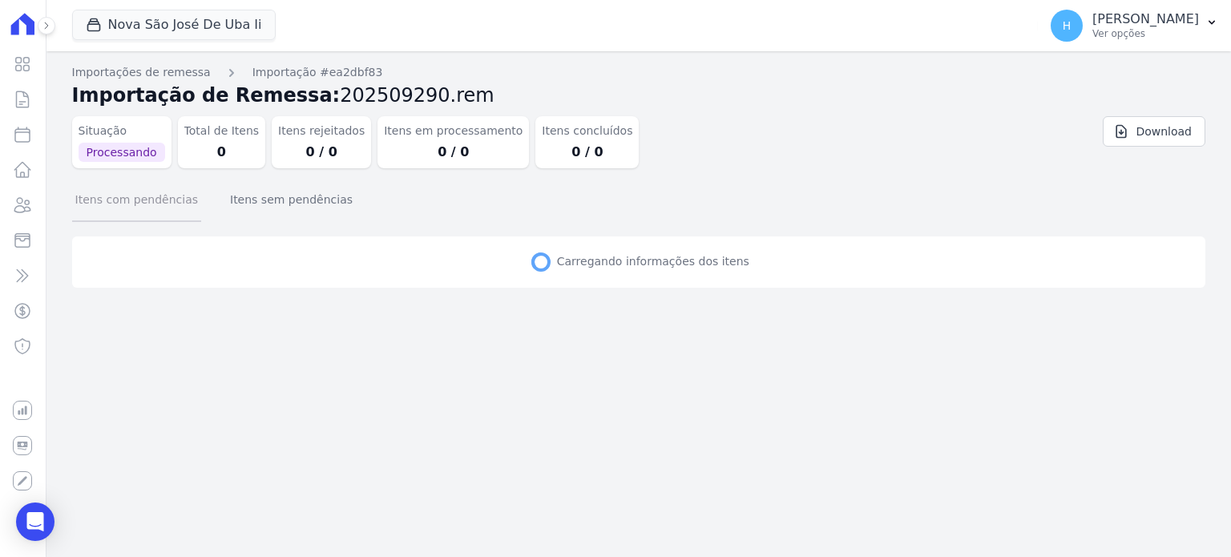
click at [125, 214] on button "Itens com pendências" at bounding box center [136, 201] width 129 height 42
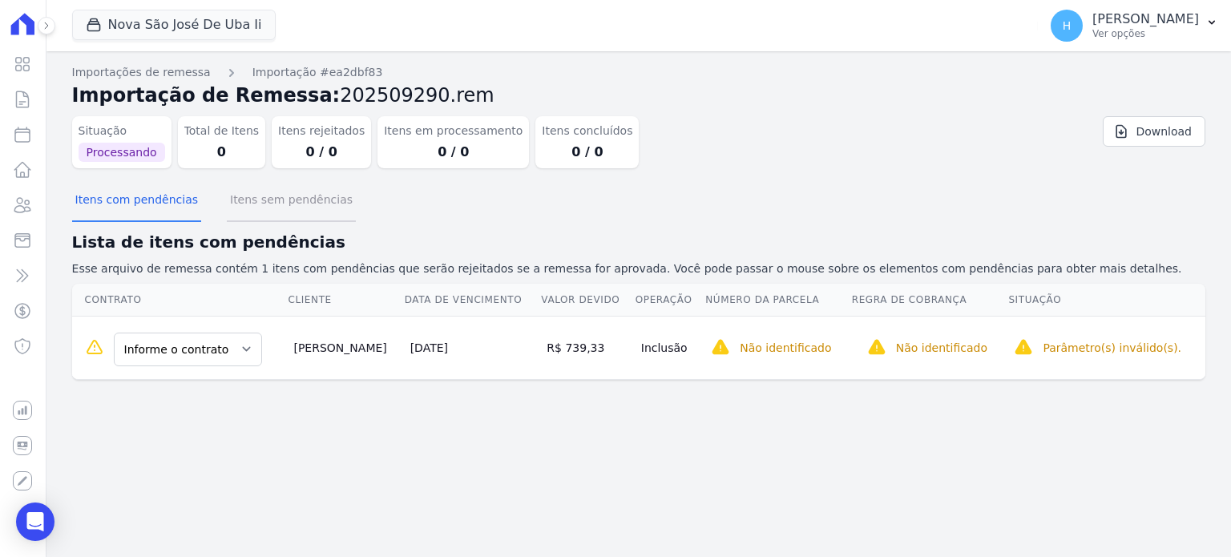
click at [245, 203] on button "Itens sem pendências" at bounding box center [291, 201] width 129 height 42
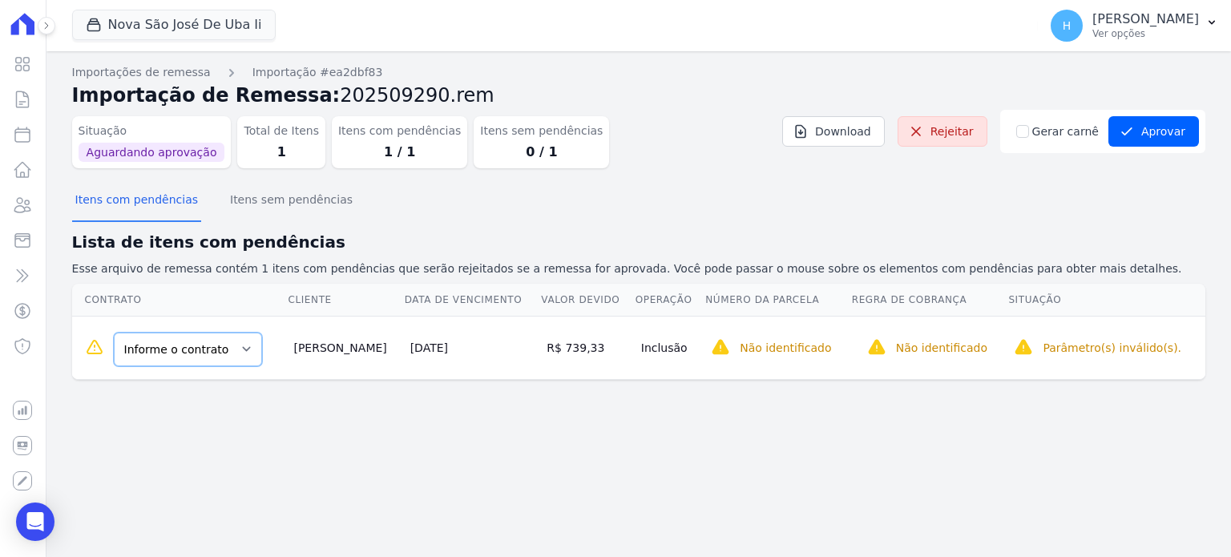
click at [230, 354] on select "Informe o contrato Qda 00P Lt 001 Qda 00P Lt 002" at bounding box center [188, 350] width 148 height 34
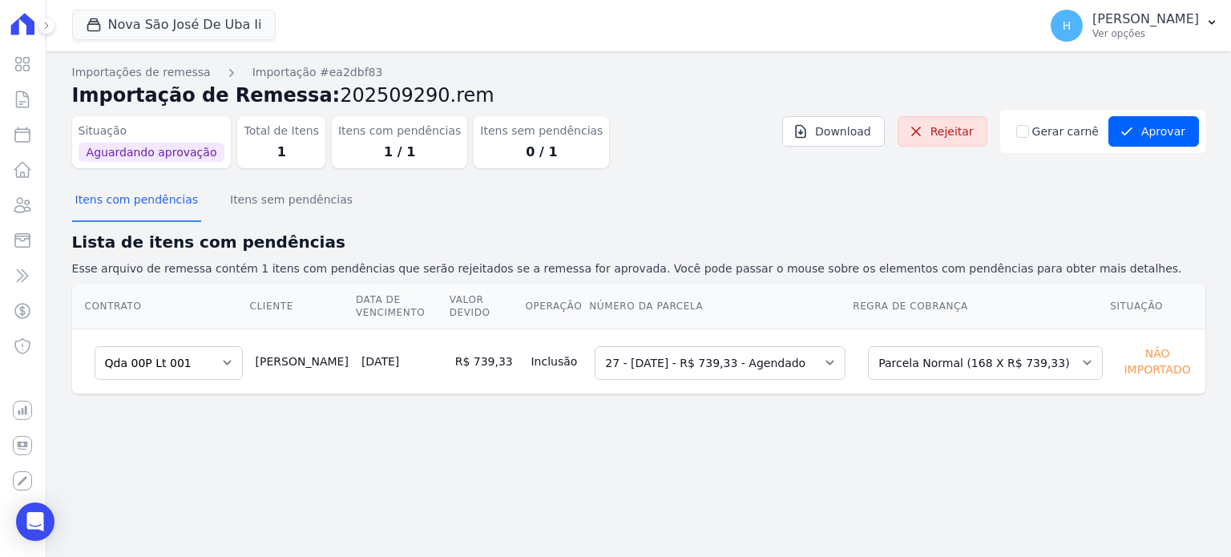
click at [694, 436] on div "Importações de remessa Importação #ea2dbf83 Importação de Remessa: 202509290.re…" at bounding box center [638, 304] width 1185 height 506
click at [1158, 127] on button "Aprovar" at bounding box center [1154, 131] width 91 height 30
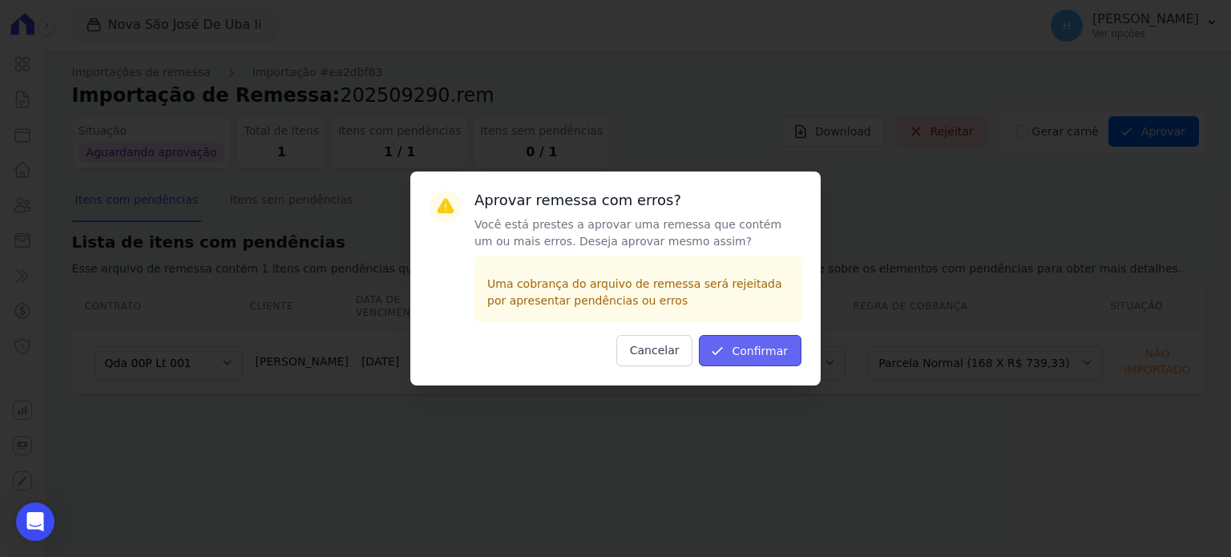
click at [765, 344] on button "Confirmar" at bounding box center [750, 350] width 103 height 31
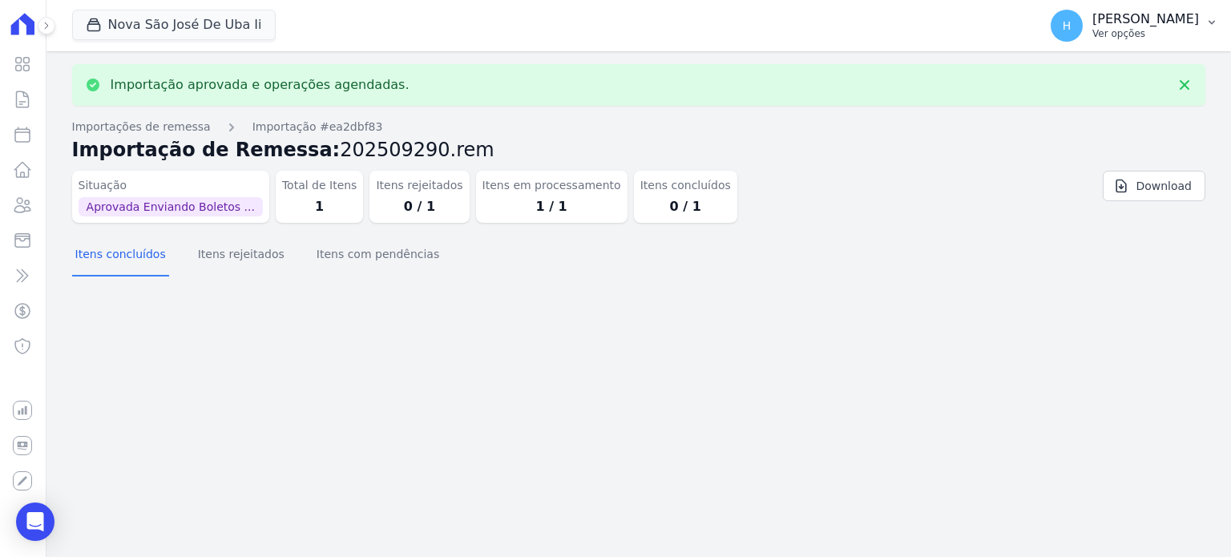
click at [1208, 21] on icon "button" at bounding box center [1212, 22] width 13 height 13
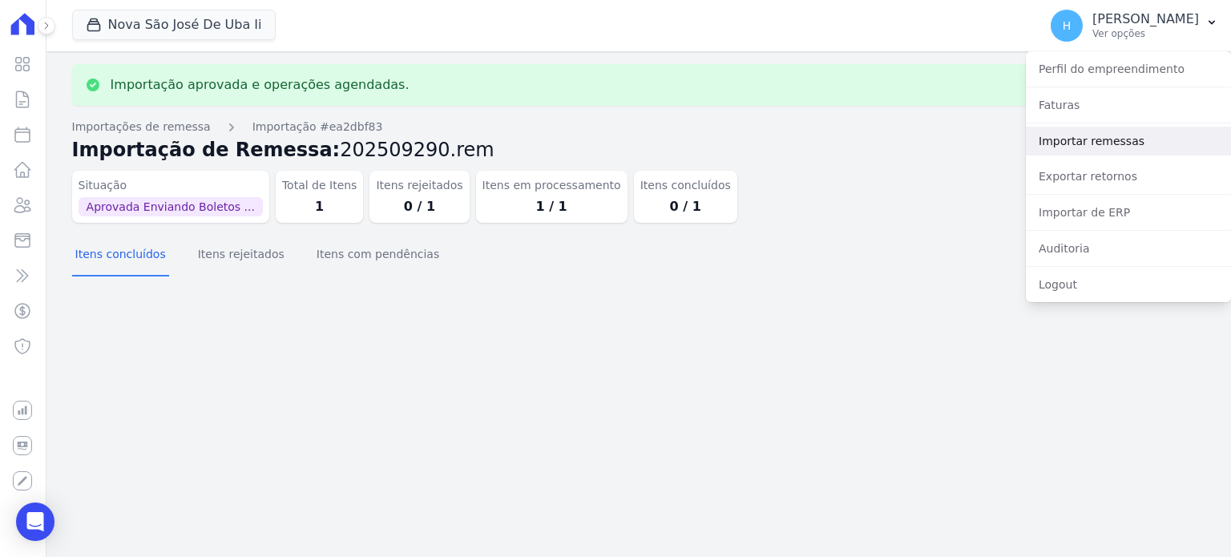
click at [1062, 146] on link "Importar remessas" at bounding box center [1128, 141] width 205 height 29
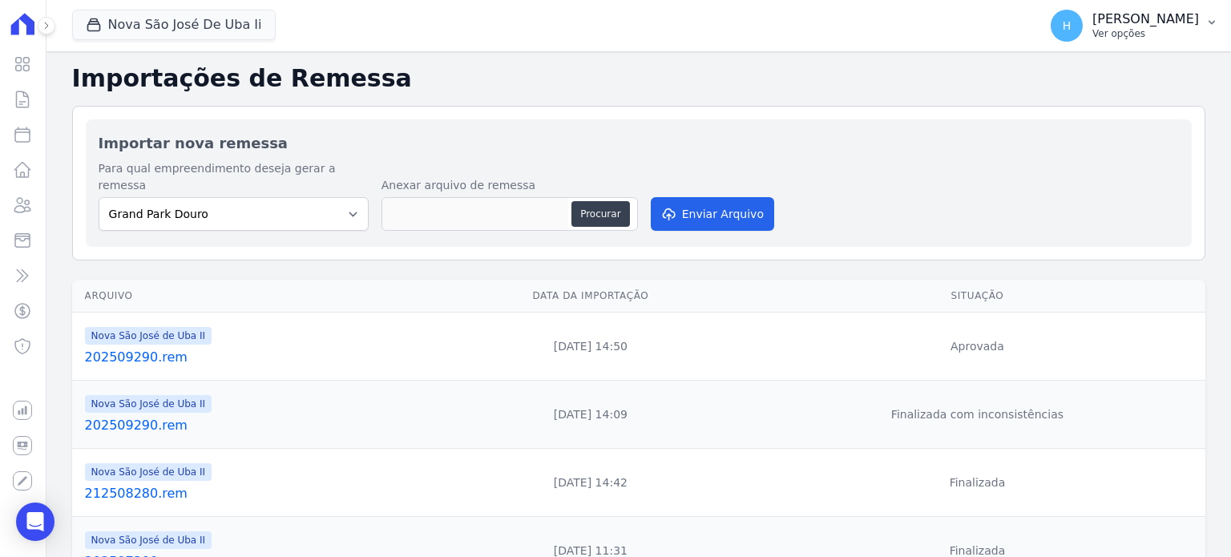
click at [1194, 22] on p "Hellen Vilaça" at bounding box center [1146, 19] width 107 height 16
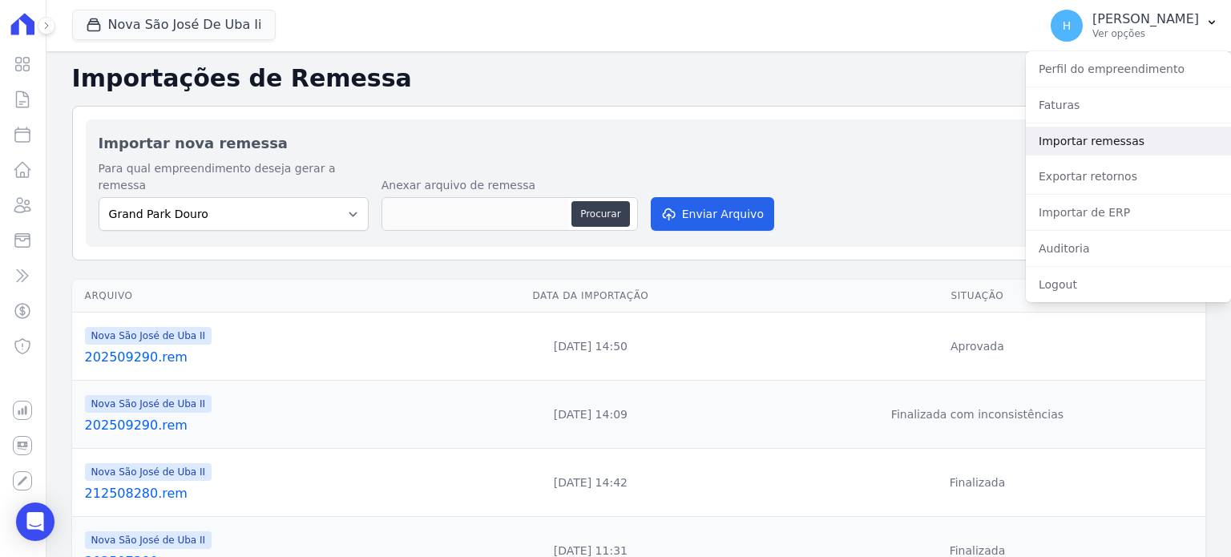
click at [1100, 138] on link "Importar remessas" at bounding box center [1128, 141] width 205 height 29
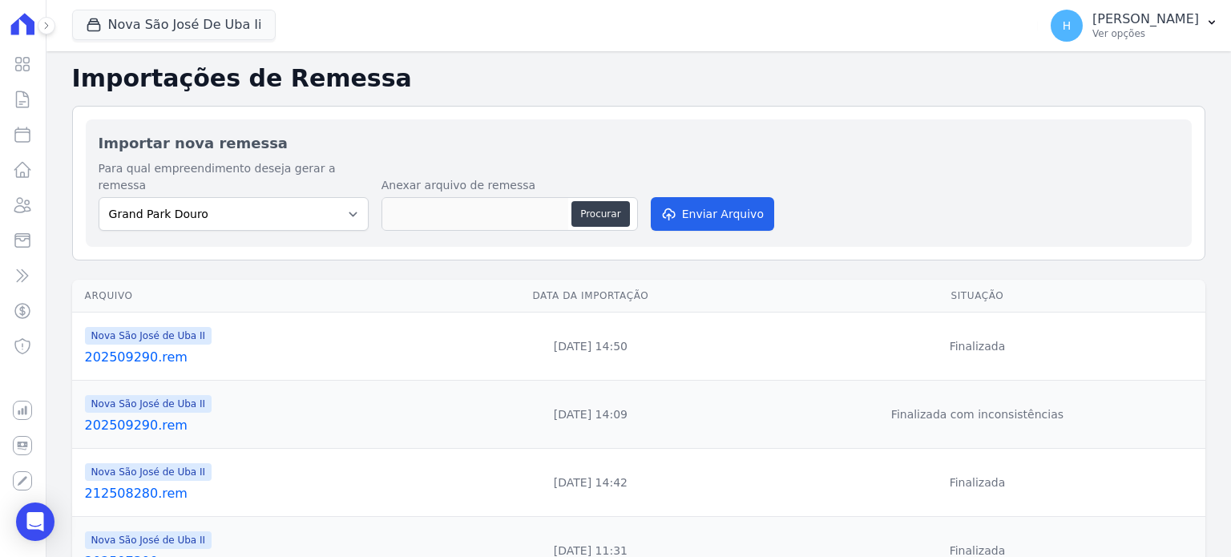
click at [132, 348] on link "202509290.rem" at bounding box center [255, 357] width 341 height 19
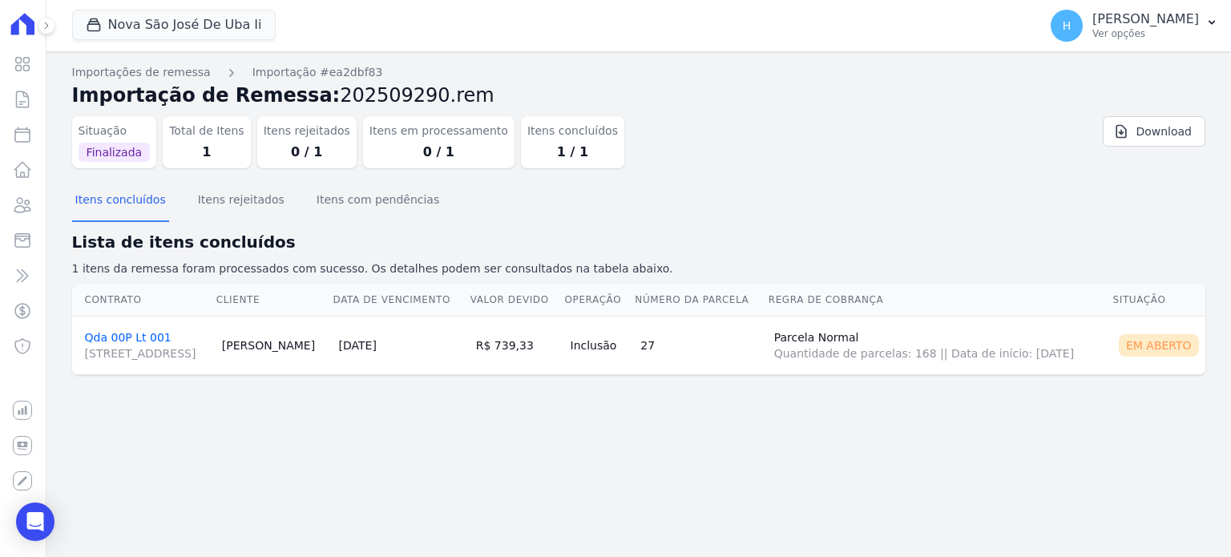
click at [135, 333] on link "Qda 00P Lt 001 Rua Projetada, s/n, Ubá" at bounding box center [147, 346] width 124 height 30
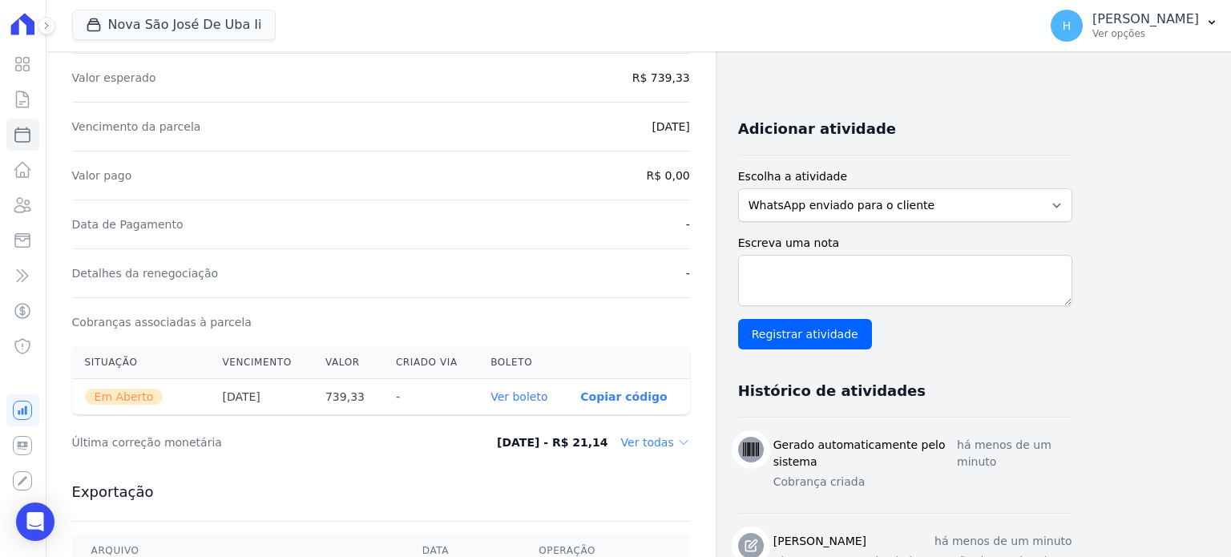
scroll to position [321, 0]
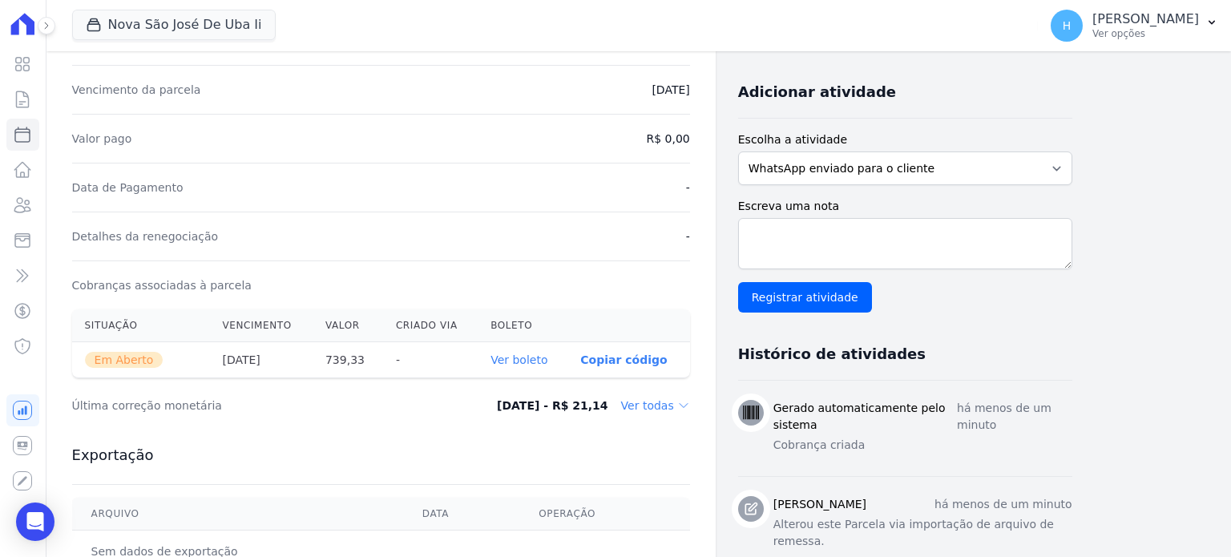
click at [539, 354] on link "Ver boleto" at bounding box center [519, 360] width 57 height 13
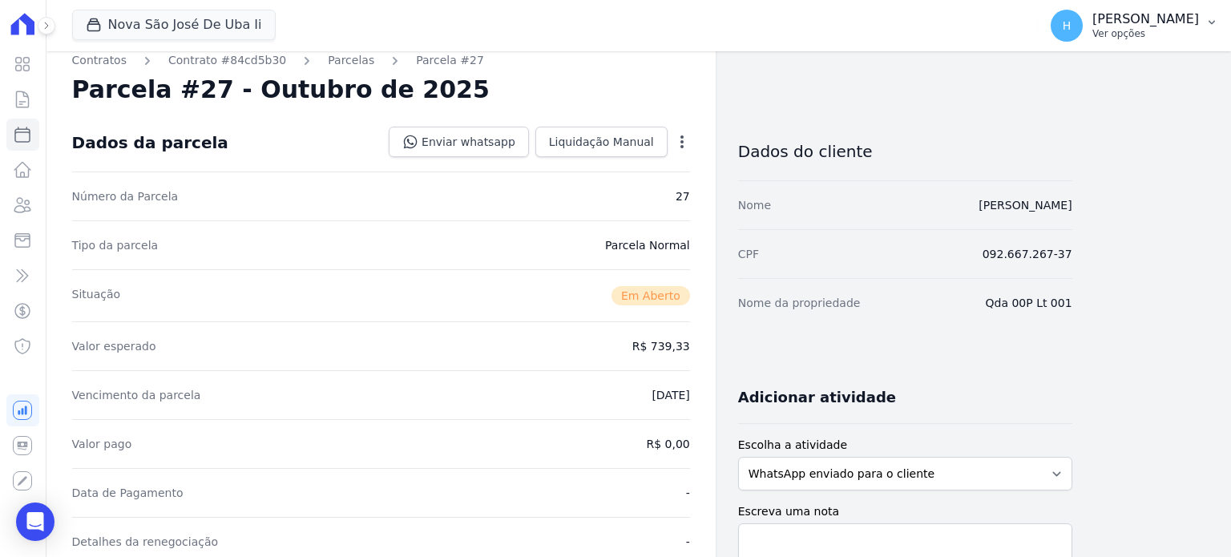
scroll to position [0, 0]
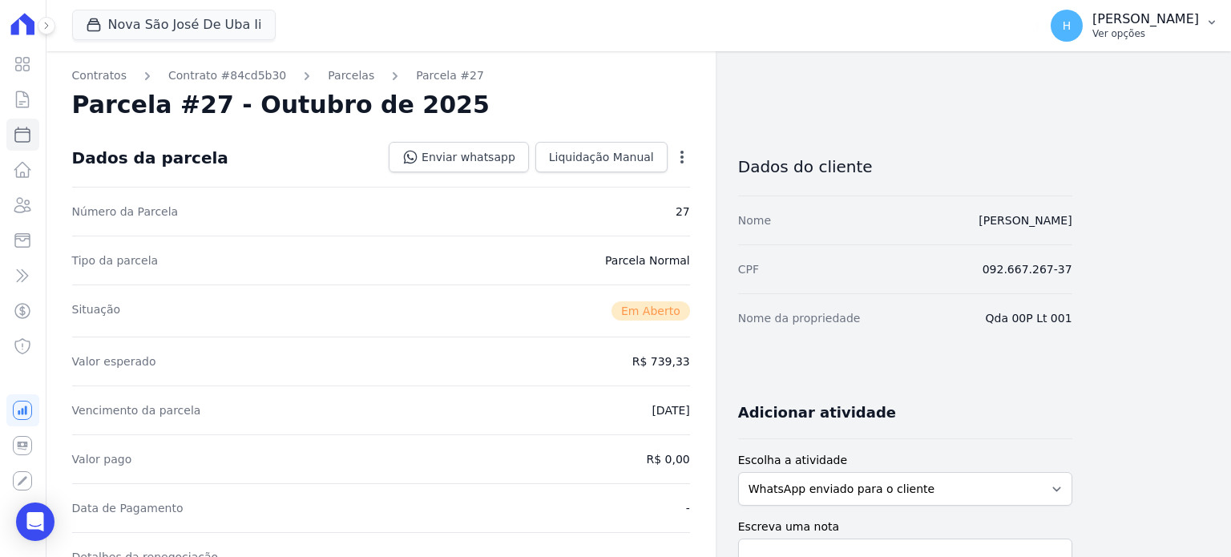
click at [1192, 22] on p "Hellen Vilaça" at bounding box center [1146, 19] width 107 height 16
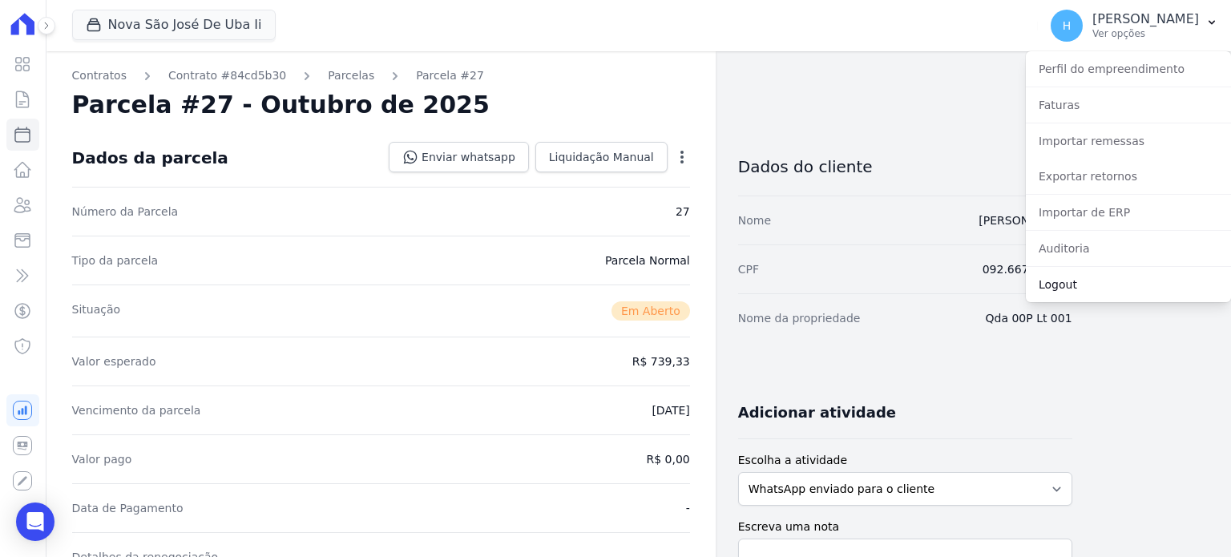
click at [1048, 297] on link "Logout" at bounding box center [1128, 284] width 205 height 29
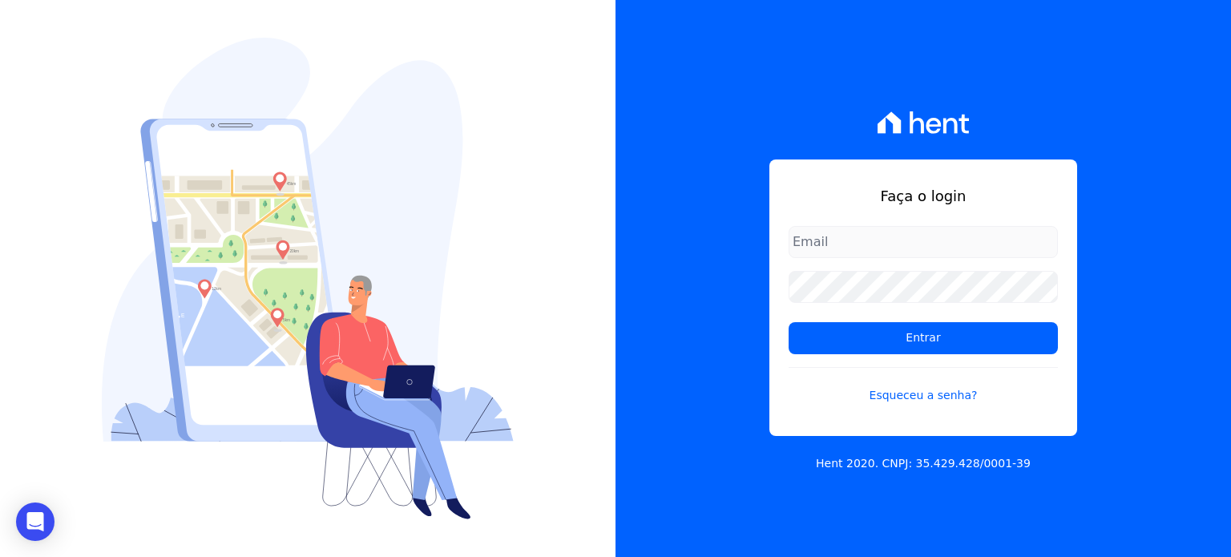
type input "[PERSON_NAME][EMAIL_ADDRESS][DOMAIN_NAME]"
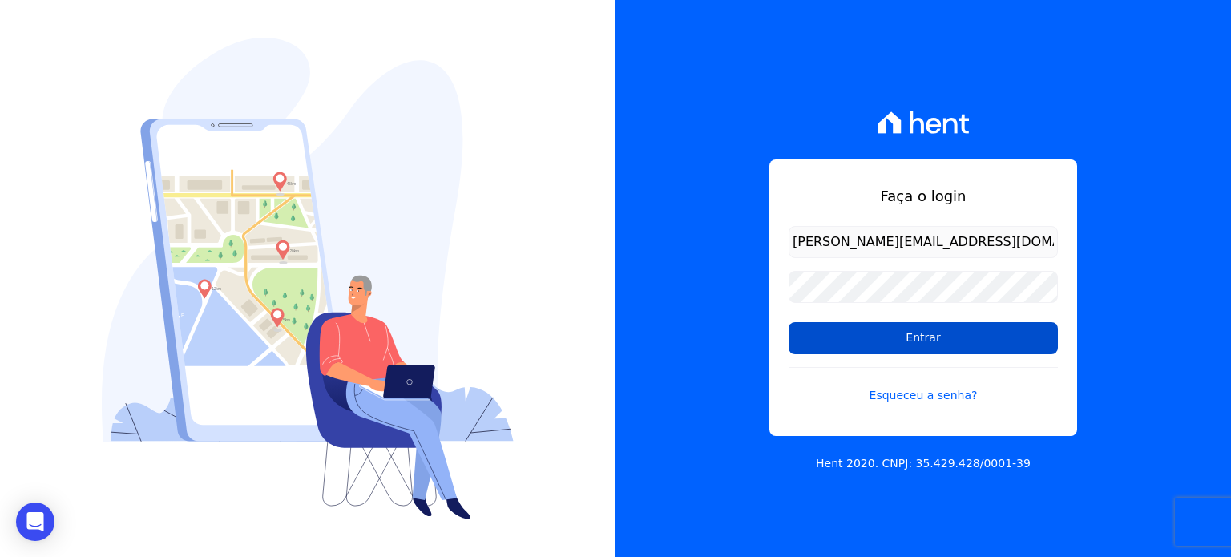
click at [932, 326] on input "Entrar" at bounding box center [923, 338] width 269 height 32
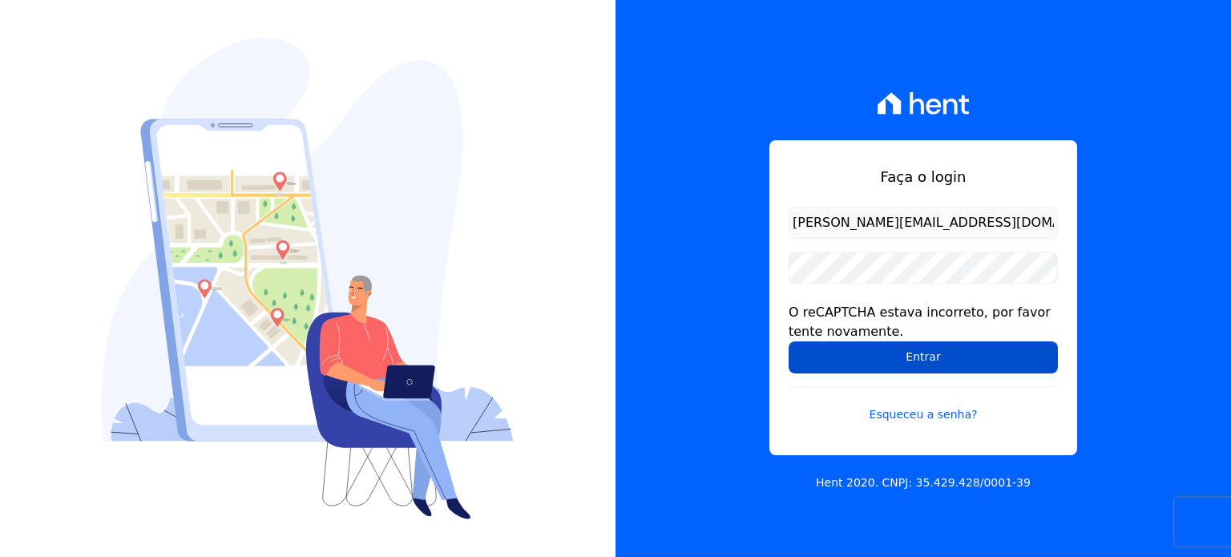
click at [918, 362] on input "Entrar" at bounding box center [923, 357] width 269 height 32
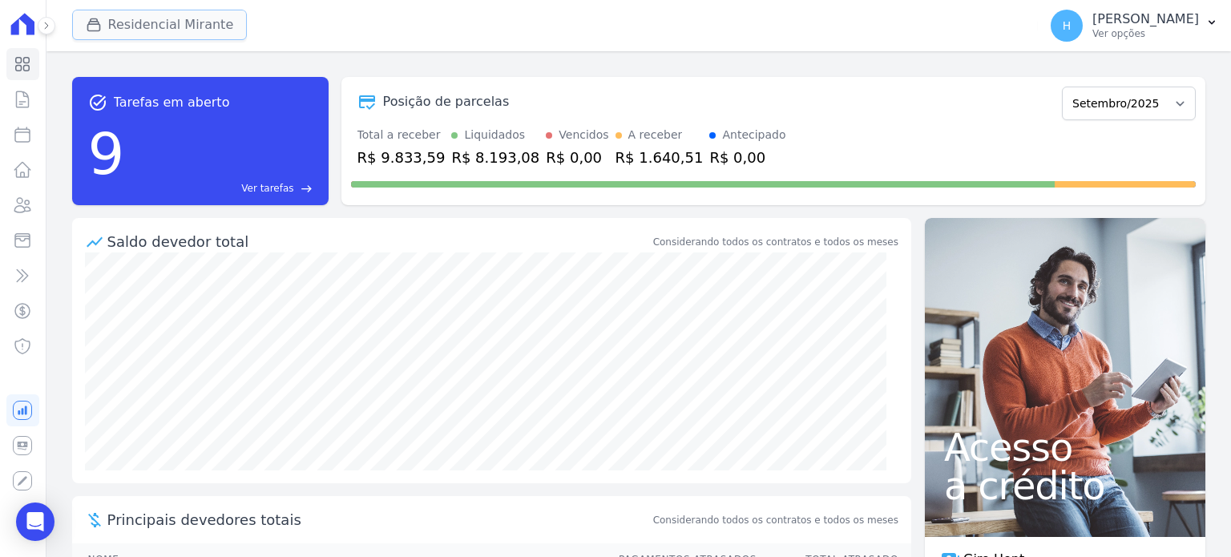
click at [114, 21] on button "Residencial Mirante" at bounding box center [160, 25] width 176 height 30
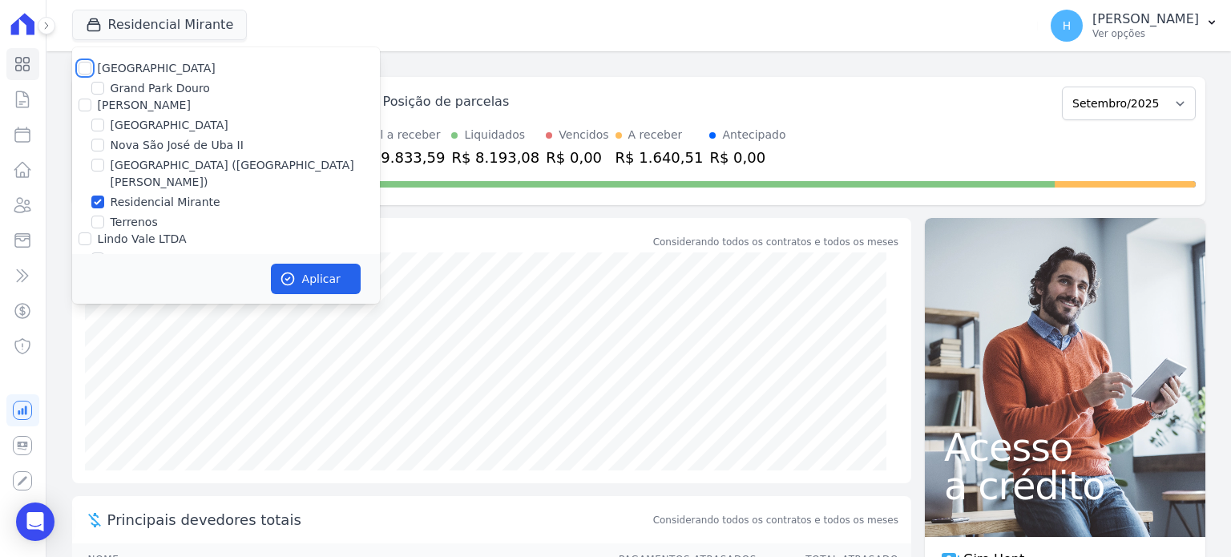
click at [86, 70] on input "Residencial Park" at bounding box center [85, 68] width 13 height 13
checkbox input "true"
click at [80, 106] on input "JG Freitas" at bounding box center [85, 105] width 13 height 13
checkbox input "true"
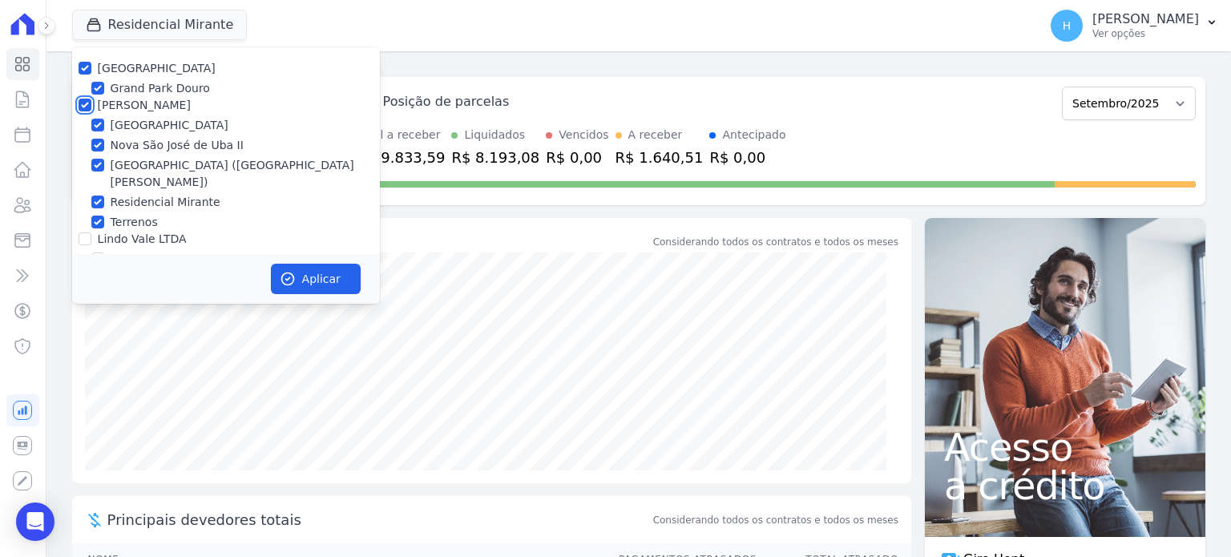
checkbox input "true"
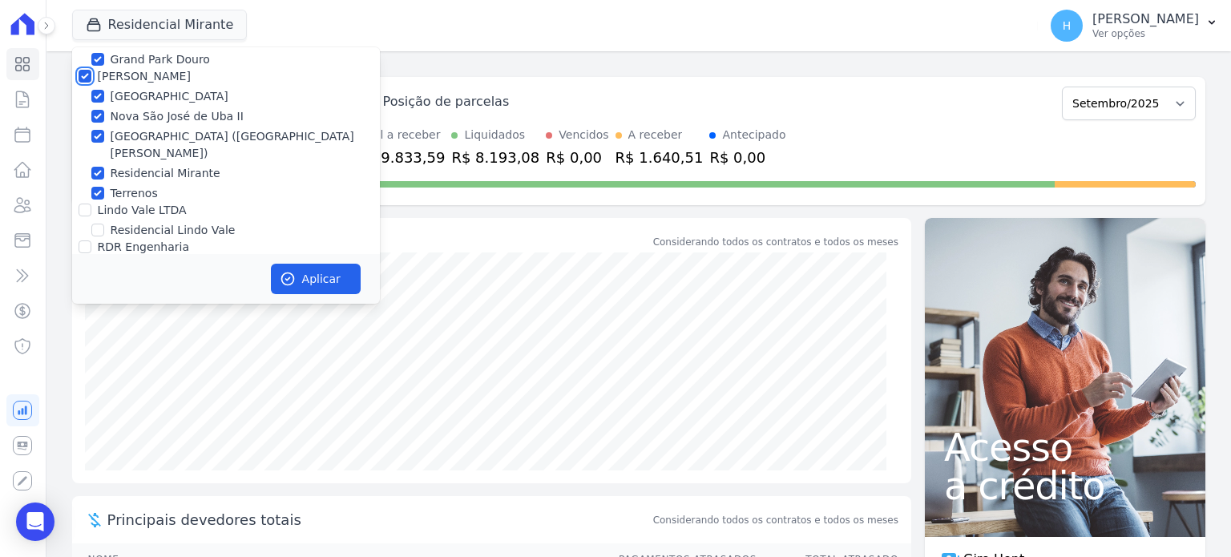
scroll to position [46, 0]
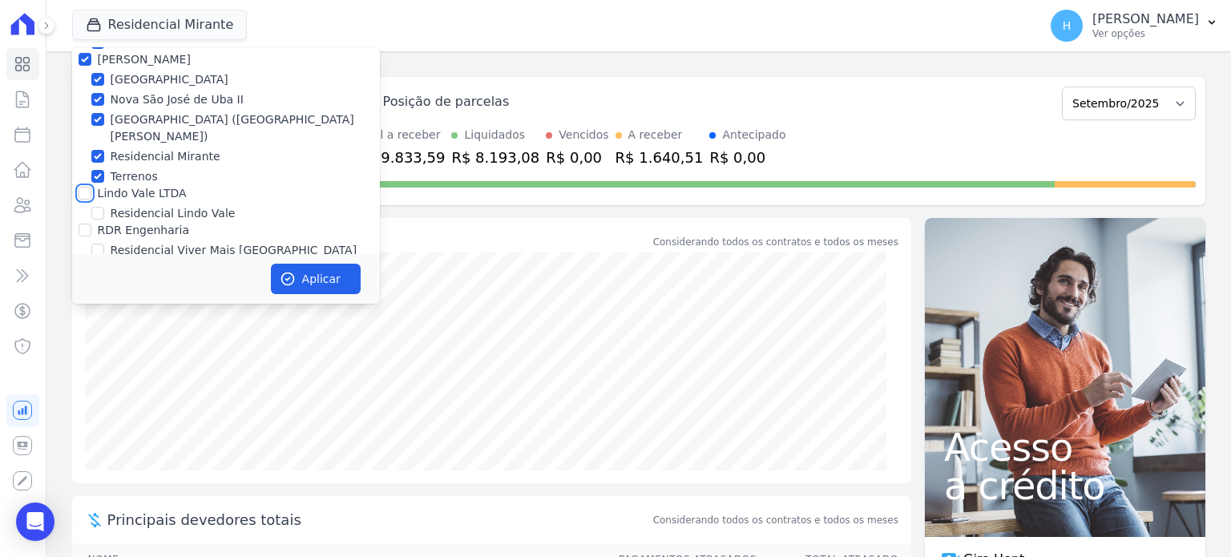
click at [89, 187] on input "Lindo Vale LTDA" at bounding box center [85, 193] width 13 height 13
checkbox input "true"
click at [85, 224] on input "RDR Engenharia" at bounding box center [85, 230] width 13 height 13
checkbox input "true"
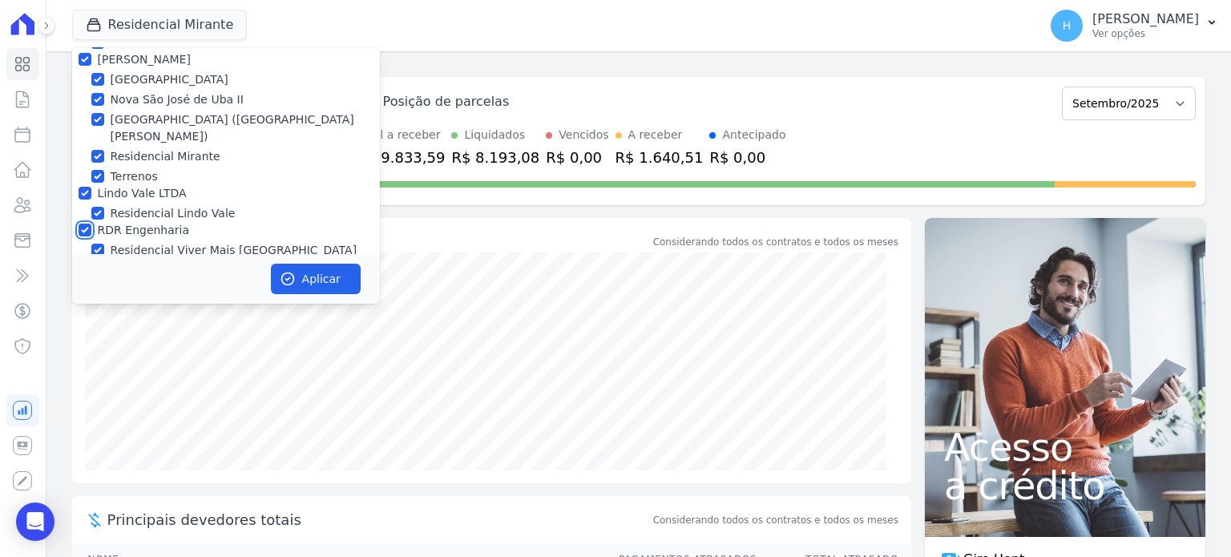
checkbox input "true"
click at [319, 277] on button "Aplicar" at bounding box center [316, 279] width 90 height 30
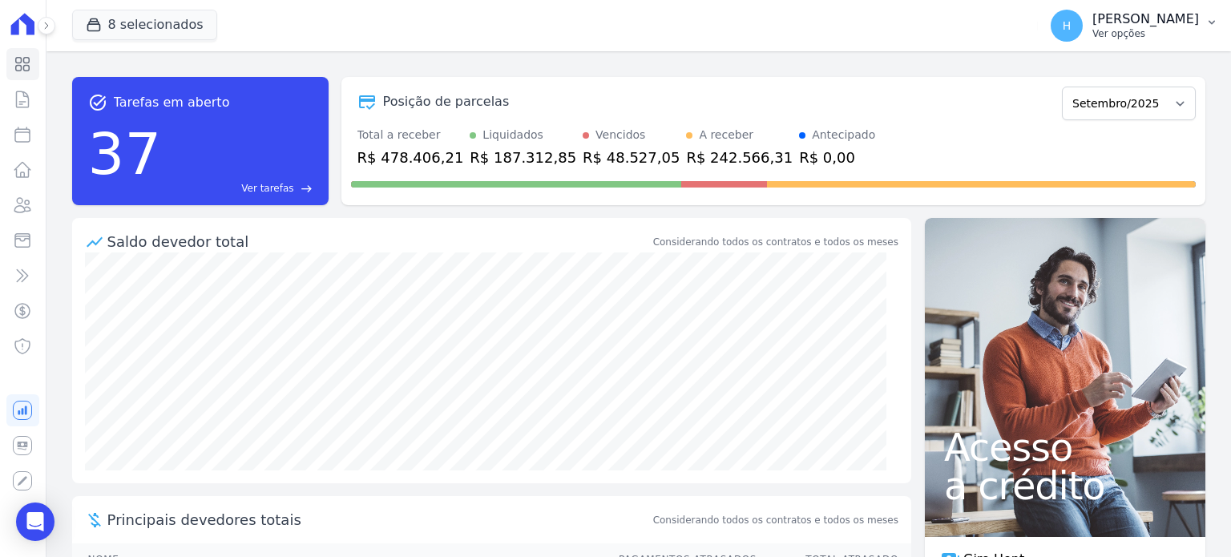
click at [1206, 29] on button "H Hellen Vilaça Ver opções" at bounding box center [1134, 25] width 193 height 45
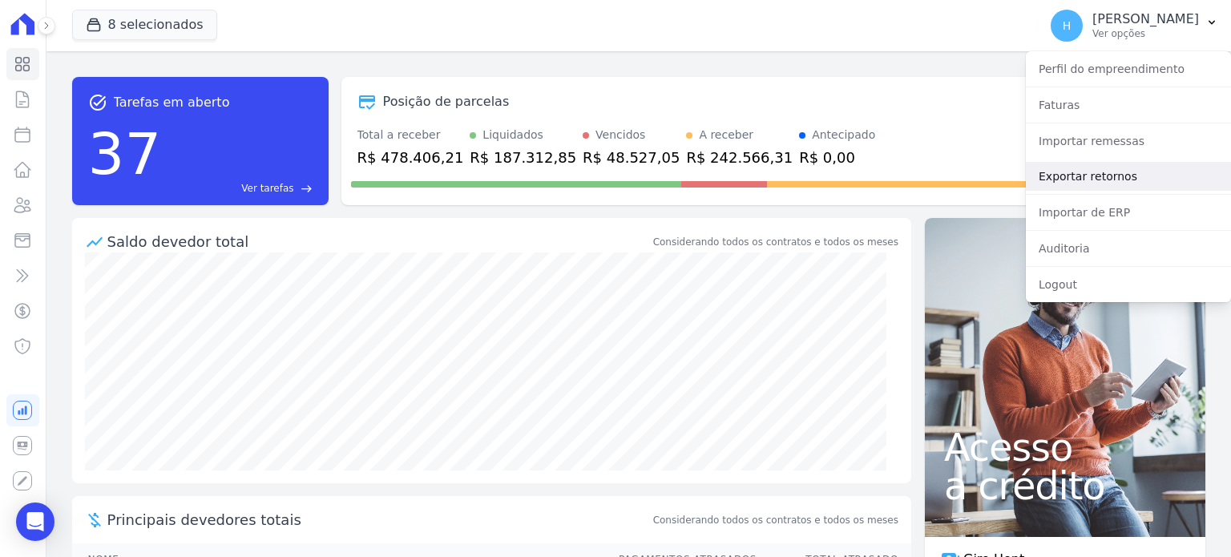
click at [1087, 173] on link "Exportar retornos" at bounding box center [1128, 176] width 205 height 29
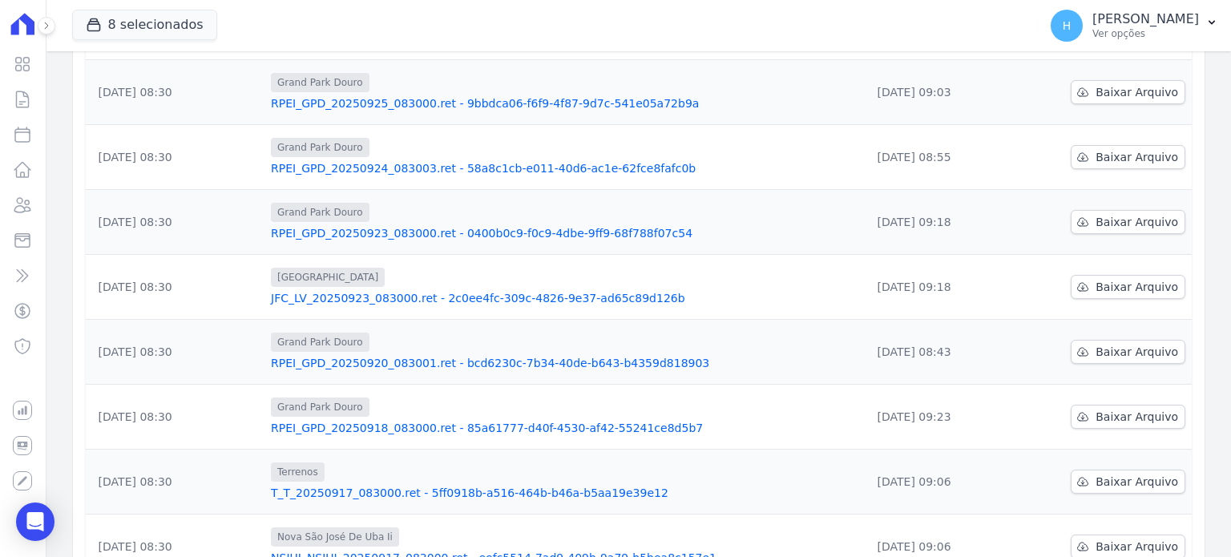
scroll to position [401, 0]
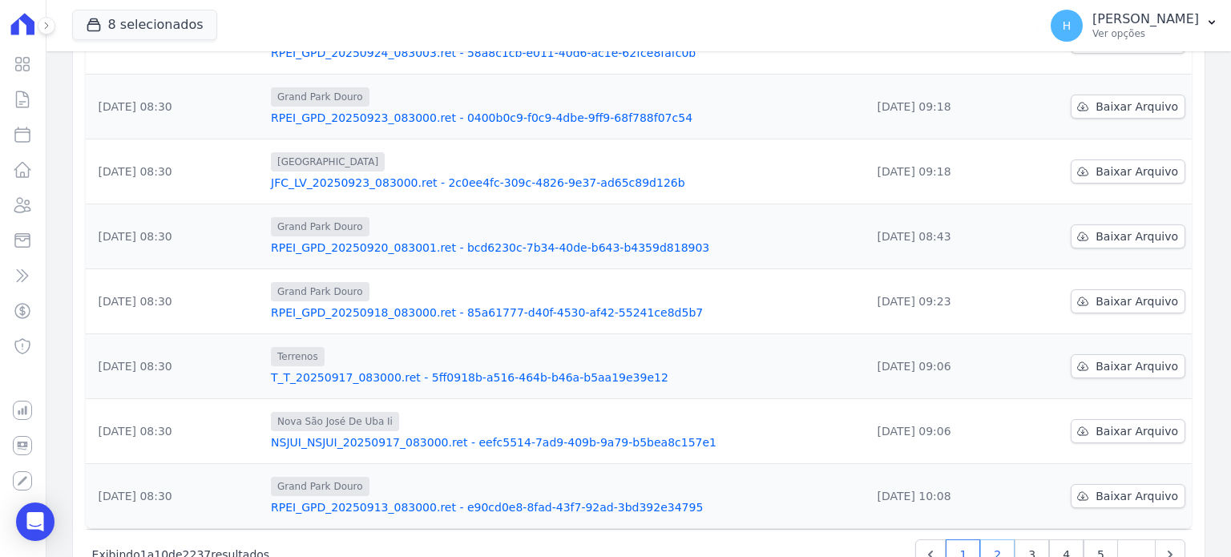
click at [988, 539] on link "2" at bounding box center [997, 554] width 34 height 30
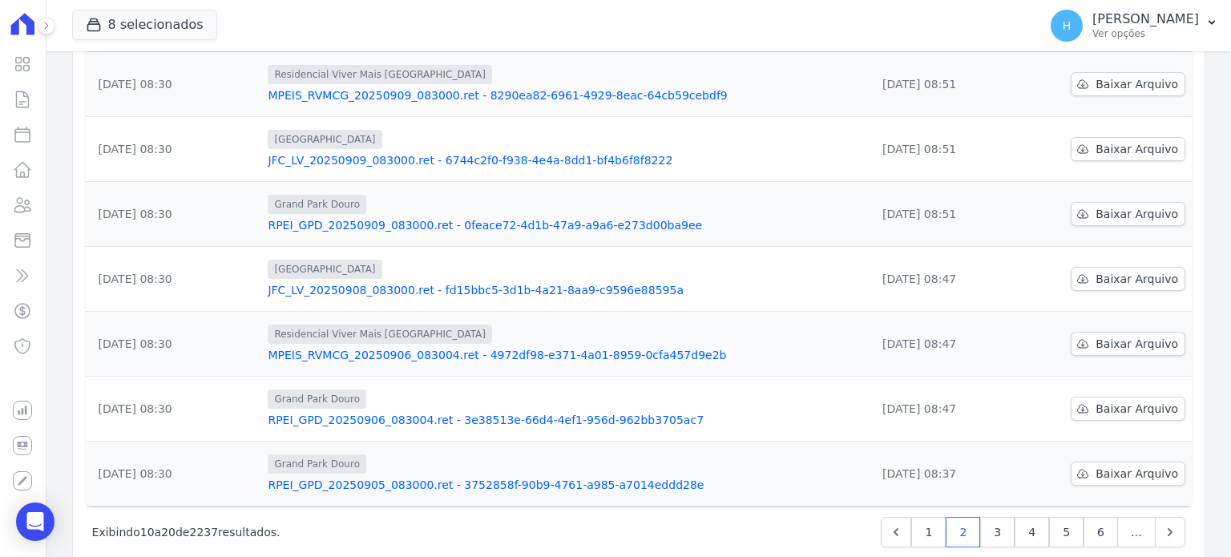
scroll to position [436, 0]
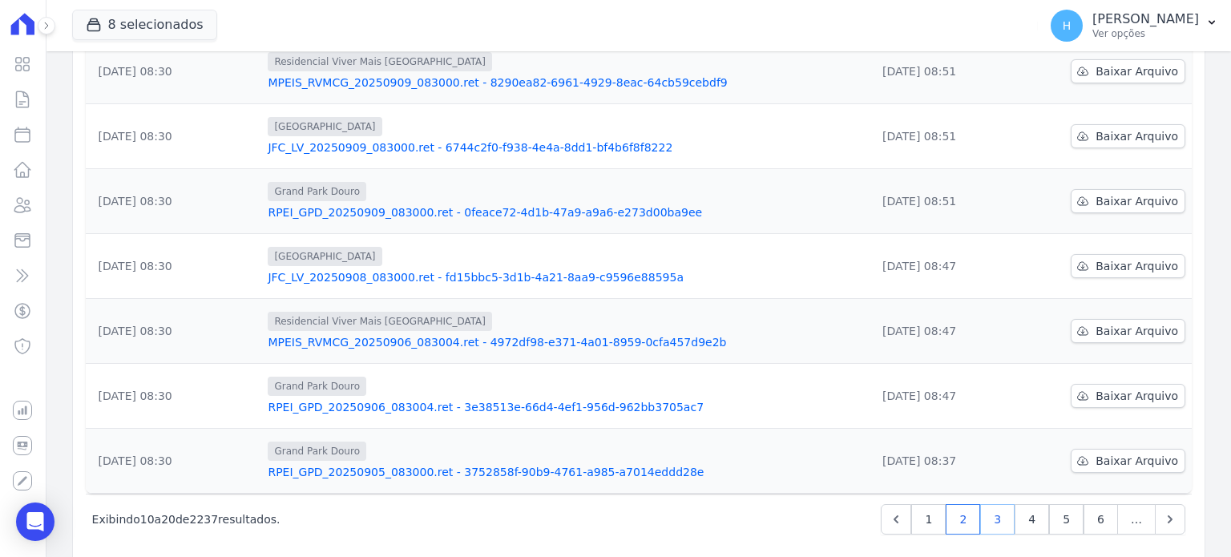
click at [994, 504] on link "3" at bounding box center [997, 519] width 34 height 30
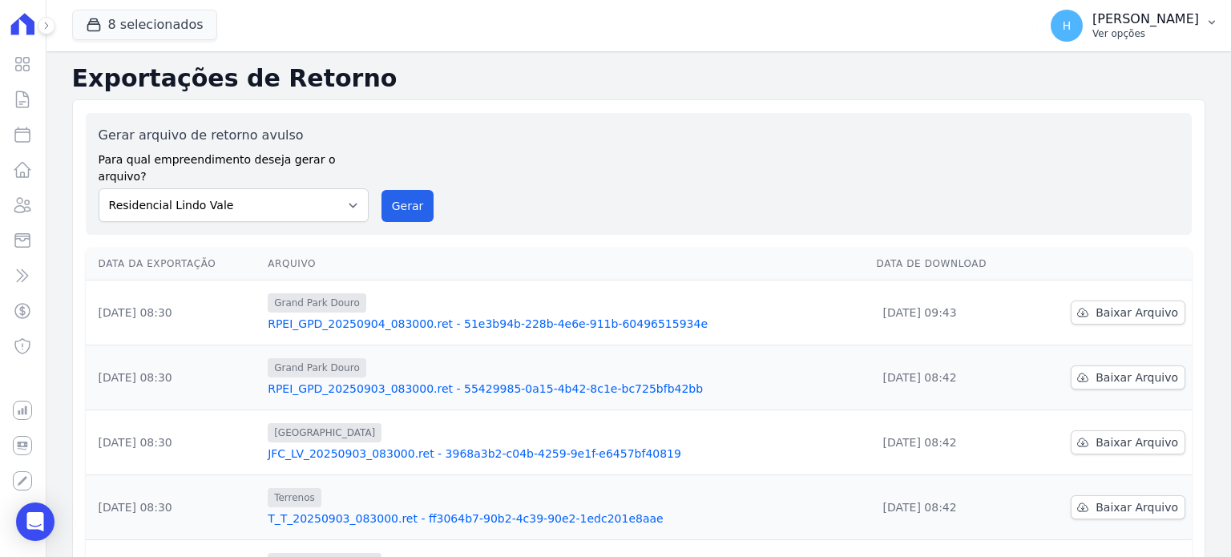
click at [1198, 18] on p "Hellen Vilaça" at bounding box center [1146, 19] width 107 height 16
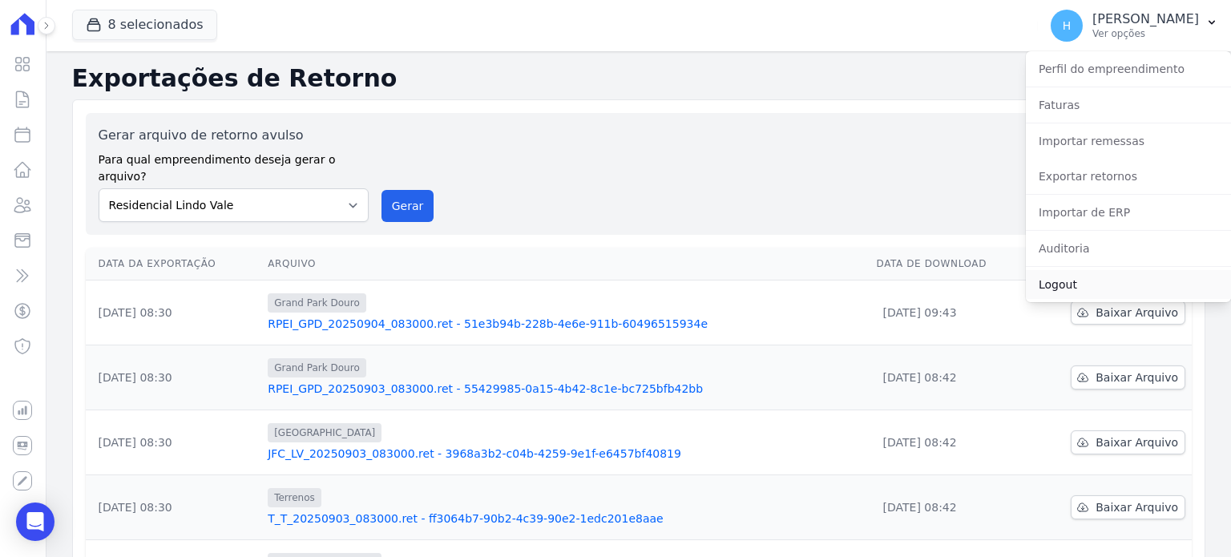
click at [1049, 282] on link "Logout" at bounding box center [1128, 284] width 205 height 29
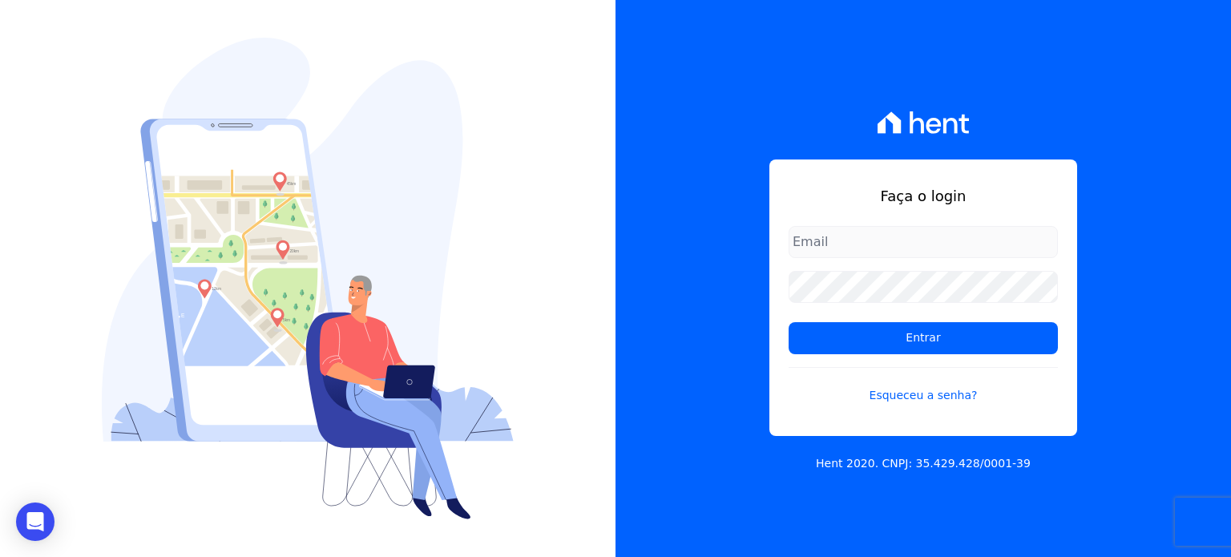
type input "[PERSON_NAME][EMAIL_ADDRESS][DOMAIN_NAME]"
